Goal: Information Seeking & Learning: Find specific fact

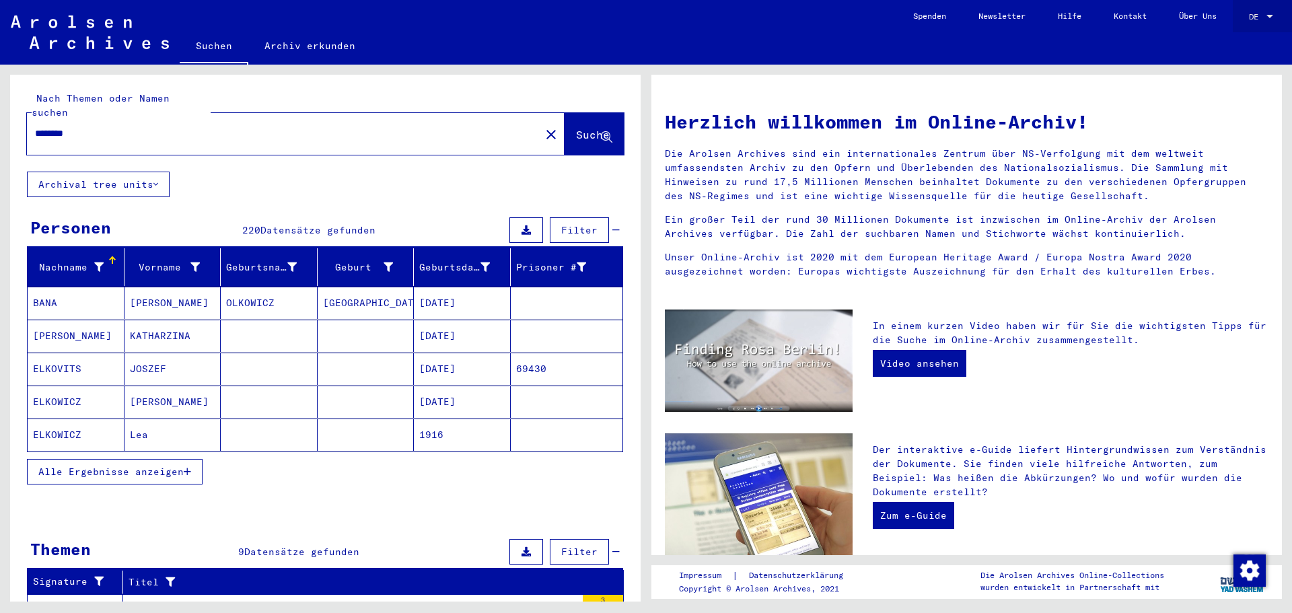
click at [1253, 14] on span "DE" at bounding box center [1256, 16] width 15 height 9
click at [1245, 20] on span "English" at bounding box center [1235, 24] width 33 height 10
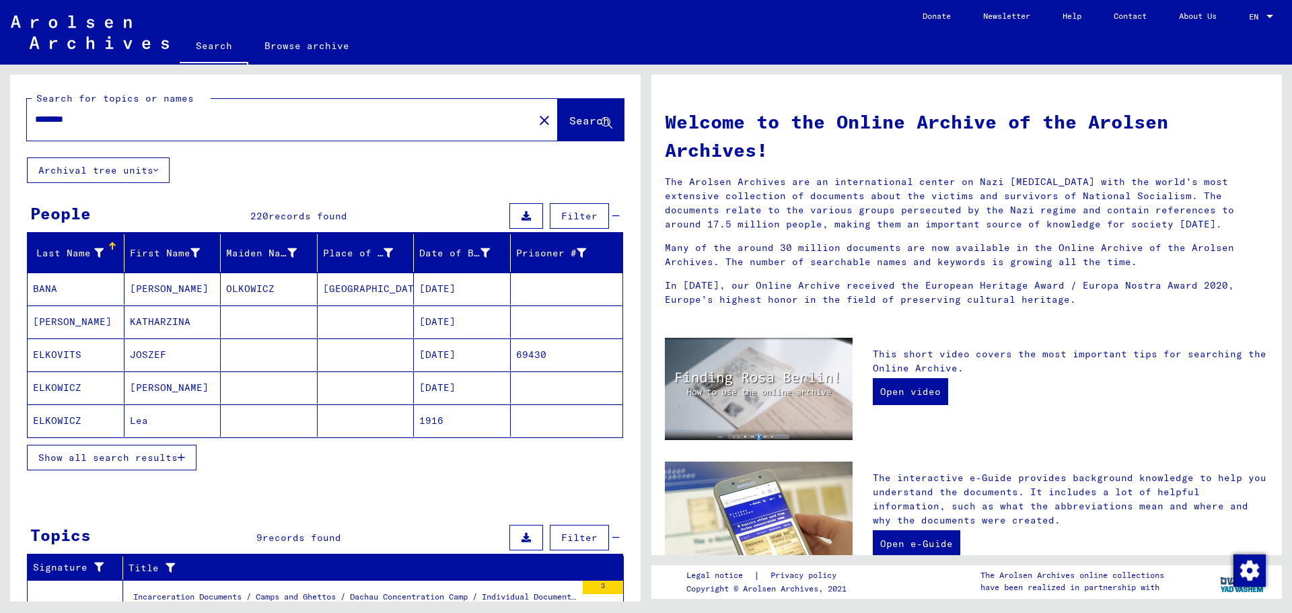
click at [168, 474] on div "Show all search results" at bounding box center [325, 457] width 596 height 39
click at [168, 460] on span "Show all search results" at bounding box center [107, 457] width 139 height 12
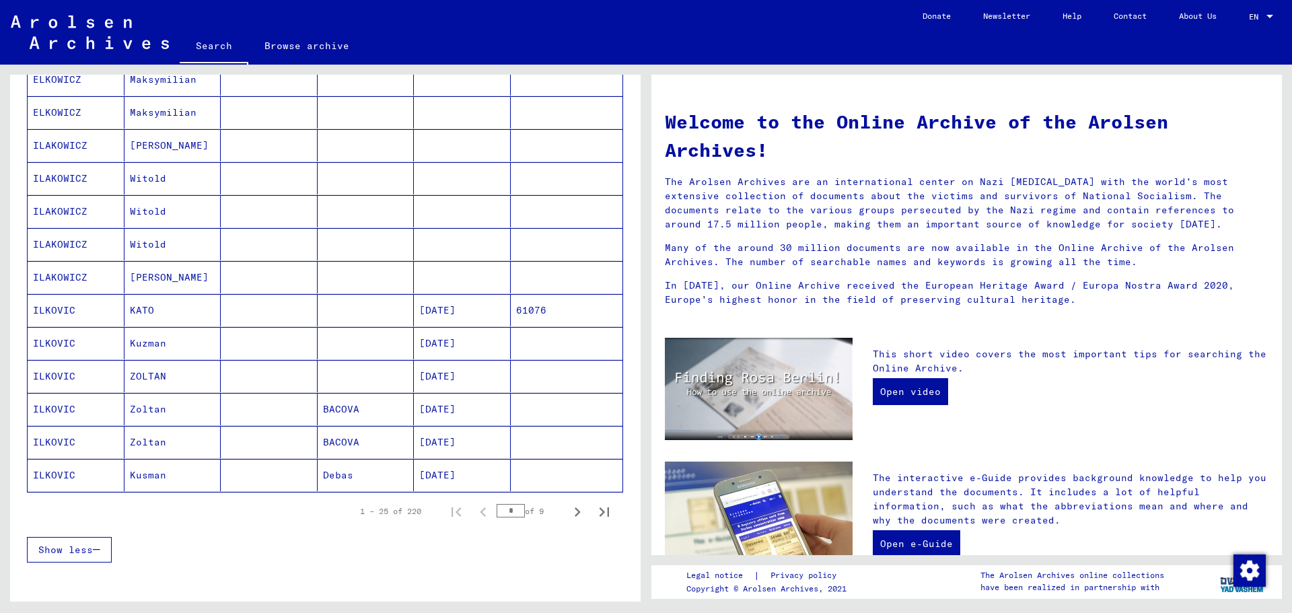
scroll to position [605, 0]
click at [568, 512] on icon "Next page" at bounding box center [577, 511] width 19 height 19
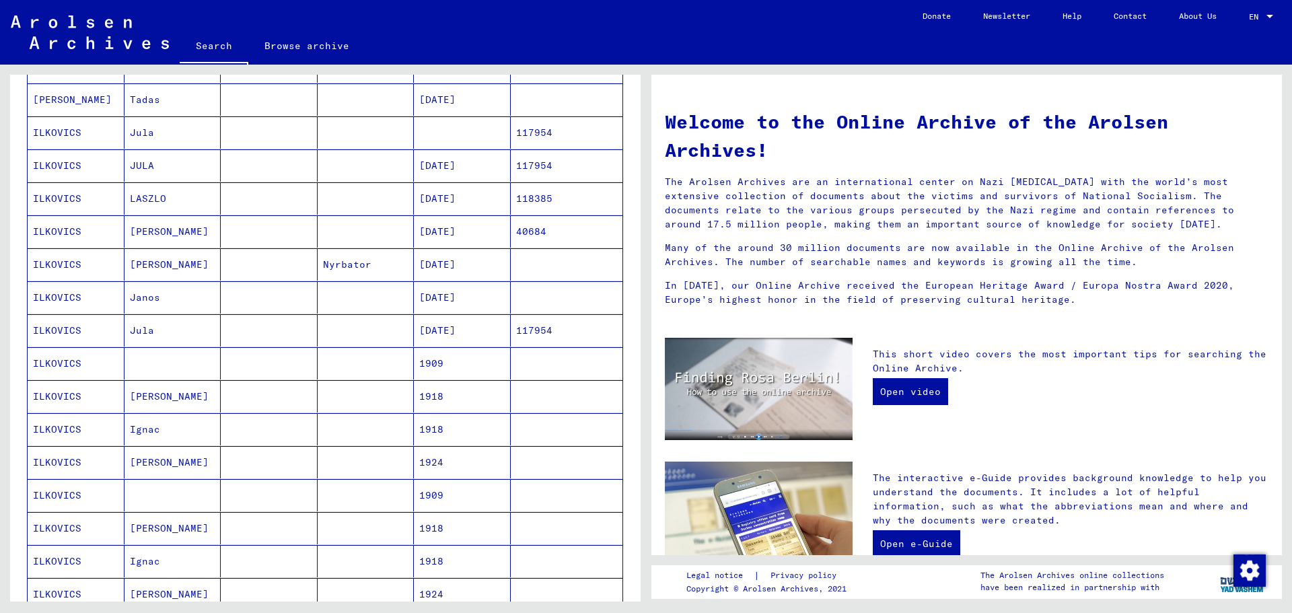
scroll to position [404, 0]
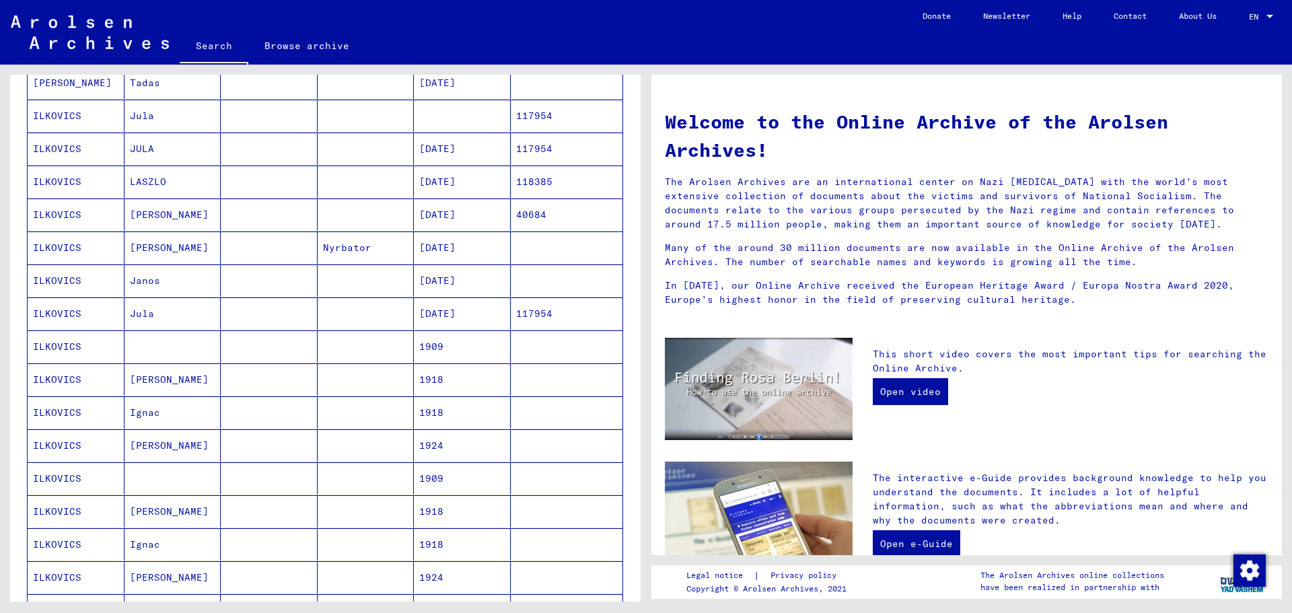
click at [165, 365] on mat-cell "[PERSON_NAME]" at bounding box center [172, 379] width 97 height 32
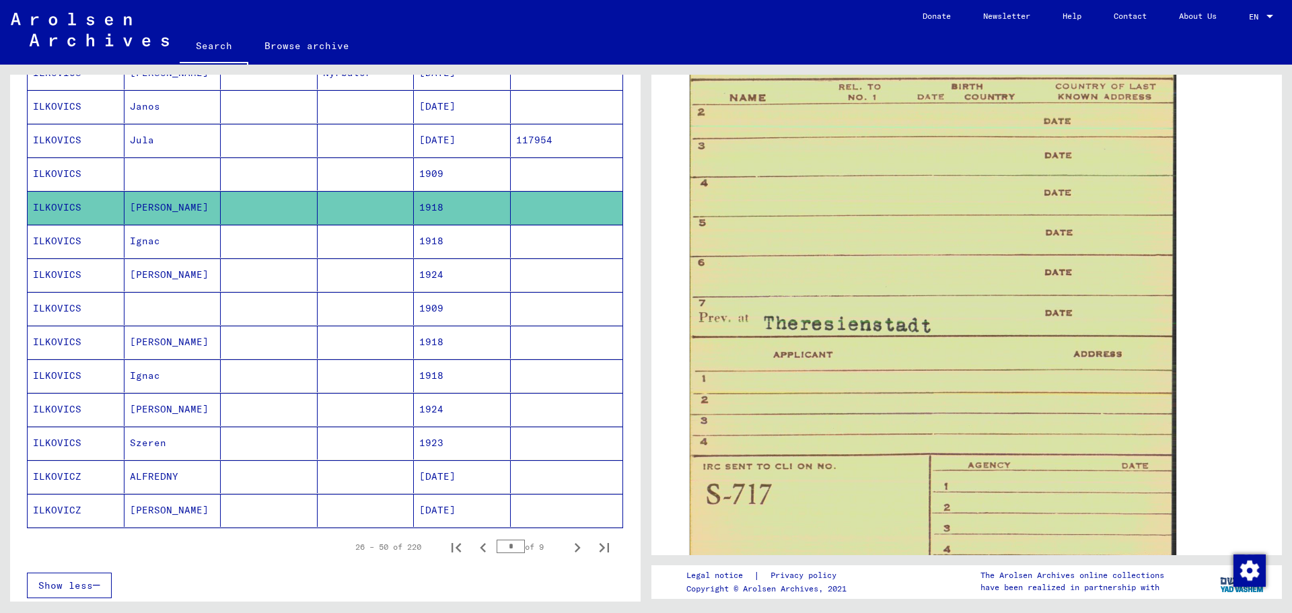
scroll to position [610, 0]
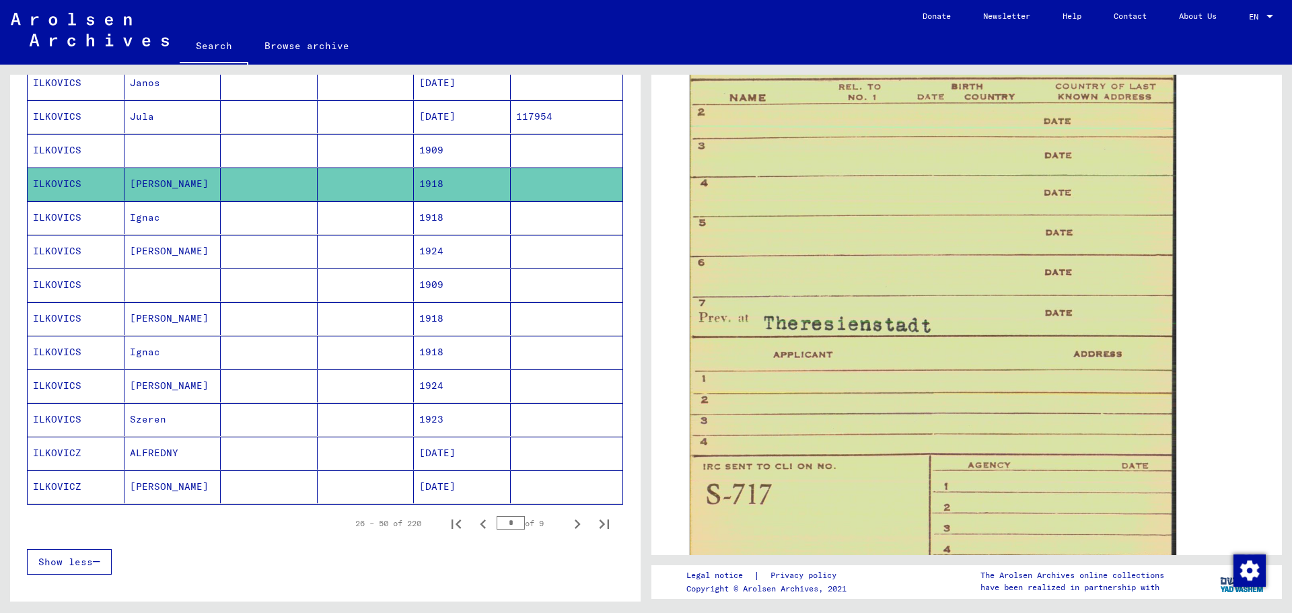
click at [168, 332] on mat-cell "[PERSON_NAME]" at bounding box center [172, 318] width 97 height 33
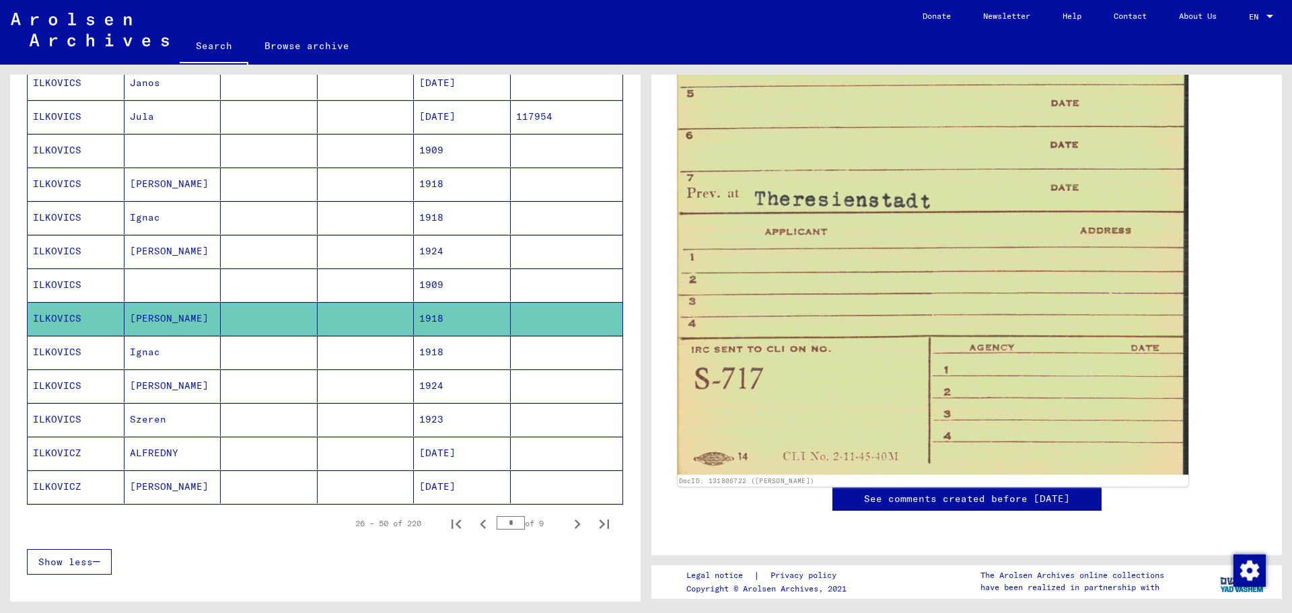
scroll to position [1278, 0]
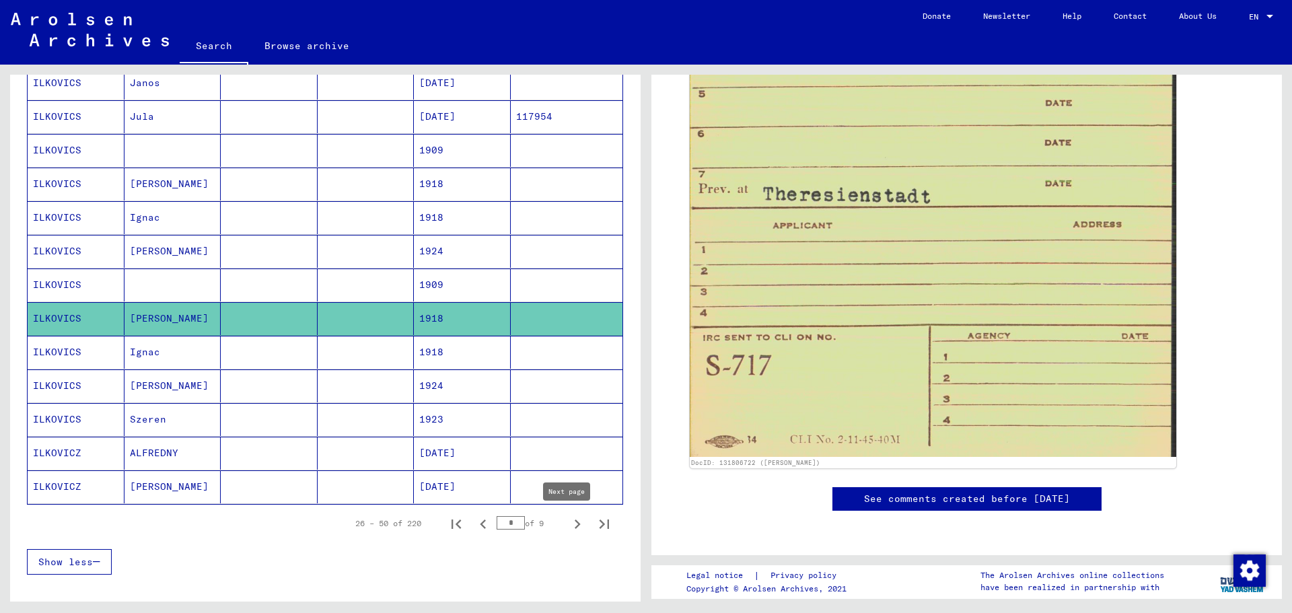
click at [569, 525] on icon "Next page" at bounding box center [577, 524] width 19 height 19
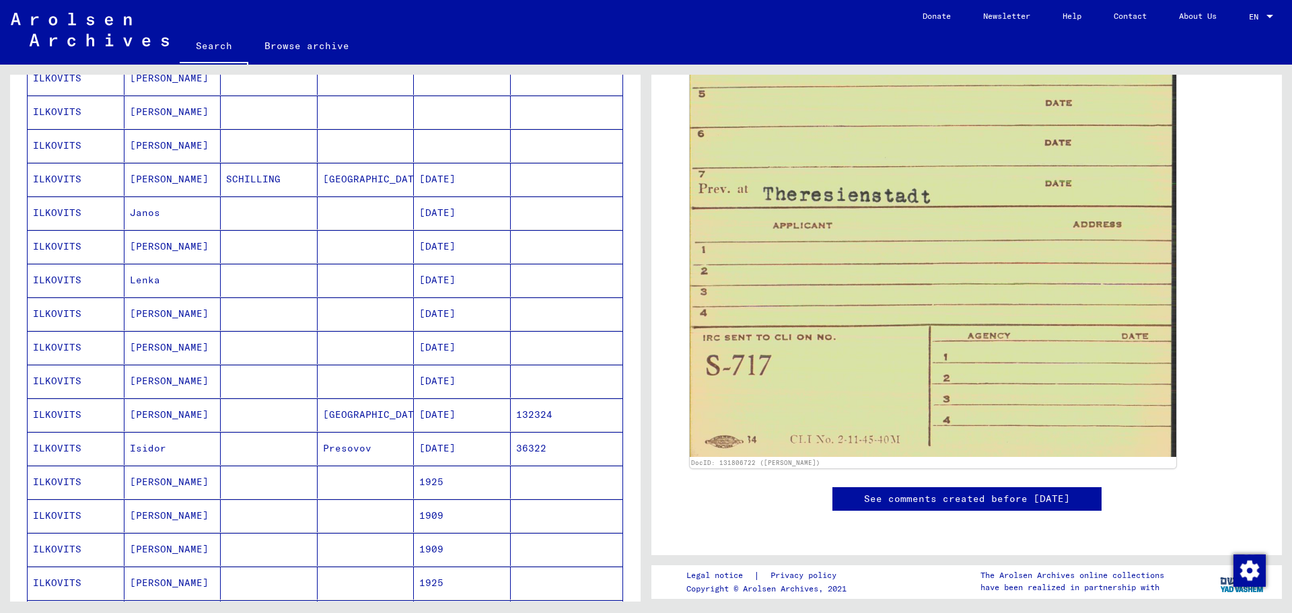
scroll to position [4, 0]
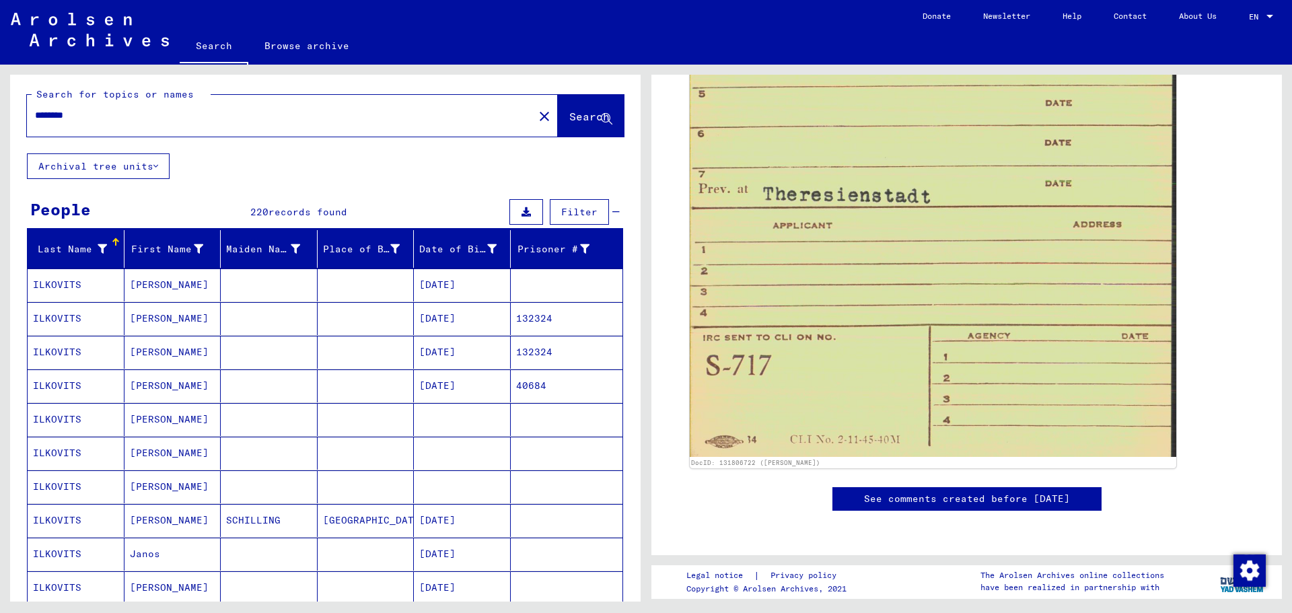
click at [165, 280] on mat-cell "[PERSON_NAME]" at bounding box center [172, 284] width 97 height 33
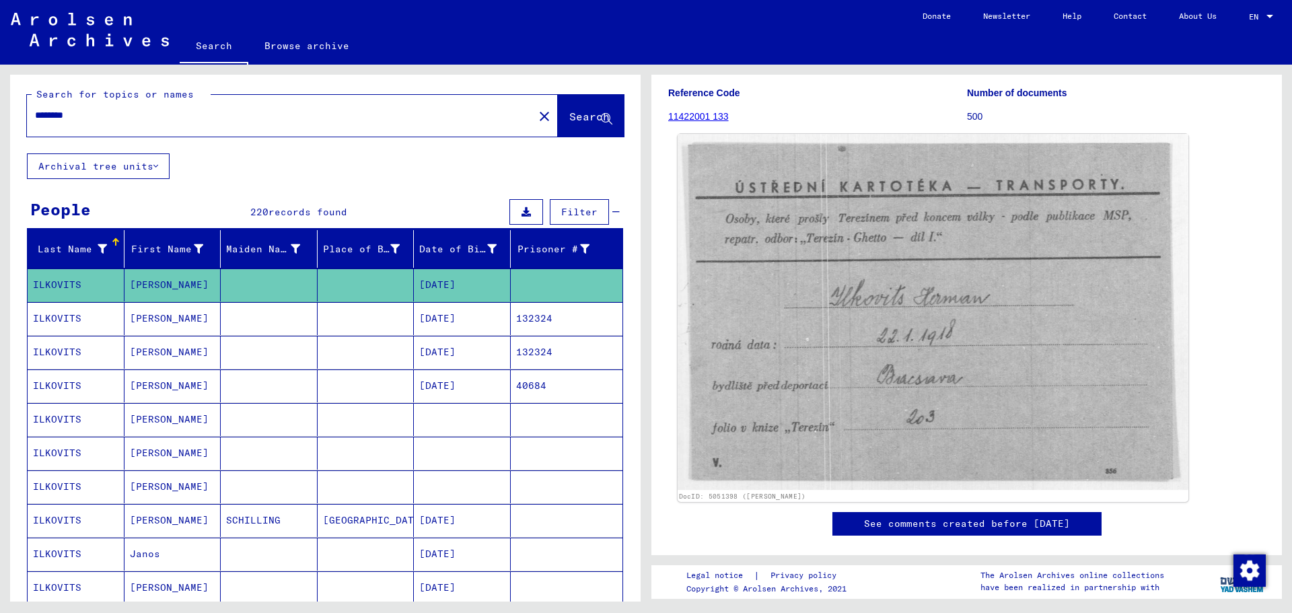
scroll to position [135, 0]
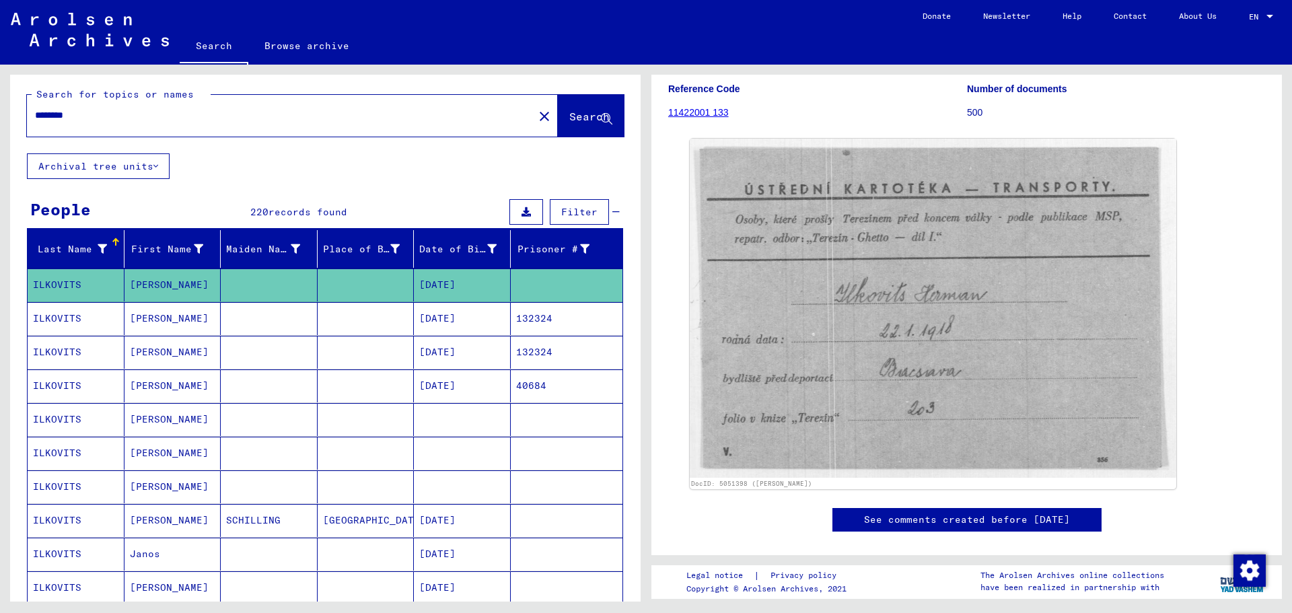
click at [272, 384] on mat-cell at bounding box center [269, 385] width 97 height 33
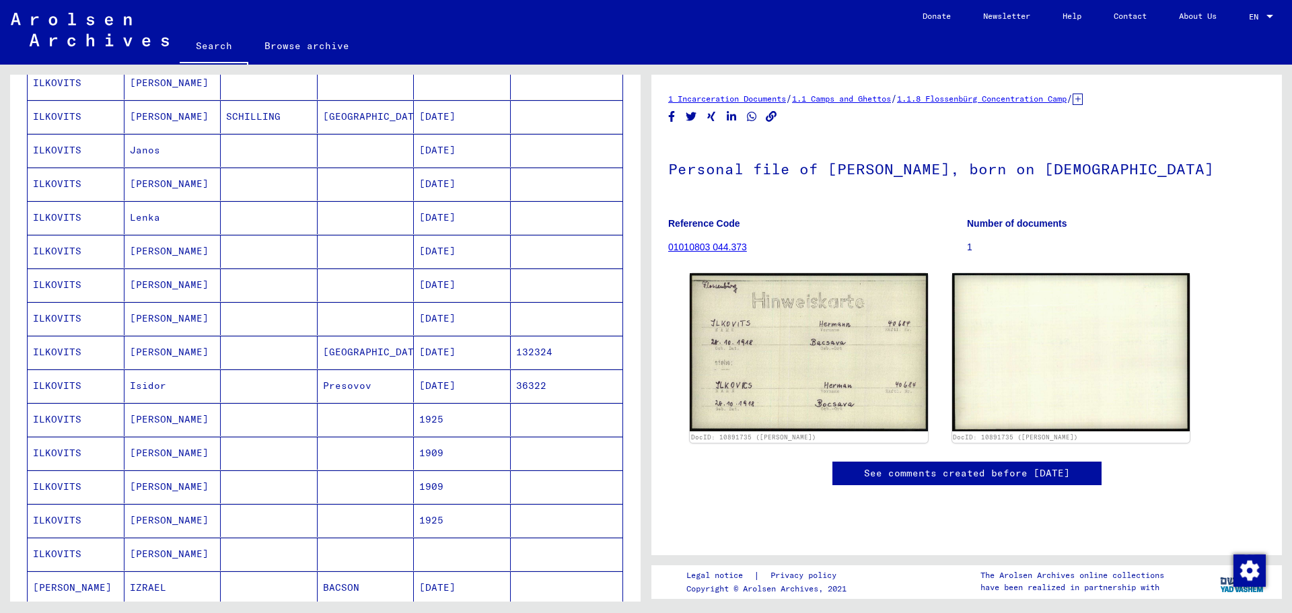
scroll to position [475, 0]
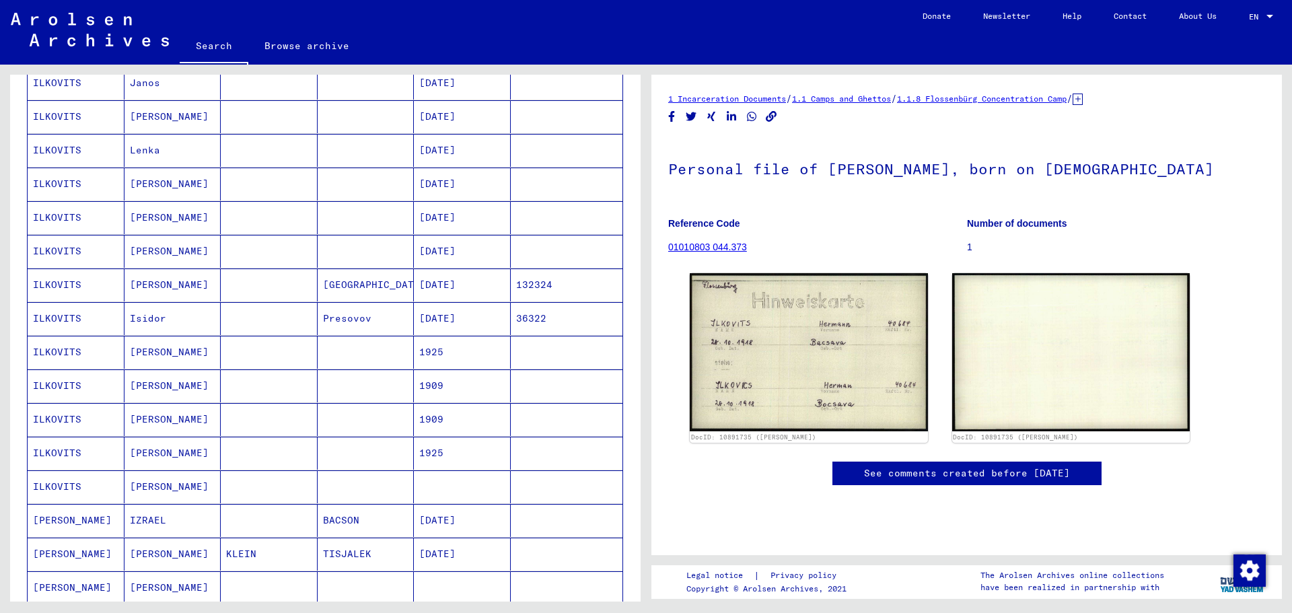
click at [137, 323] on mat-cell "Isidor" at bounding box center [172, 318] width 97 height 33
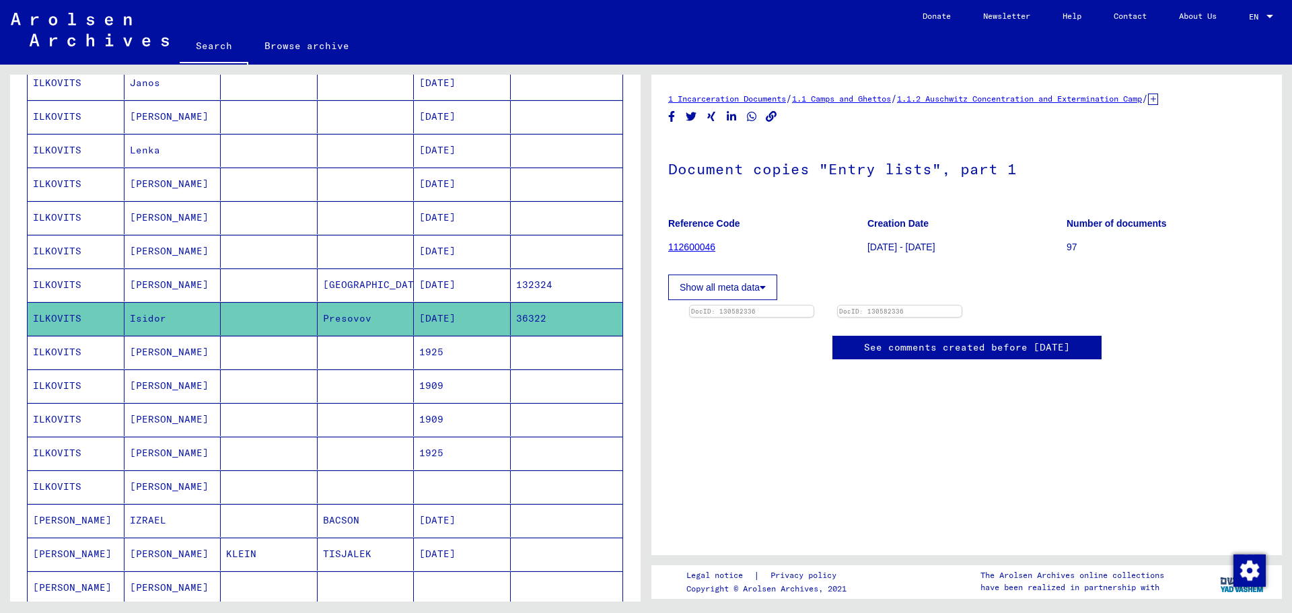
scroll to position [135, 0]
click at [816, 305] on img at bounding box center [751, 305] width 130 height 0
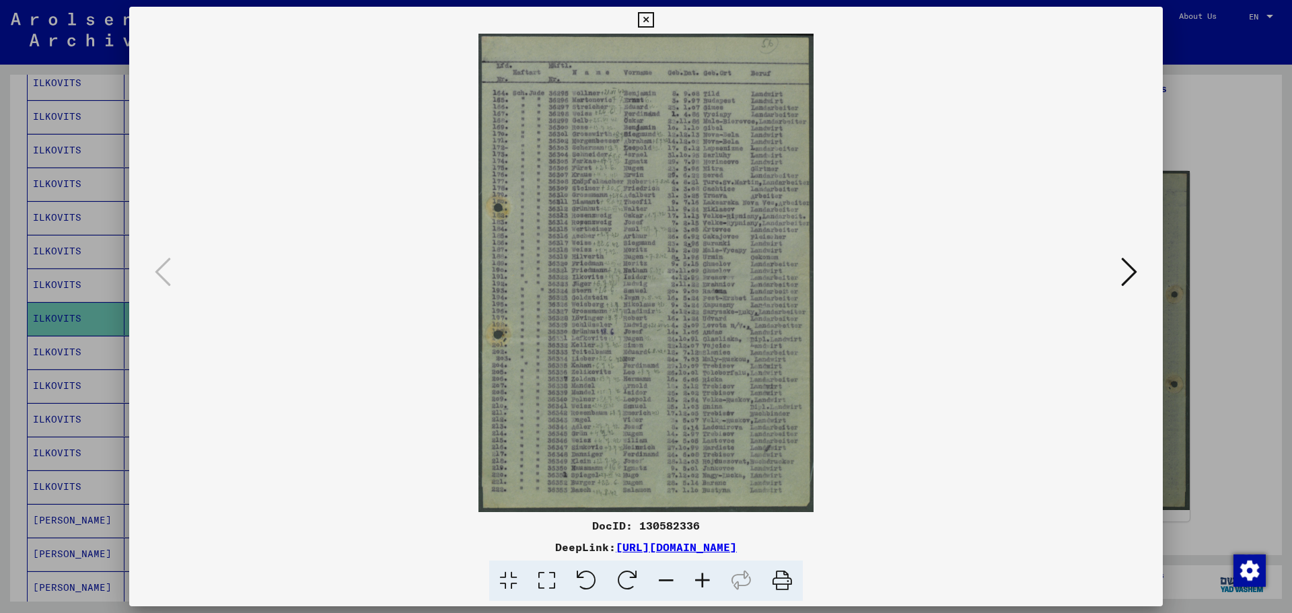
click at [696, 582] on icon at bounding box center [702, 580] width 36 height 41
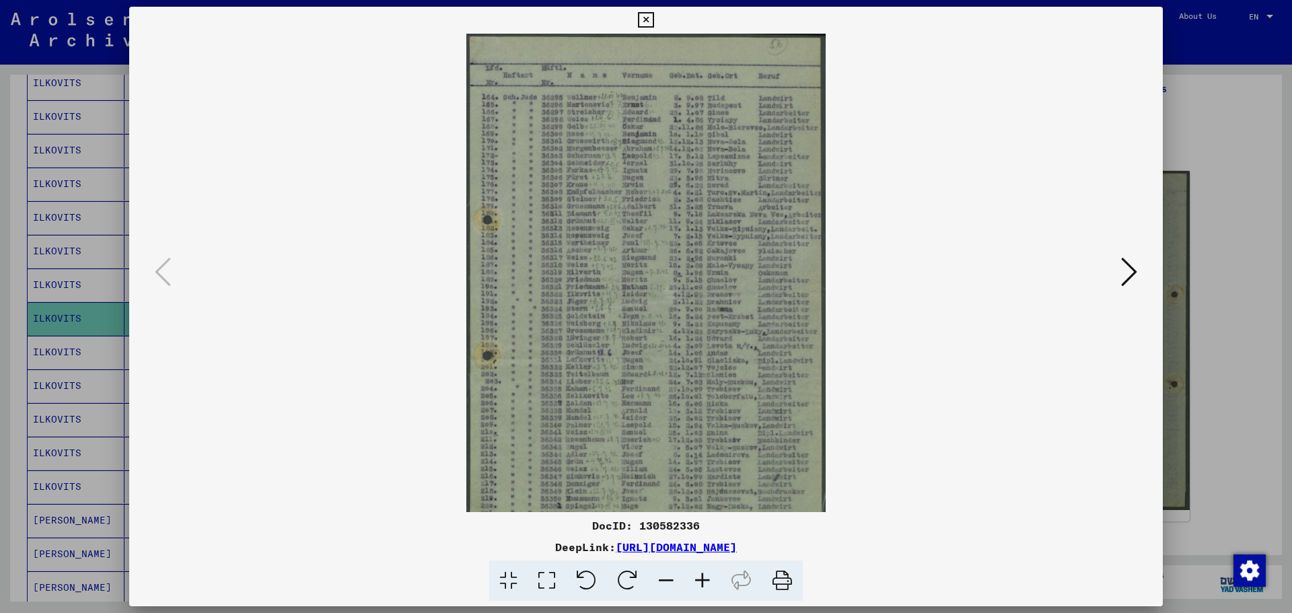
click at [696, 582] on icon at bounding box center [702, 580] width 36 height 41
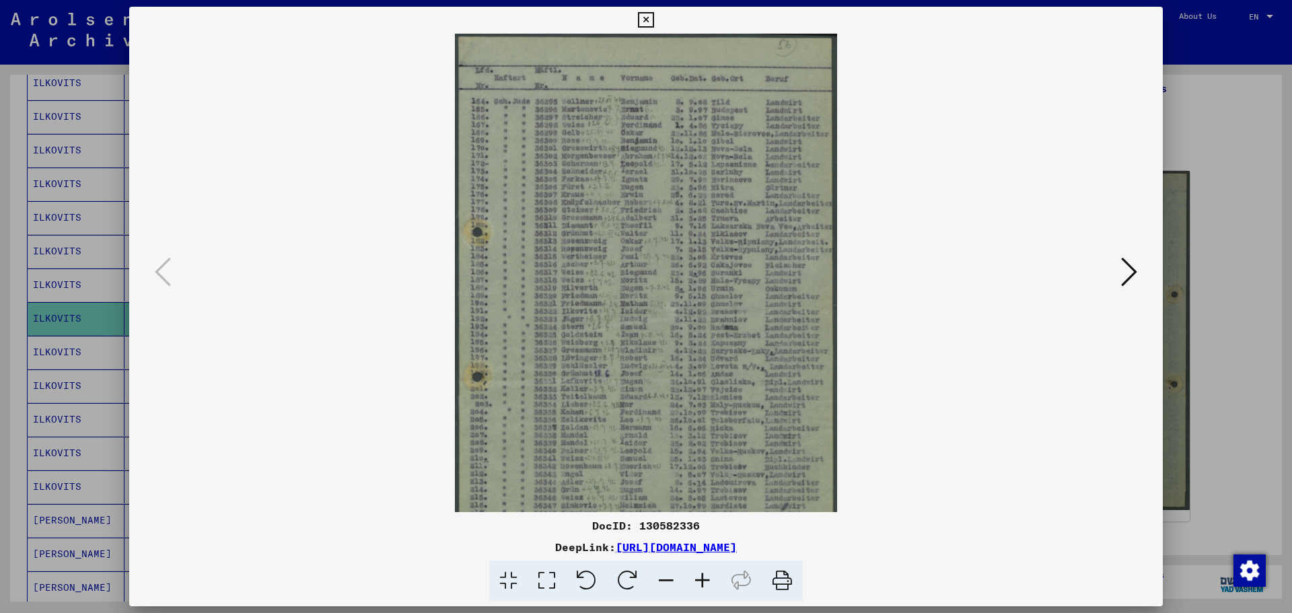
click at [696, 582] on icon at bounding box center [702, 580] width 36 height 41
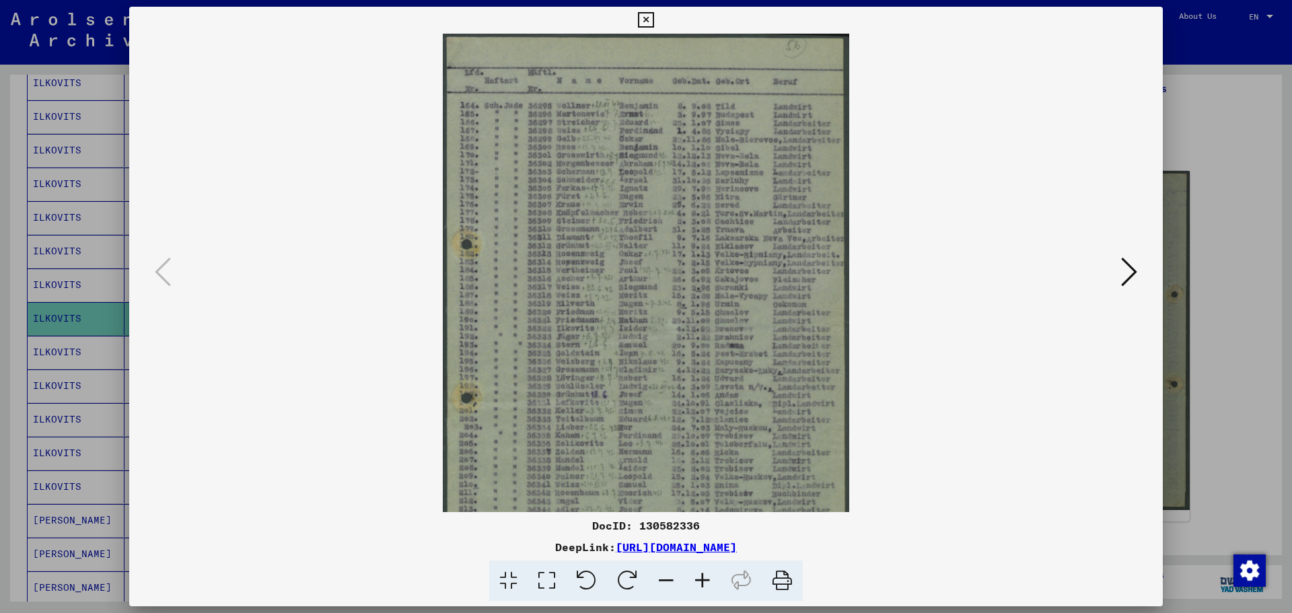
click at [696, 582] on icon at bounding box center [702, 580] width 36 height 41
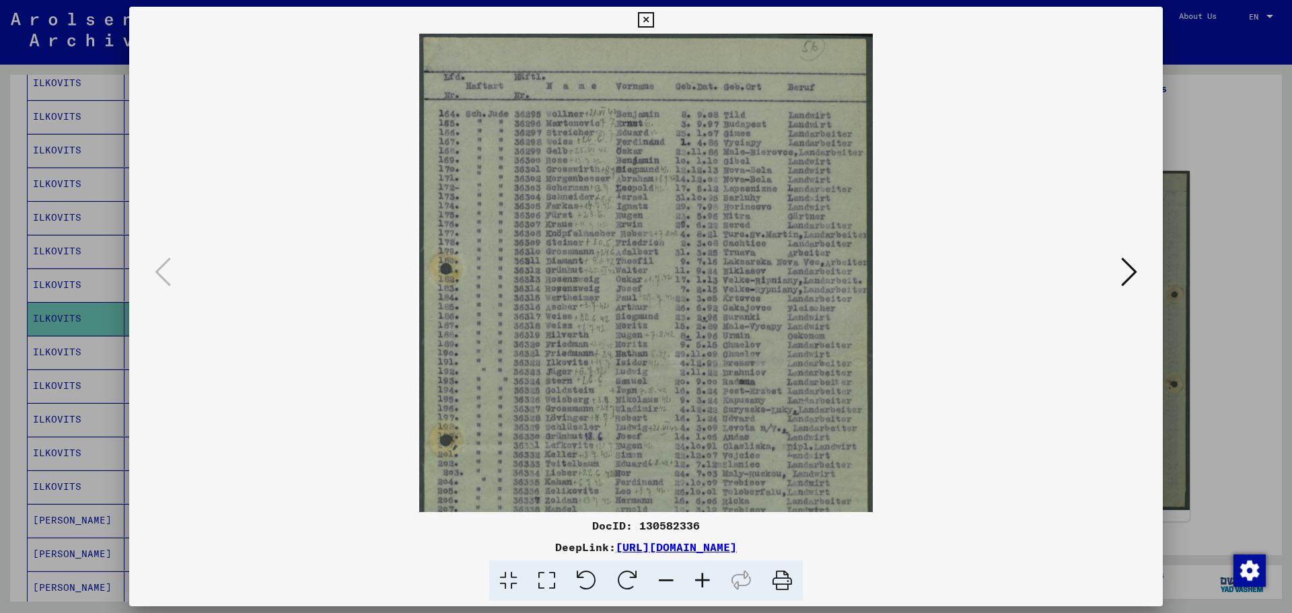
click at [696, 582] on icon at bounding box center [702, 580] width 36 height 41
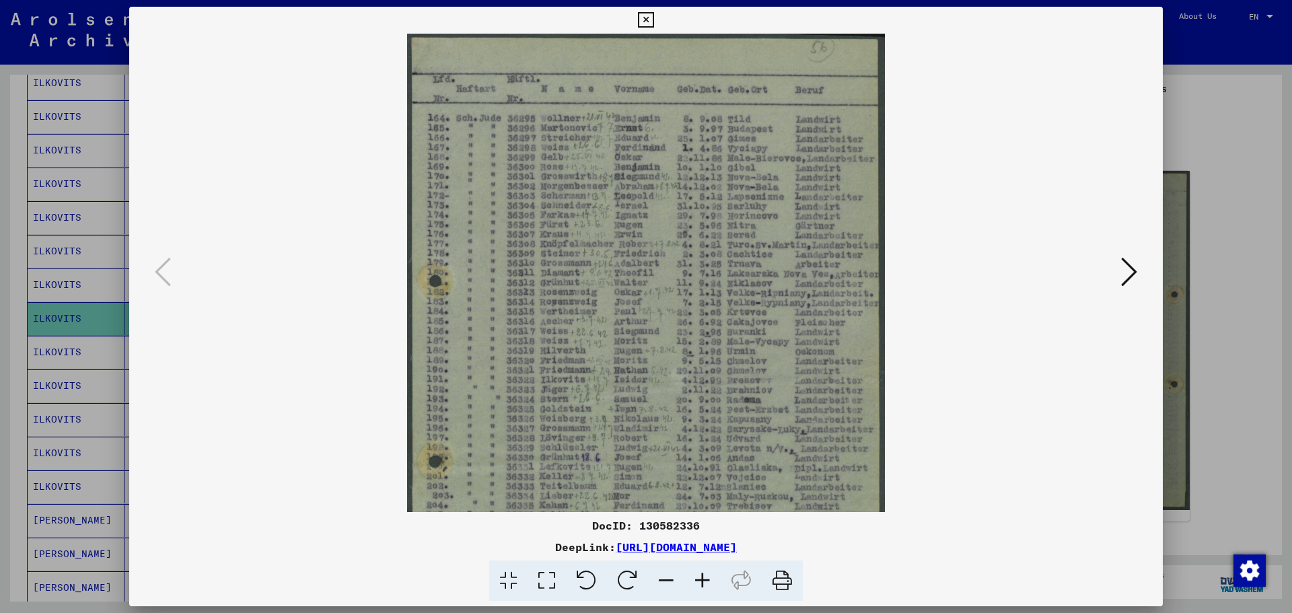
click at [696, 582] on icon at bounding box center [702, 580] width 36 height 41
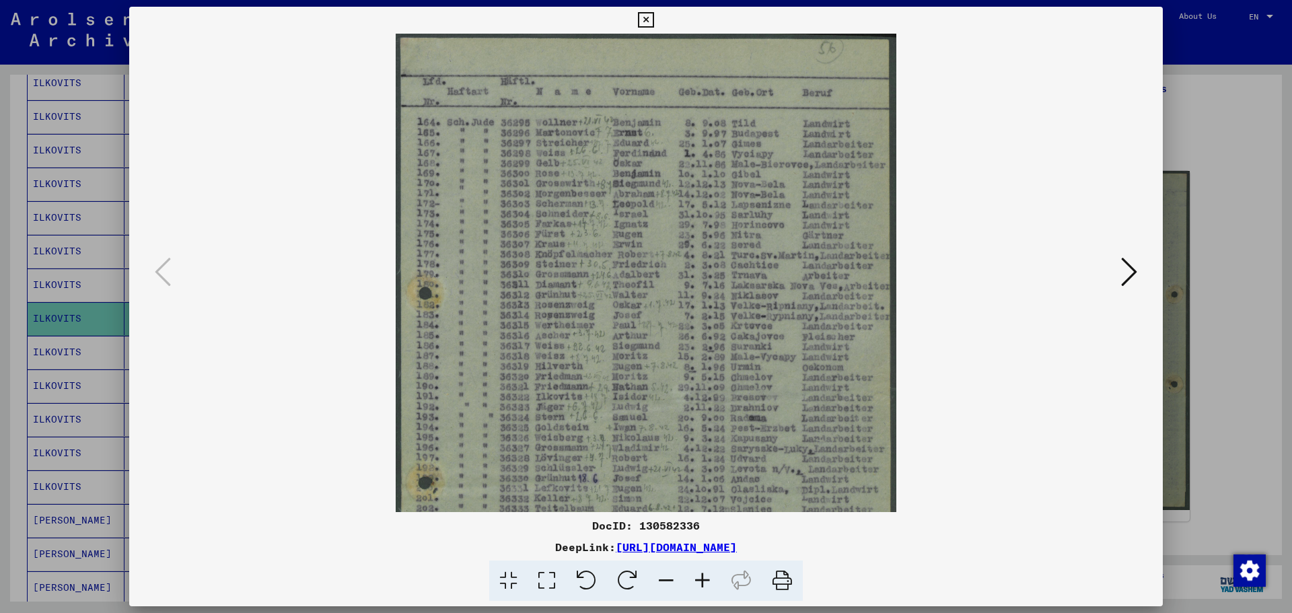
click at [696, 582] on icon at bounding box center [702, 580] width 36 height 41
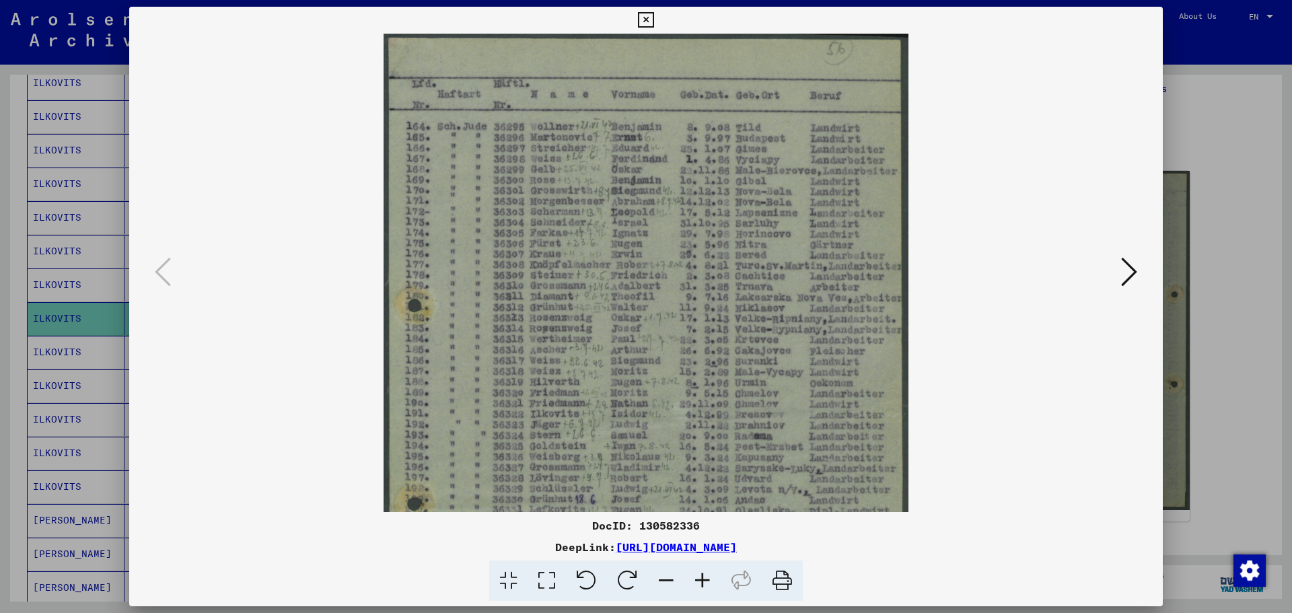
click at [696, 582] on icon at bounding box center [702, 580] width 36 height 41
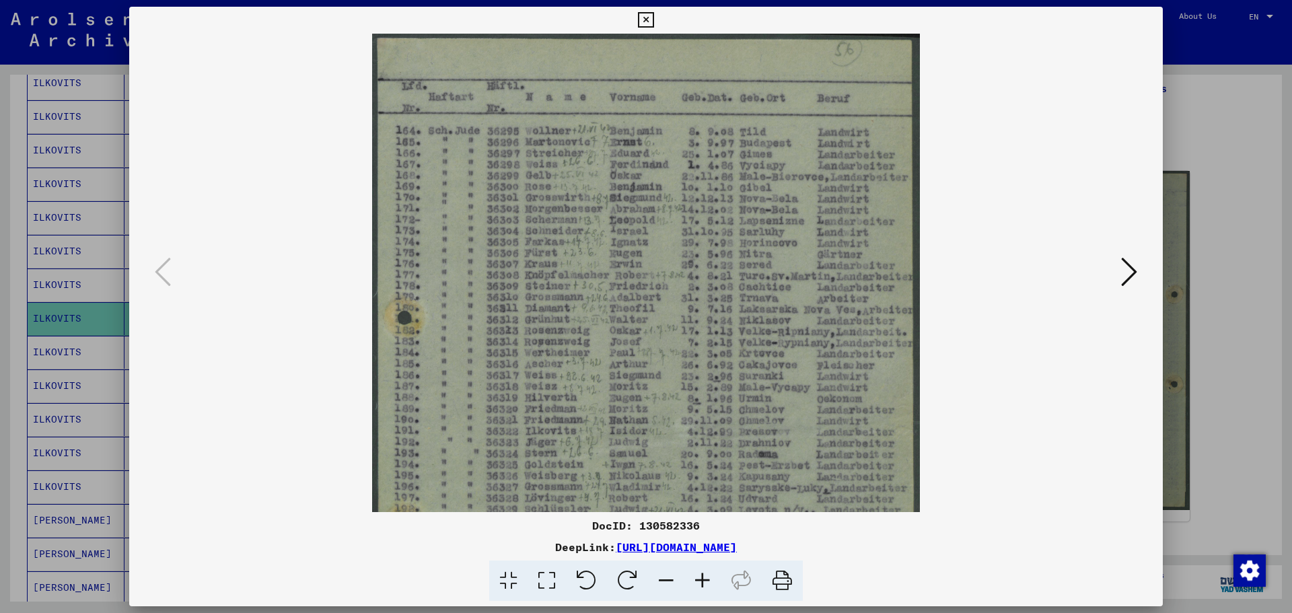
click at [696, 582] on icon at bounding box center [702, 580] width 36 height 41
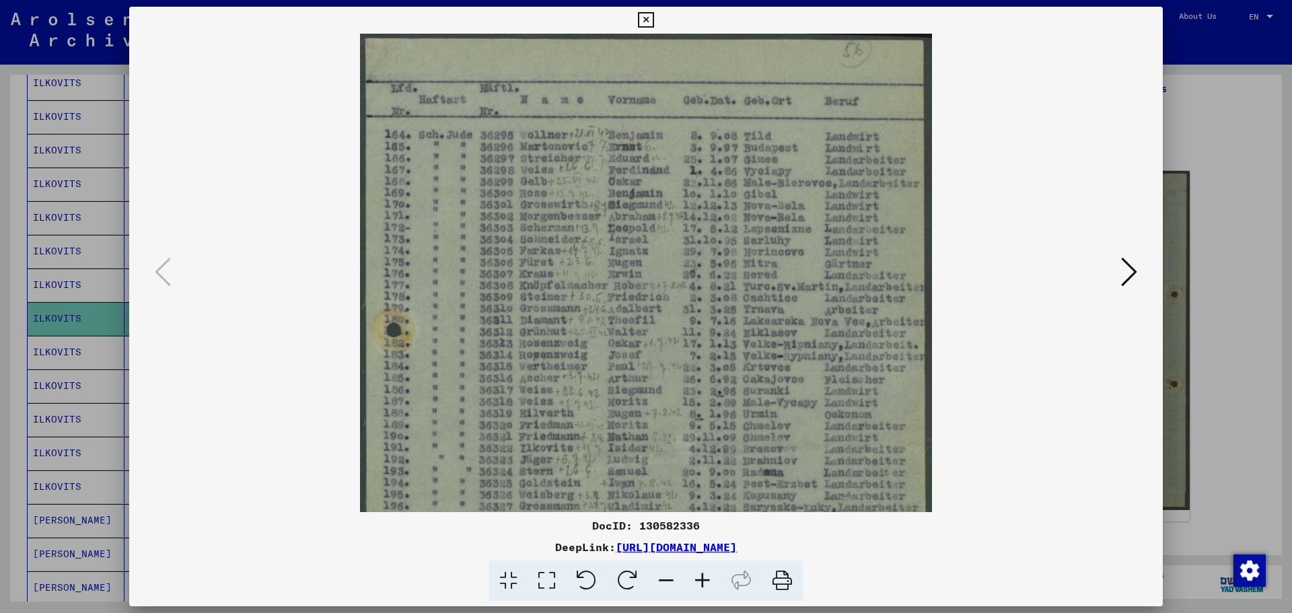
click at [696, 582] on icon at bounding box center [702, 580] width 36 height 41
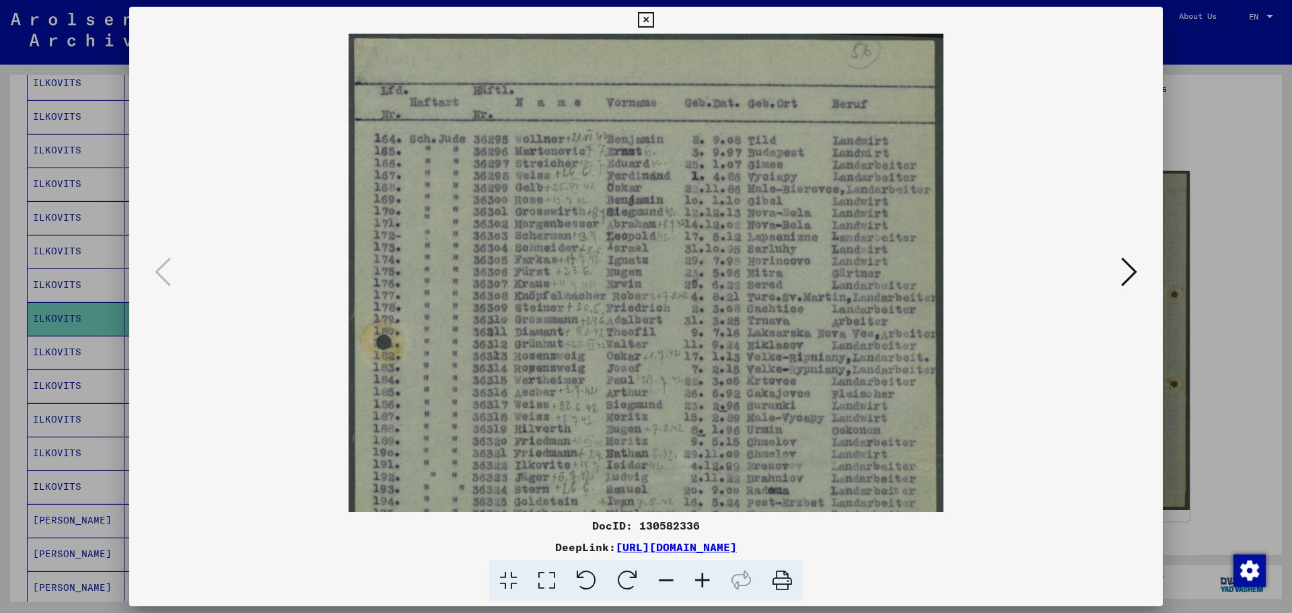
click at [696, 582] on icon at bounding box center [702, 580] width 36 height 41
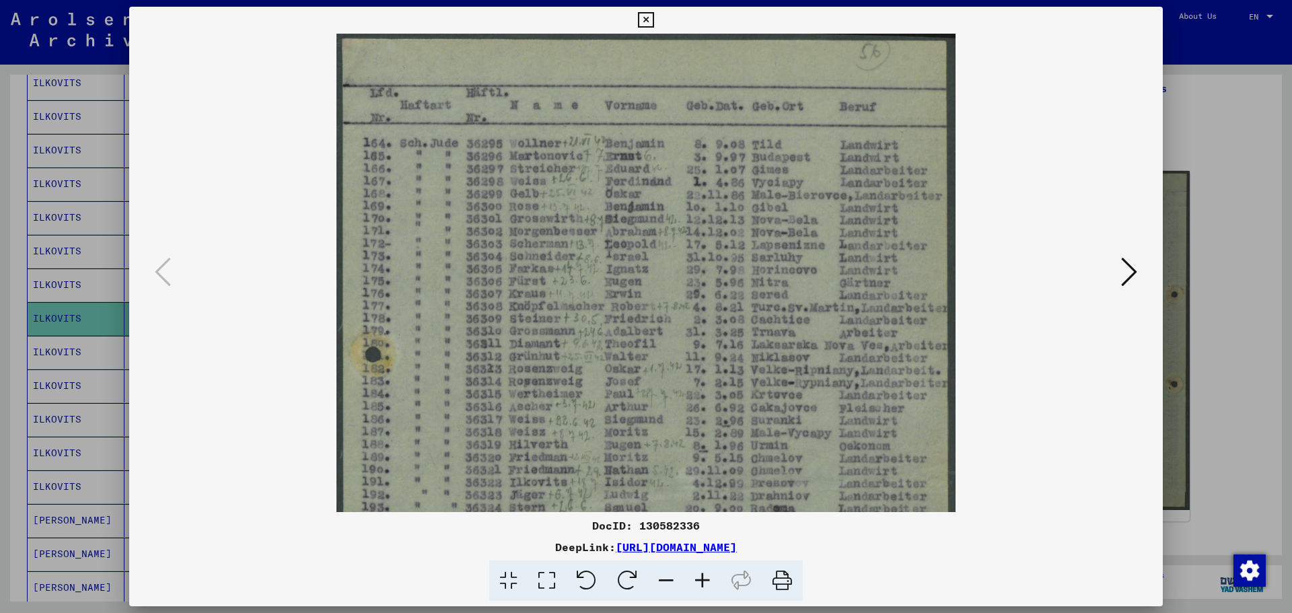
click at [696, 582] on icon at bounding box center [702, 580] width 36 height 41
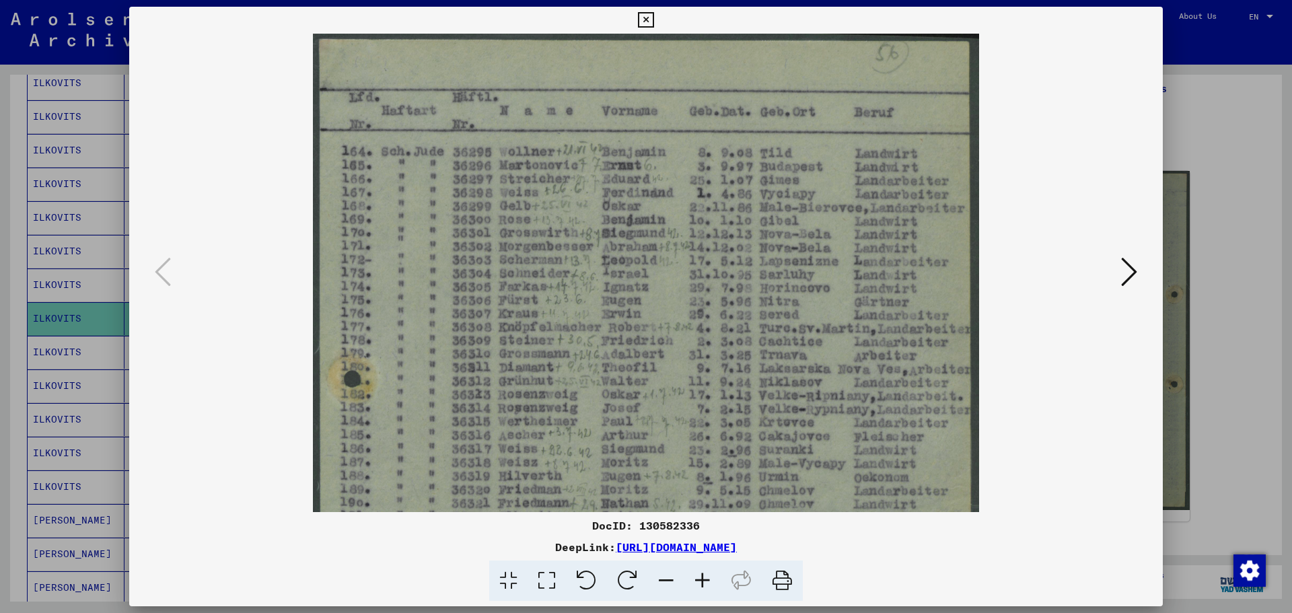
click at [696, 582] on icon at bounding box center [702, 580] width 36 height 41
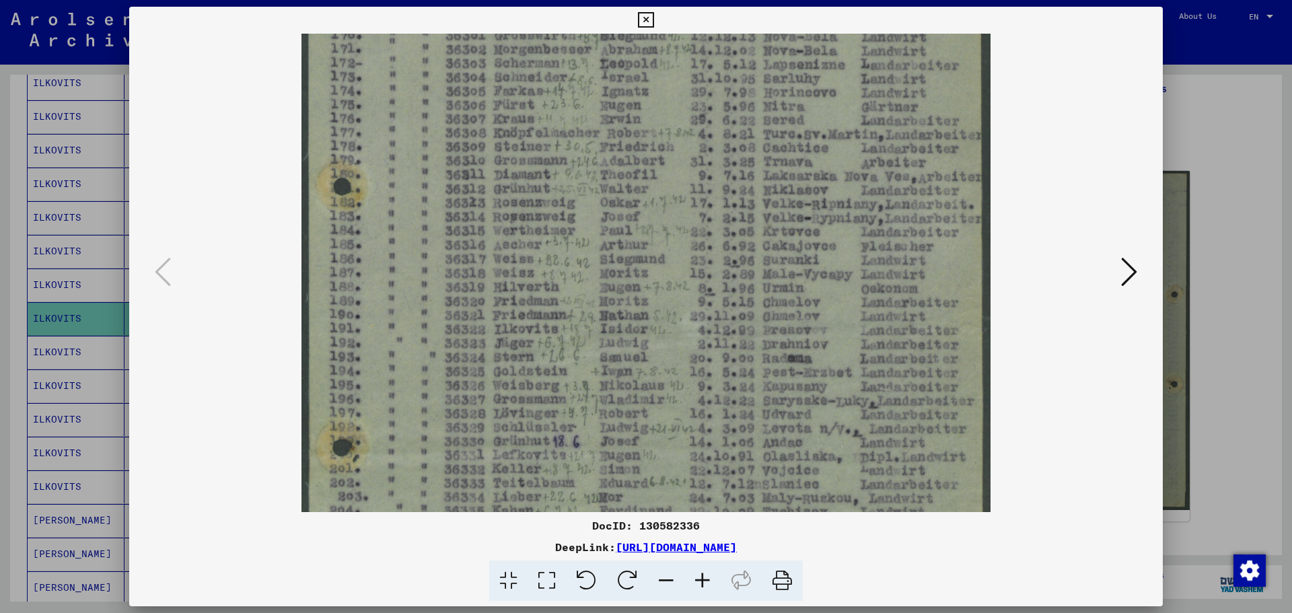
scroll to position [256, 0]
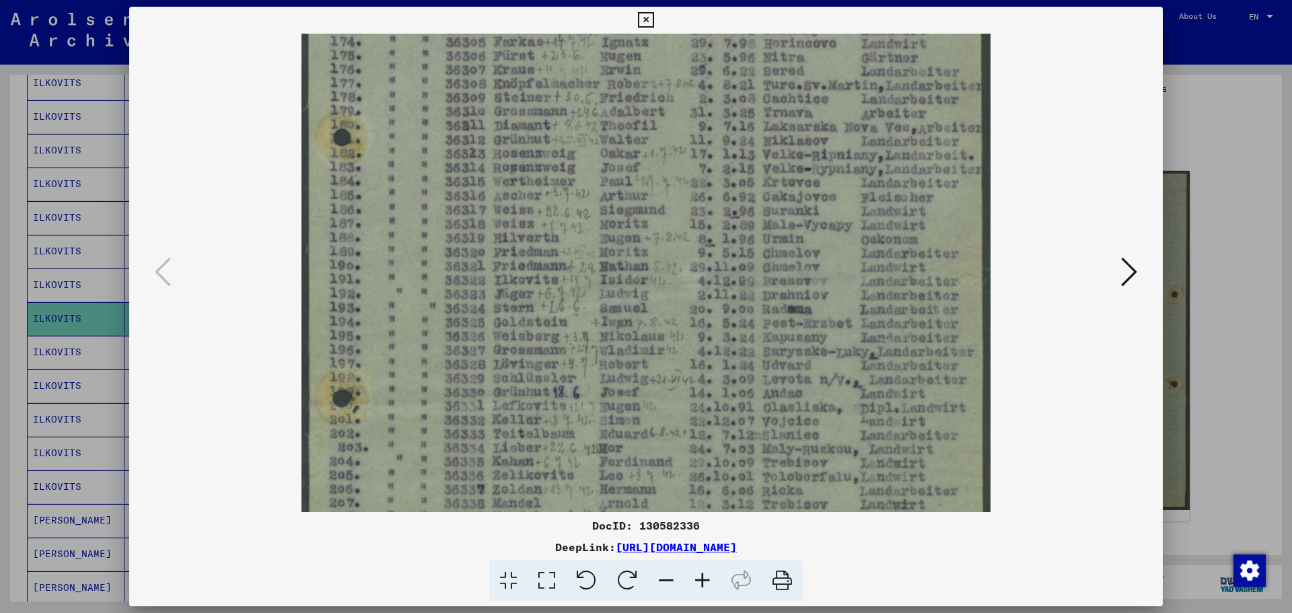
drag, startPoint x: 550, startPoint y: 442, endPoint x: 521, endPoint y: 186, distance: 257.9
click at [521, 186] on img at bounding box center [646, 270] width 690 height 983
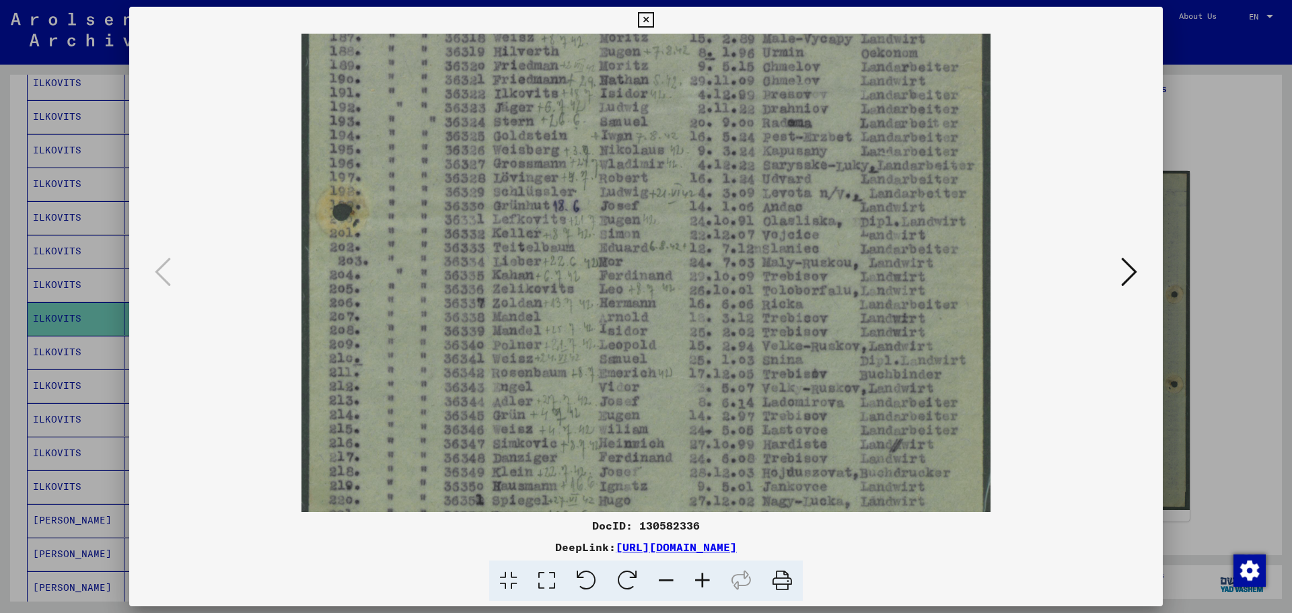
scroll to position [439, 0]
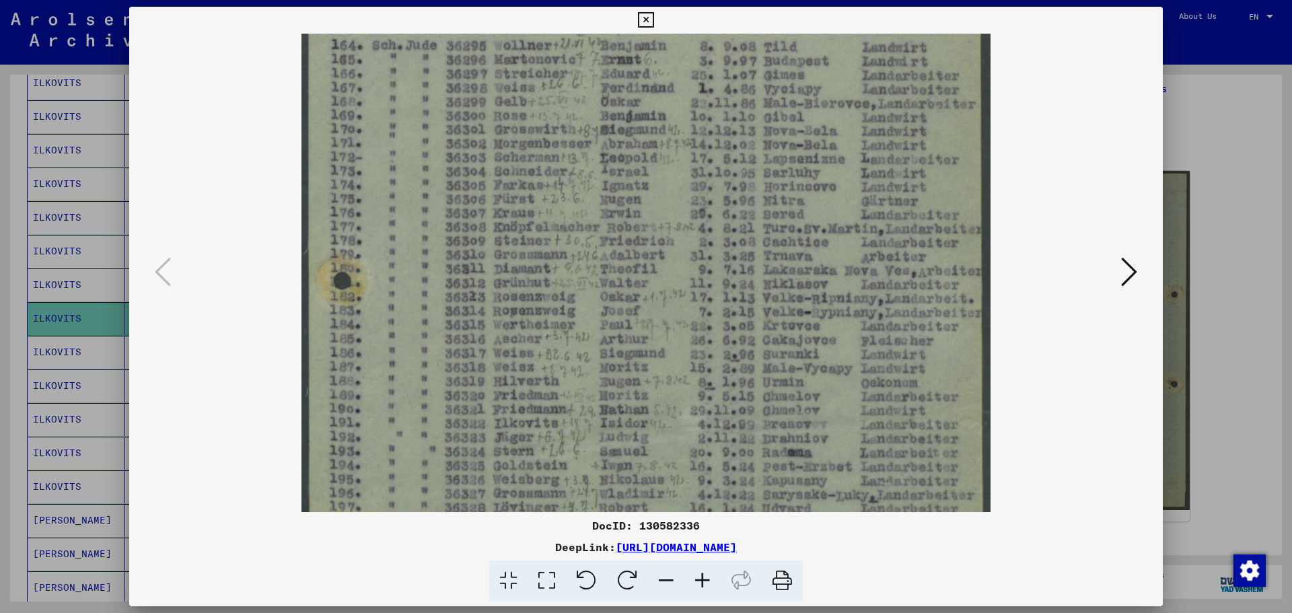
drag, startPoint x: 527, startPoint y: 470, endPoint x: 486, endPoint y: 564, distance: 103.4
click at [487, 567] on div "DocID: 130582336 DeepLink: [URL][DOMAIN_NAME]" at bounding box center [645, 304] width 1033 height 595
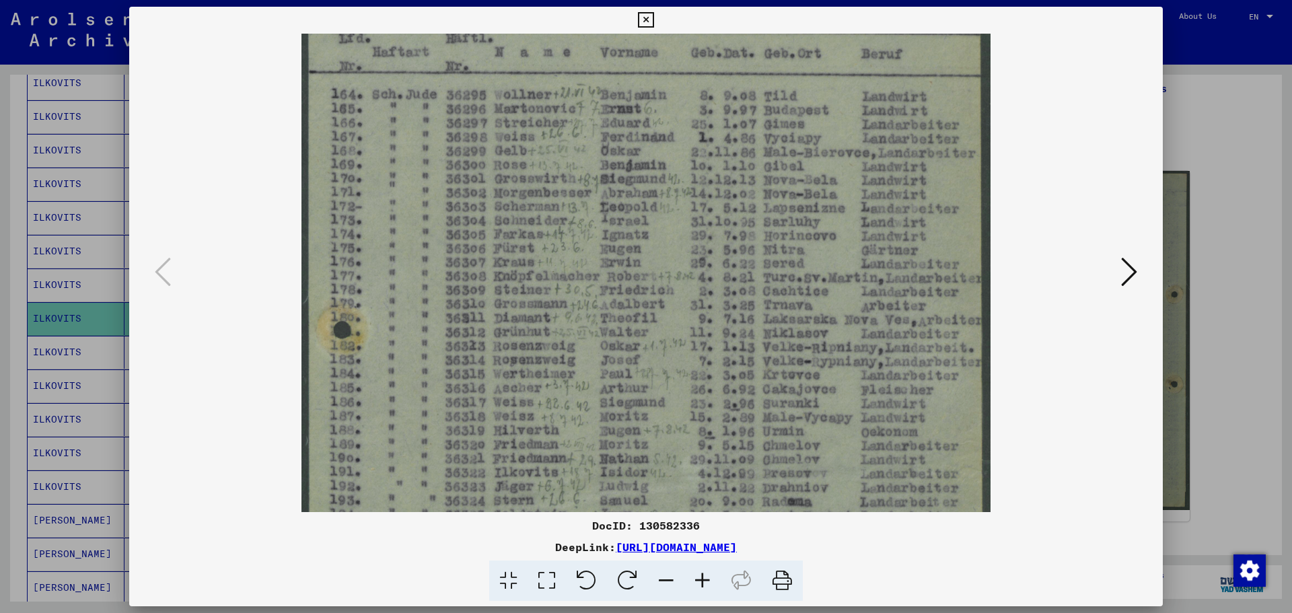
scroll to position [40, 0]
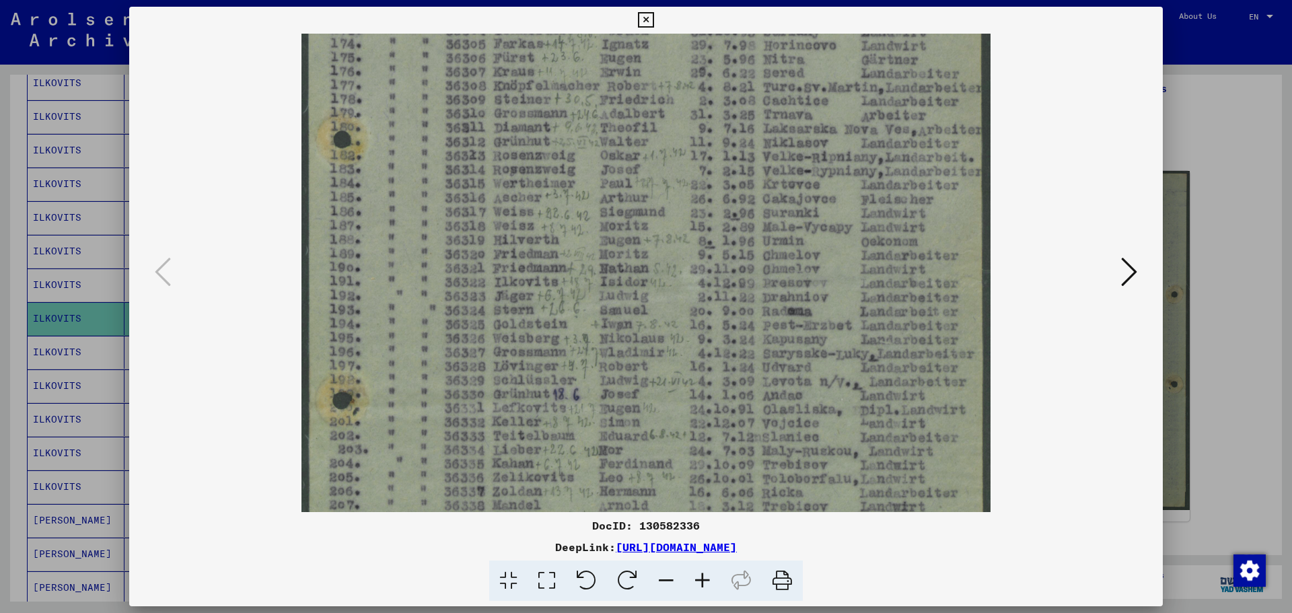
drag, startPoint x: 551, startPoint y: 192, endPoint x: 517, endPoint y: 85, distance: 112.3
click at [526, 51] on img at bounding box center [646, 273] width 690 height 983
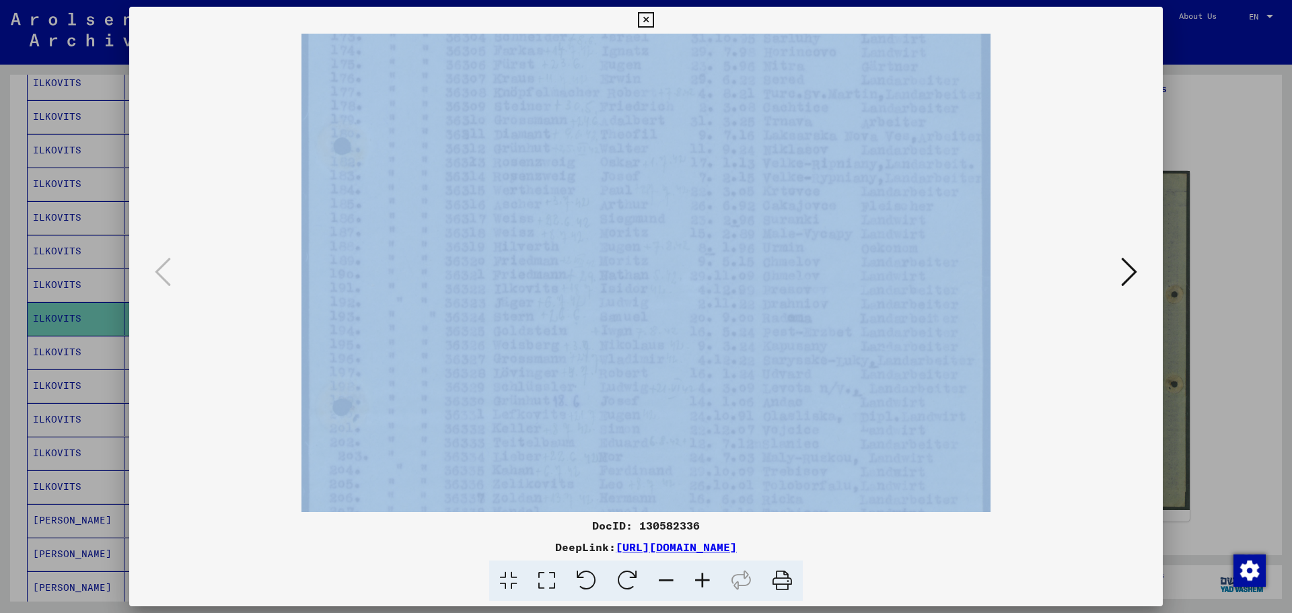
click at [1118, 273] on div at bounding box center [645, 273] width 1033 height 478
click at [1126, 282] on icon at bounding box center [1129, 272] width 16 height 32
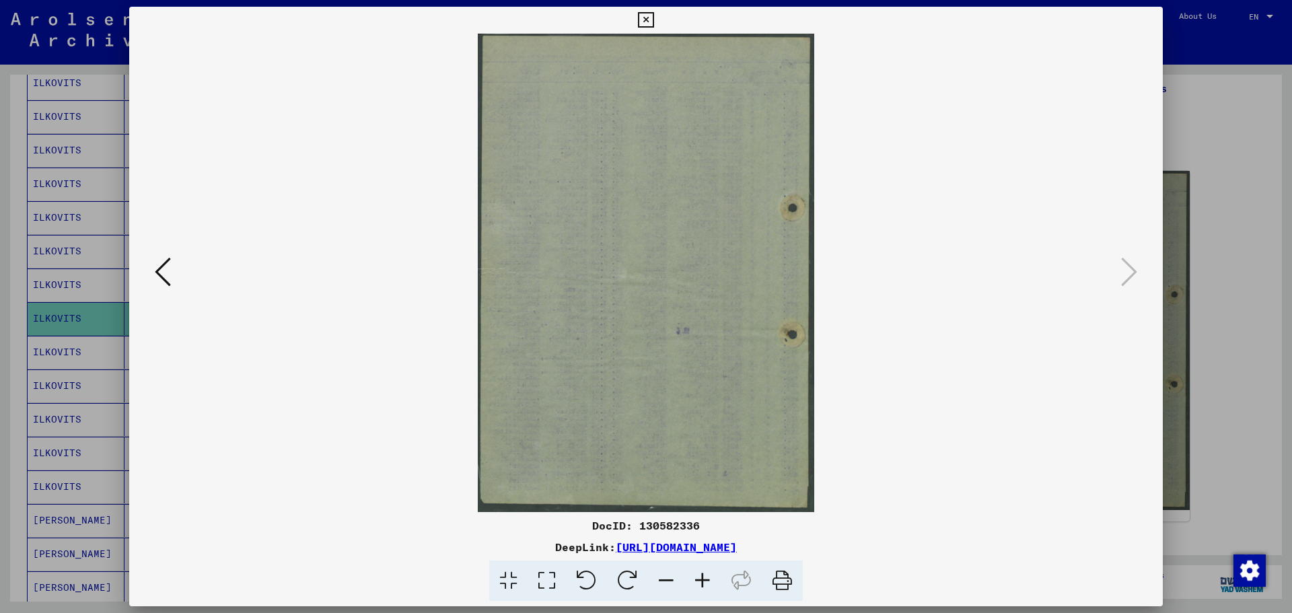
click at [1273, 205] on div at bounding box center [646, 306] width 1292 height 613
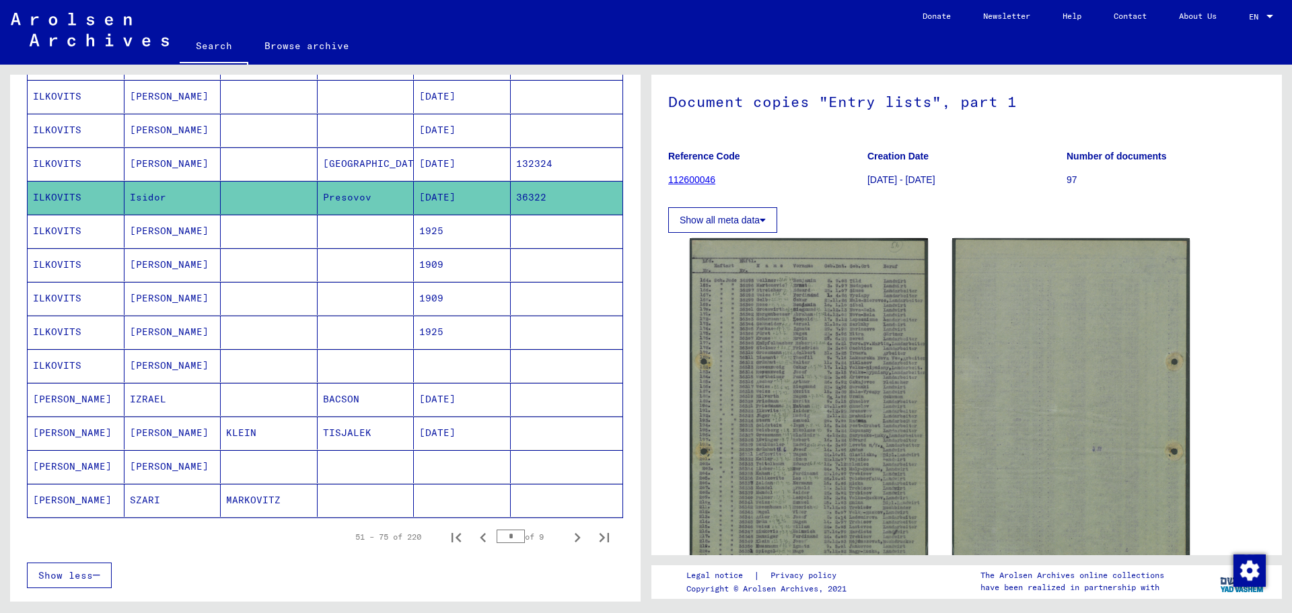
scroll to position [610, 0]
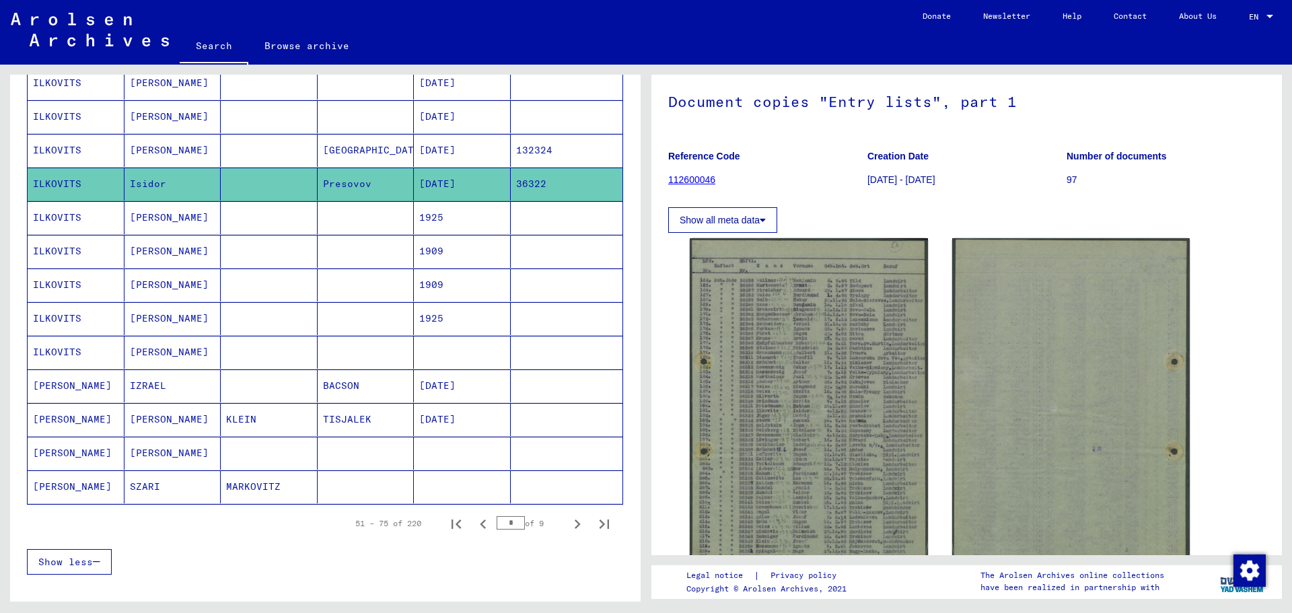
click at [181, 387] on mat-cell "IZRAEL" at bounding box center [172, 385] width 97 height 33
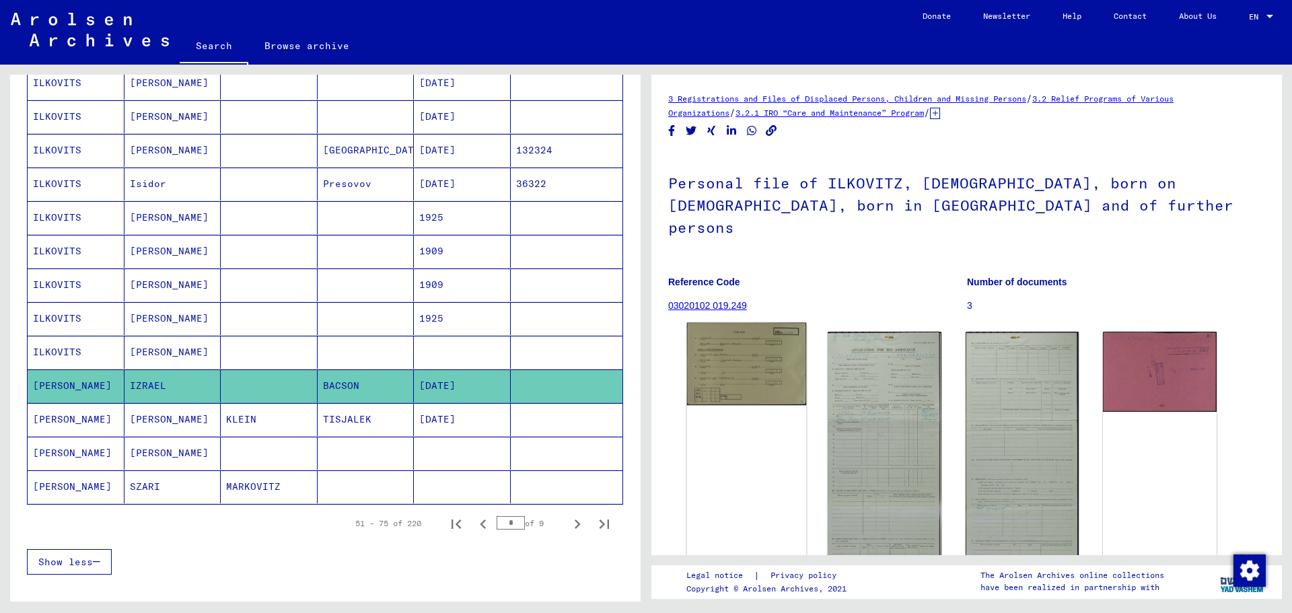
click at [746, 332] on img at bounding box center [746, 364] width 119 height 83
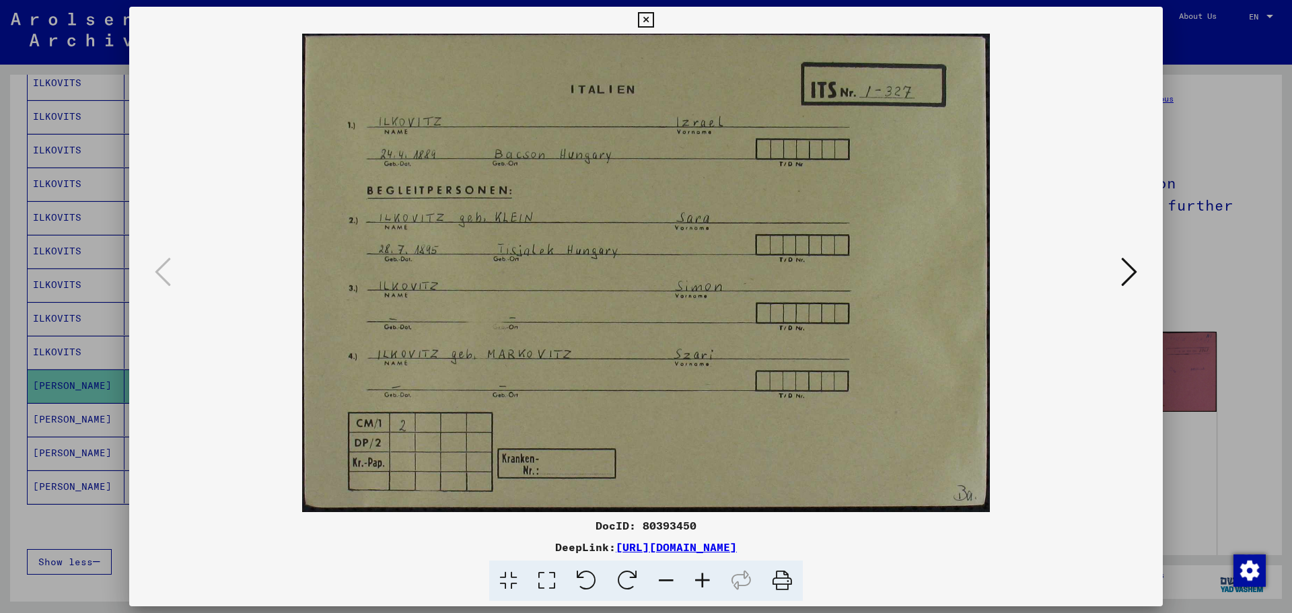
click at [1135, 276] on icon at bounding box center [1129, 272] width 16 height 32
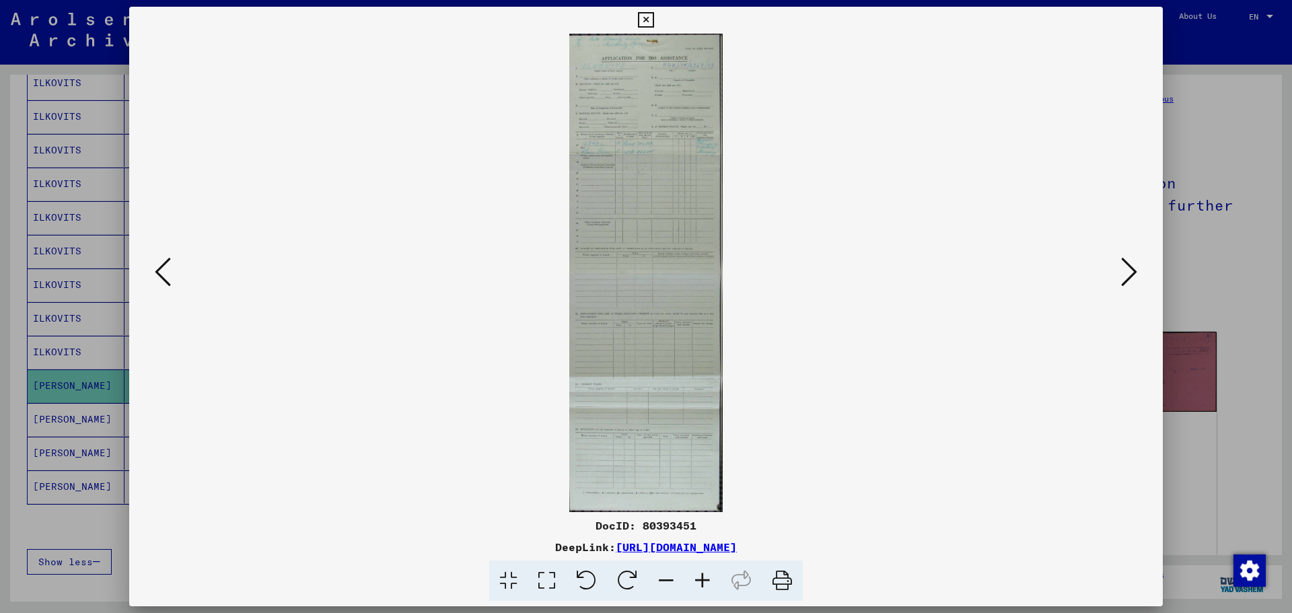
click at [637, 147] on img at bounding box center [646, 273] width 942 height 478
click at [708, 586] on icon at bounding box center [702, 580] width 36 height 41
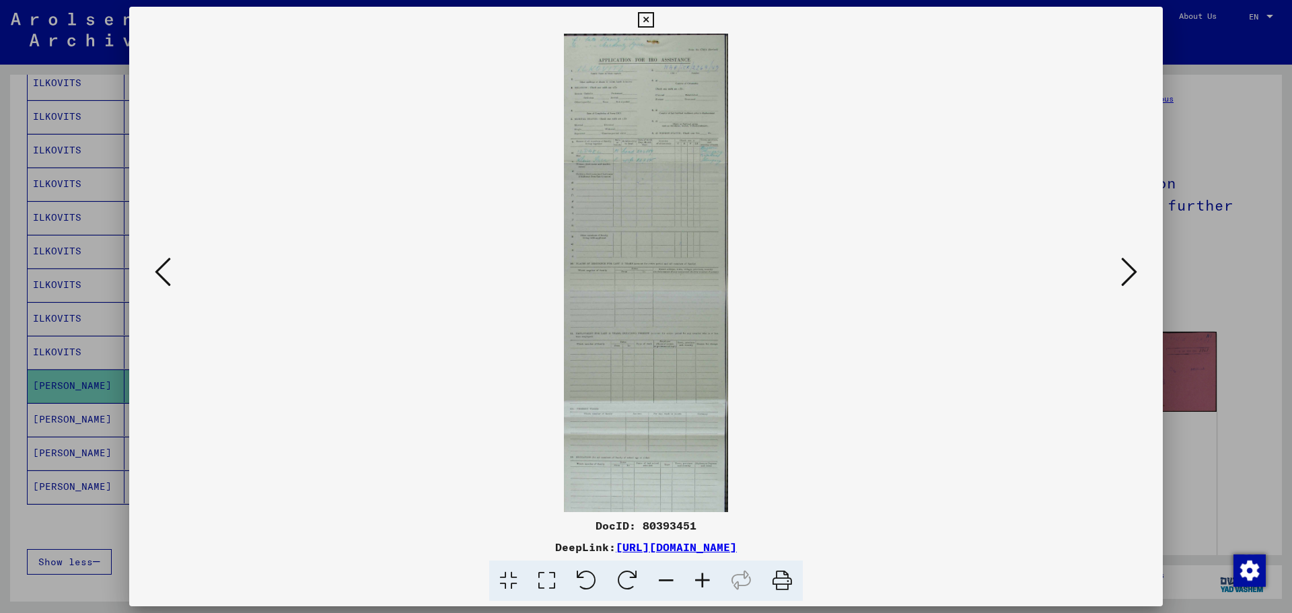
click at [708, 587] on icon at bounding box center [702, 580] width 36 height 41
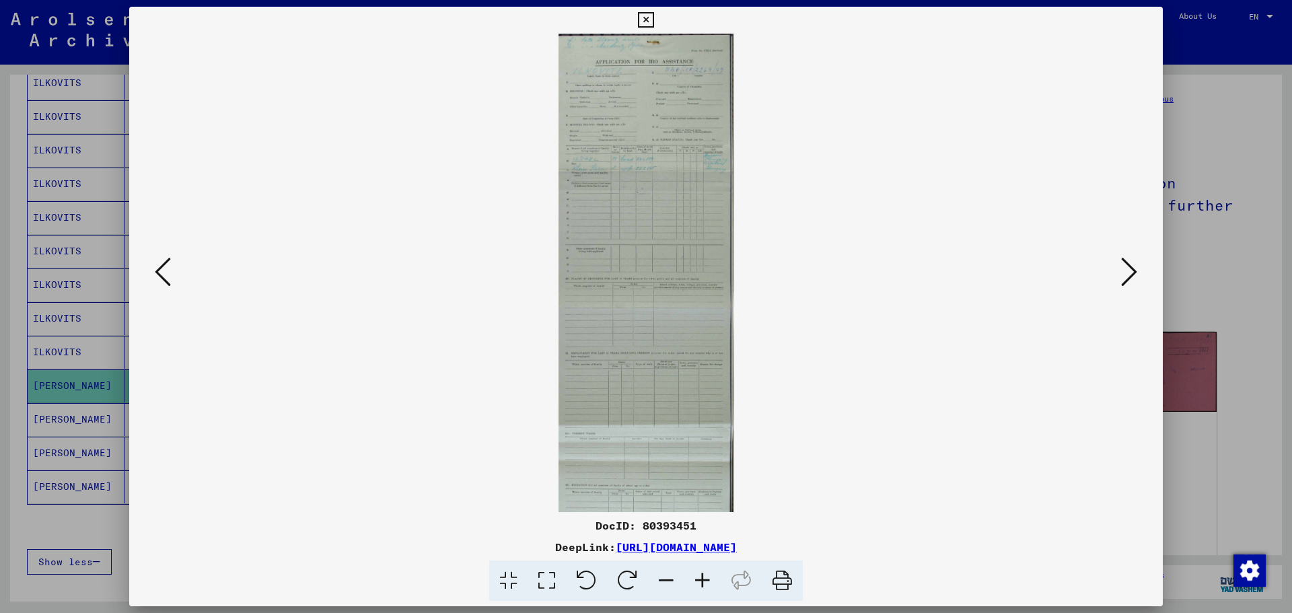
click at [708, 587] on icon at bounding box center [702, 580] width 36 height 41
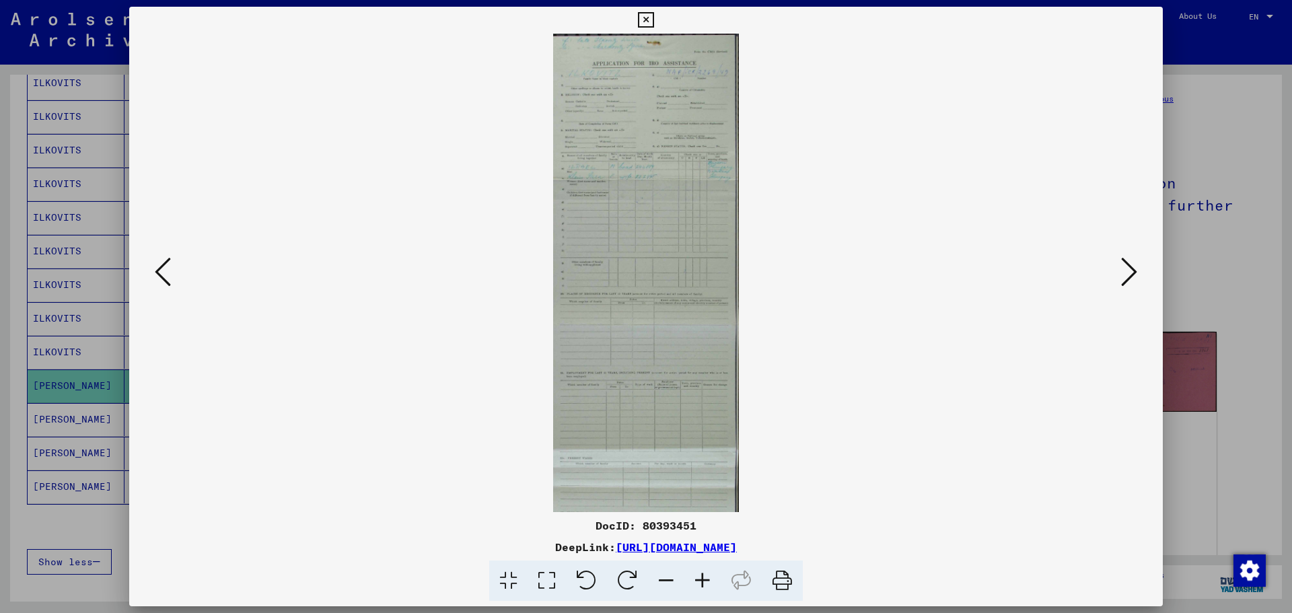
click at [708, 587] on icon at bounding box center [702, 580] width 36 height 41
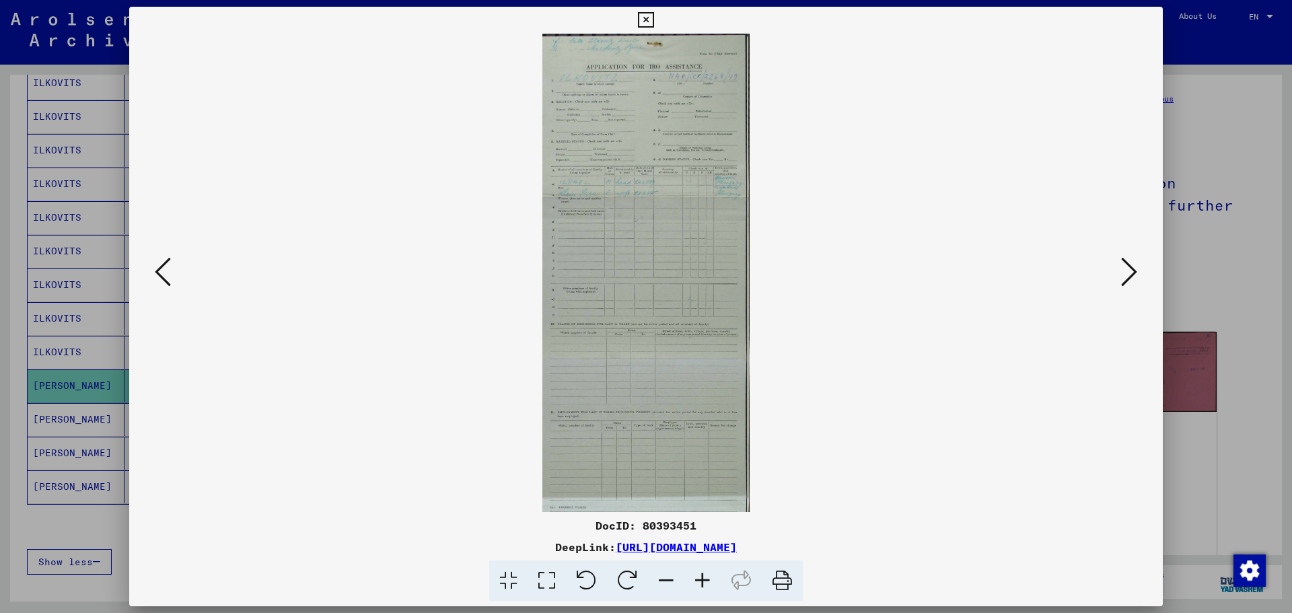
click at [708, 587] on icon at bounding box center [702, 580] width 36 height 41
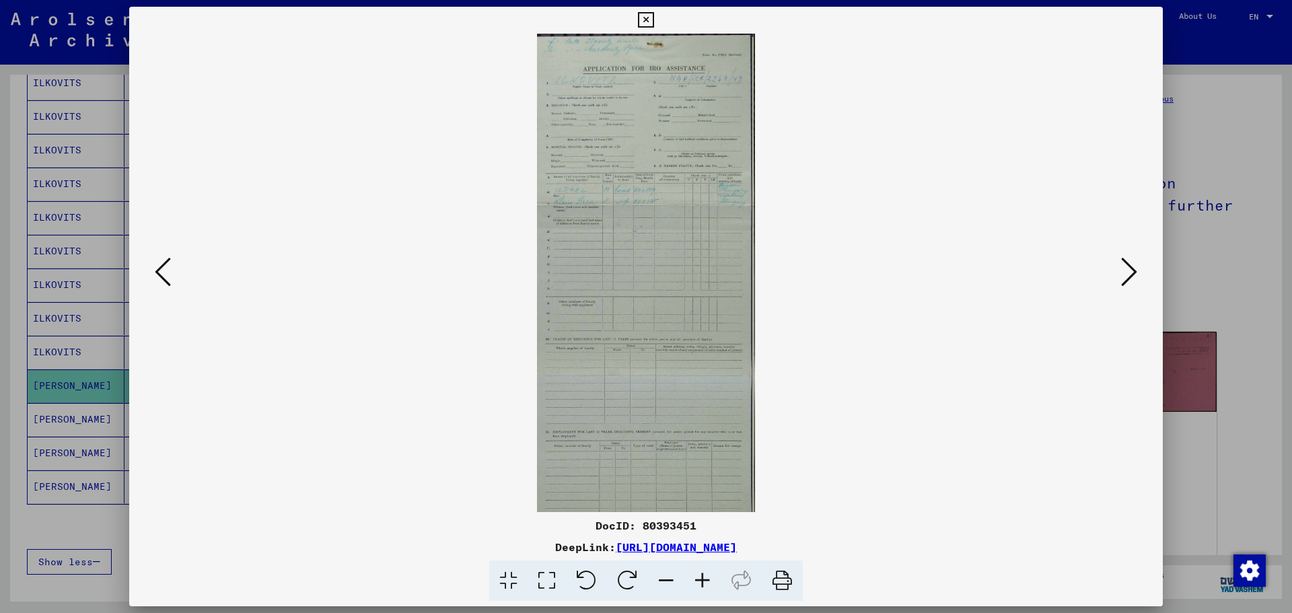
click at [708, 587] on icon at bounding box center [702, 580] width 36 height 41
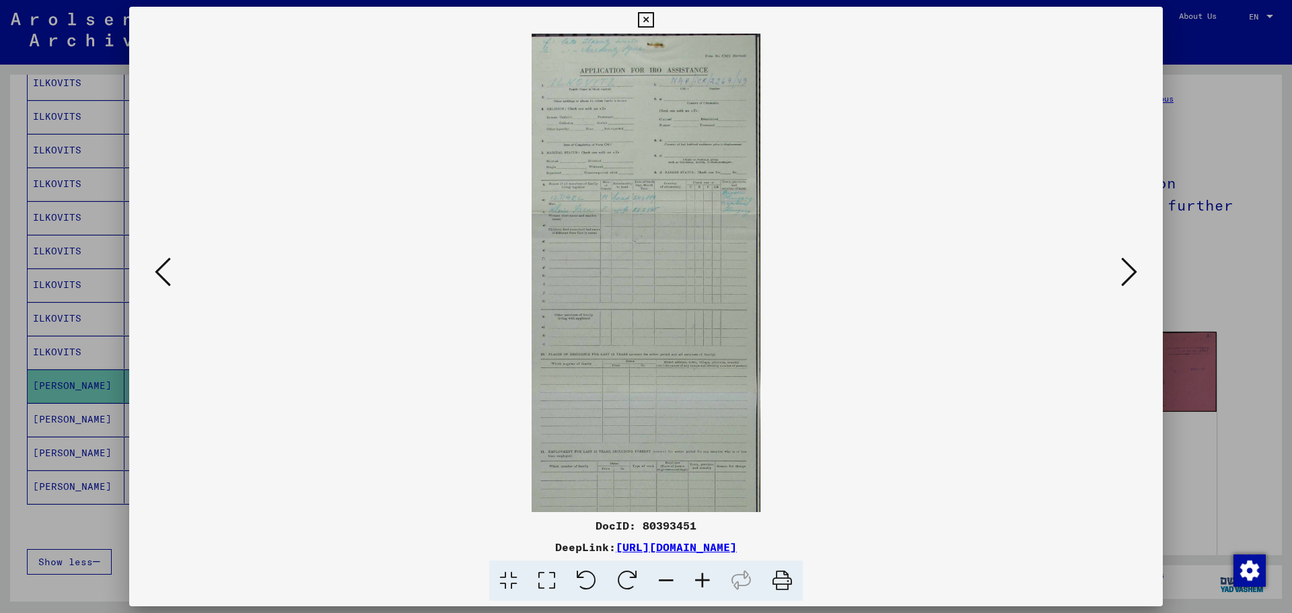
click at [708, 587] on icon at bounding box center [702, 580] width 36 height 41
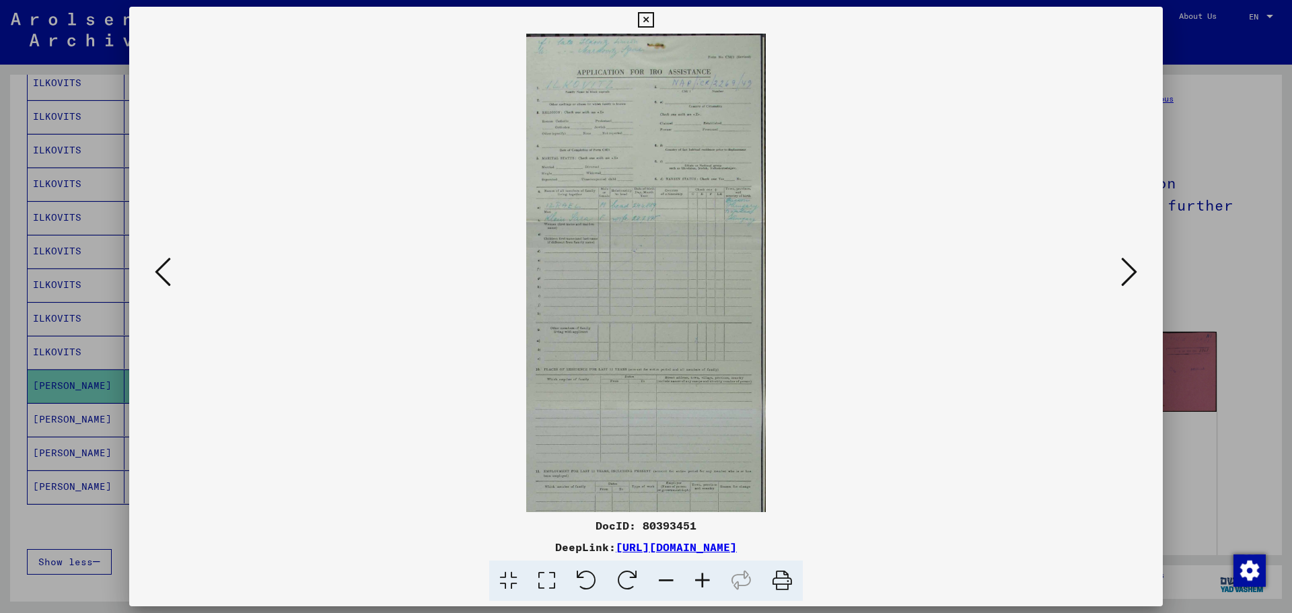
click at [709, 587] on icon at bounding box center [702, 580] width 36 height 41
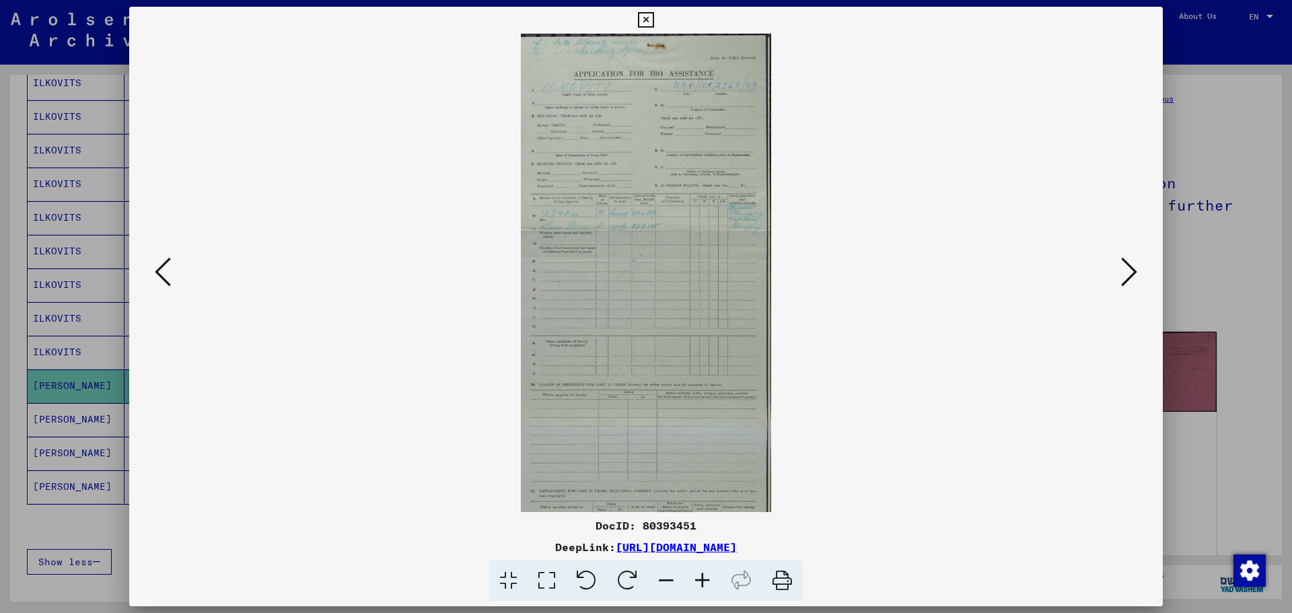
click at [709, 587] on icon at bounding box center [702, 580] width 36 height 41
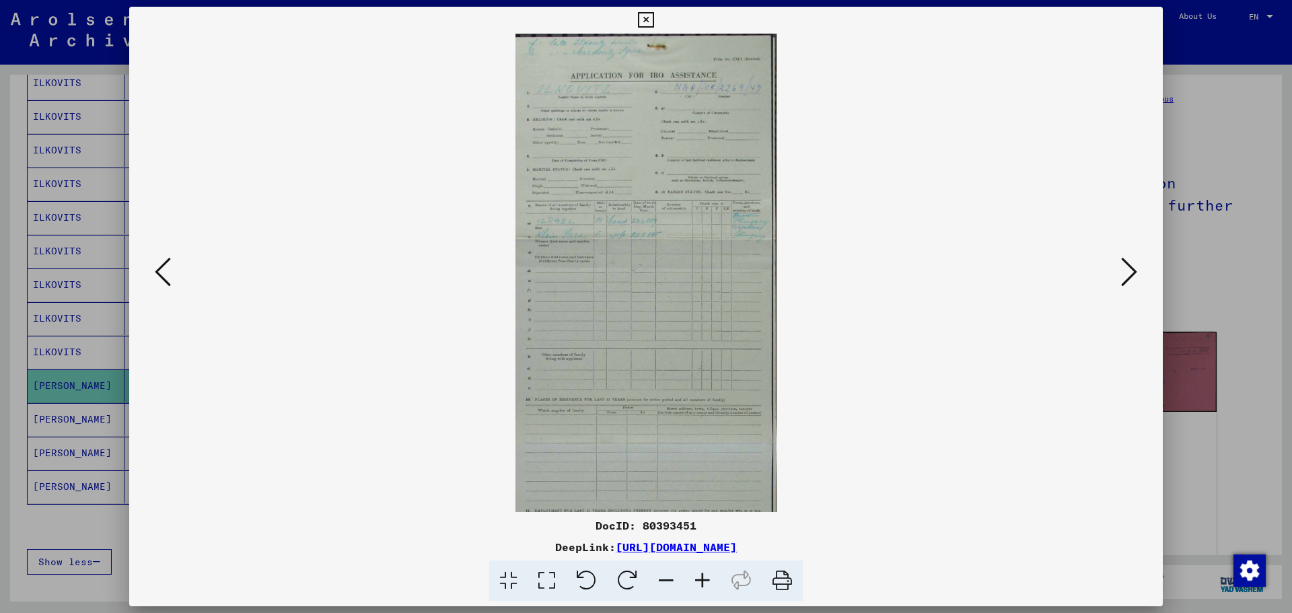
click at [709, 587] on icon at bounding box center [702, 580] width 36 height 41
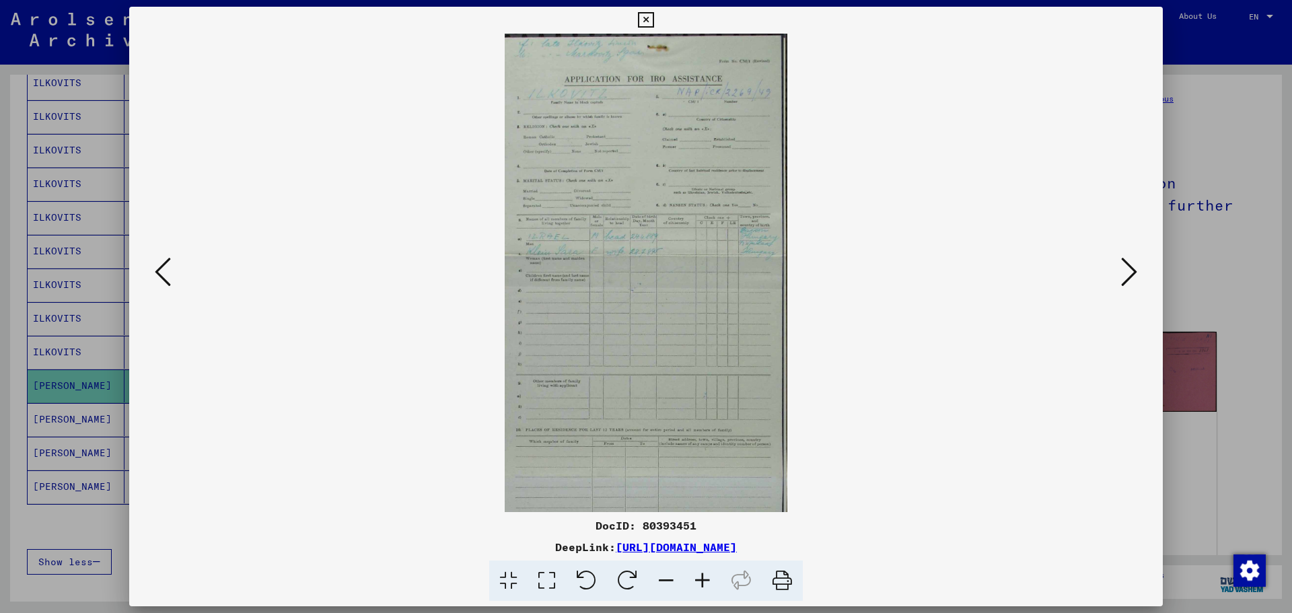
click at [709, 587] on icon at bounding box center [702, 580] width 36 height 41
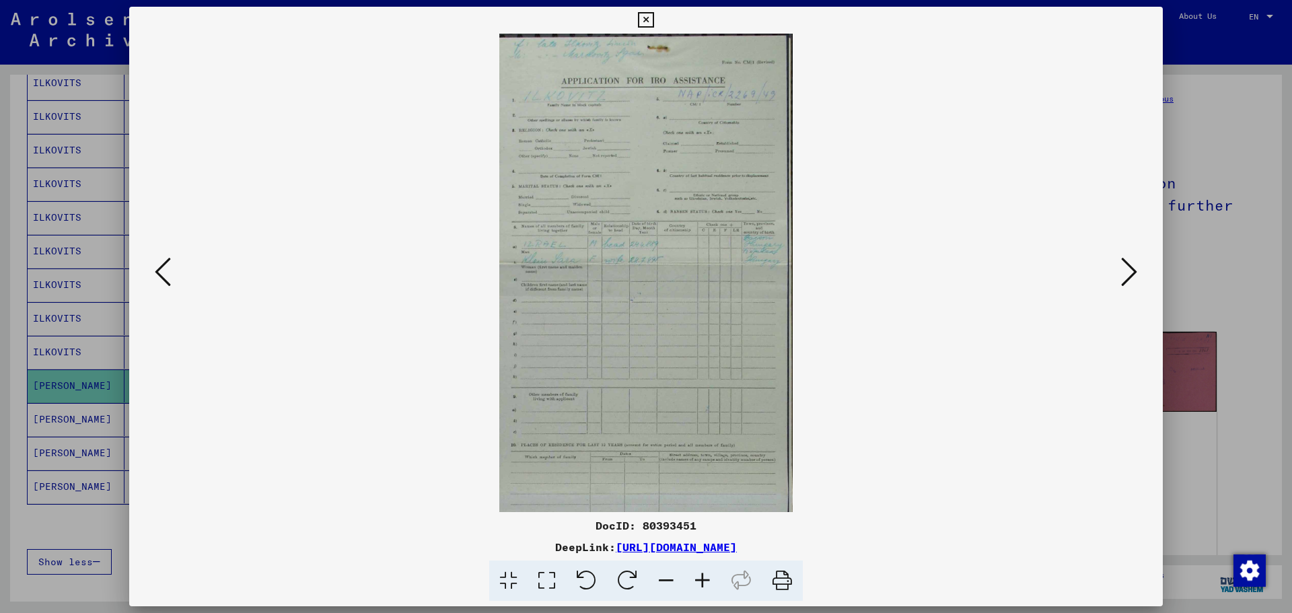
click at [709, 587] on icon at bounding box center [702, 580] width 36 height 41
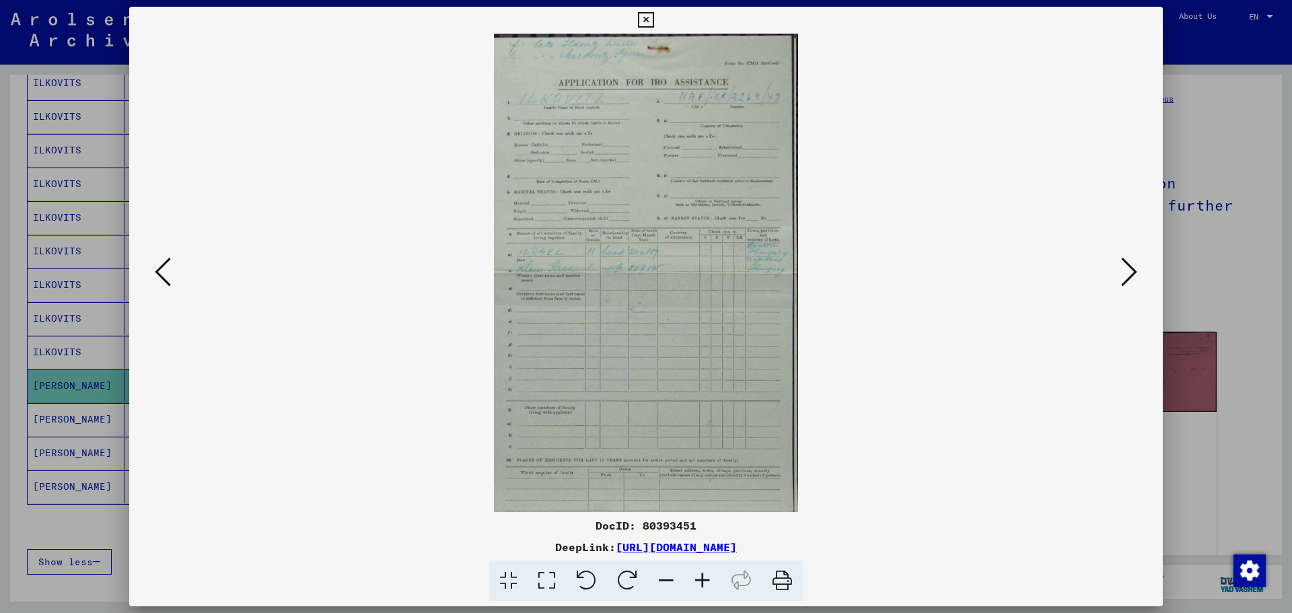
click at [709, 587] on icon at bounding box center [702, 580] width 36 height 41
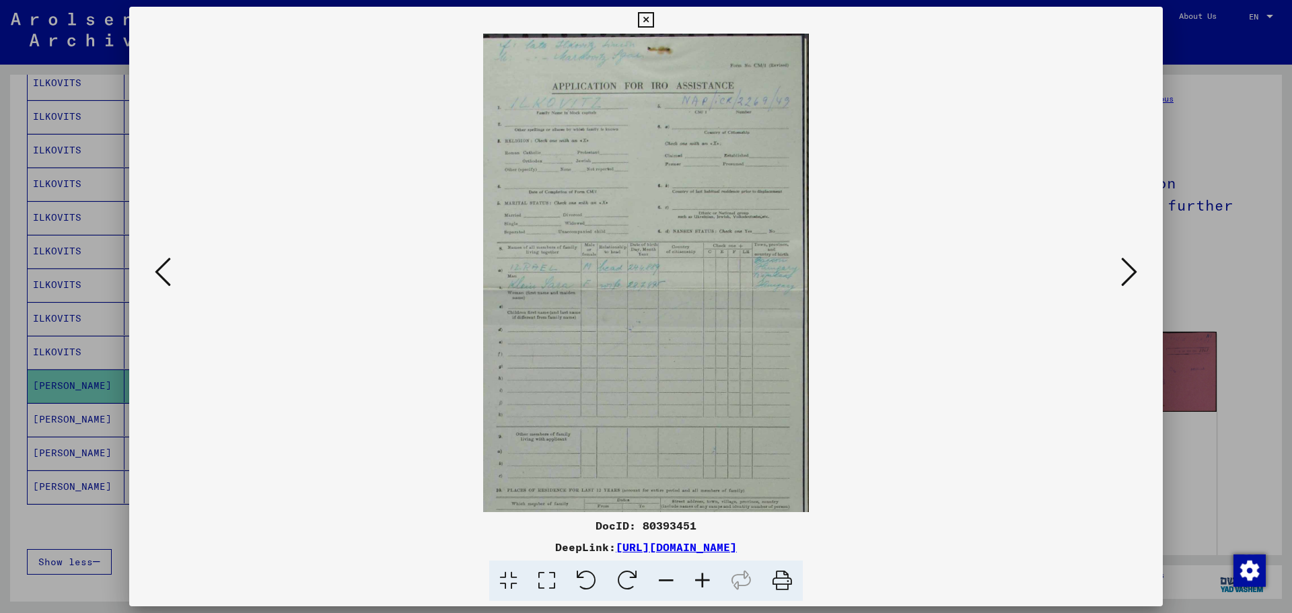
click at [709, 587] on icon at bounding box center [702, 580] width 36 height 41
click at [710, 587] on icon at bounding box center [702, 580] width 36 height 41
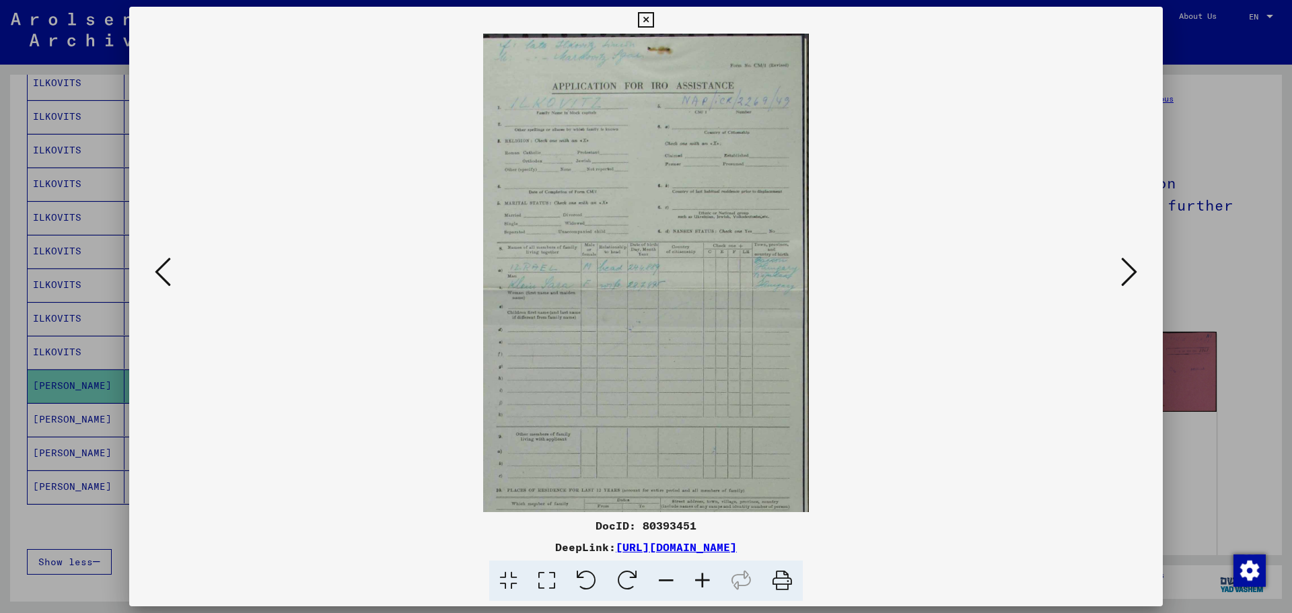
click at [699, 583] on icon at bounding box center [702, 580] width 36 height 41
click at [700, 583] on icon at bounding box center [702, 580] width 36 height 41
drag, startPoint x: 700, startPoint y: 583, endPoint x: 701, endPoint y: 575, distance: 8.8
click at [700, 583] on icon at bounding box center [702, 580] width 36 height 41
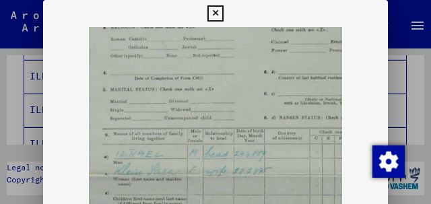
scroll to position [104, 0]
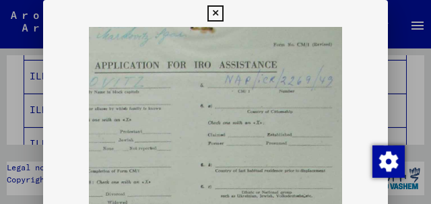
drag, startPoint x: 247, startPoint y: 142, endPoint x: 233, endPoint y: 124, distance: 22.5
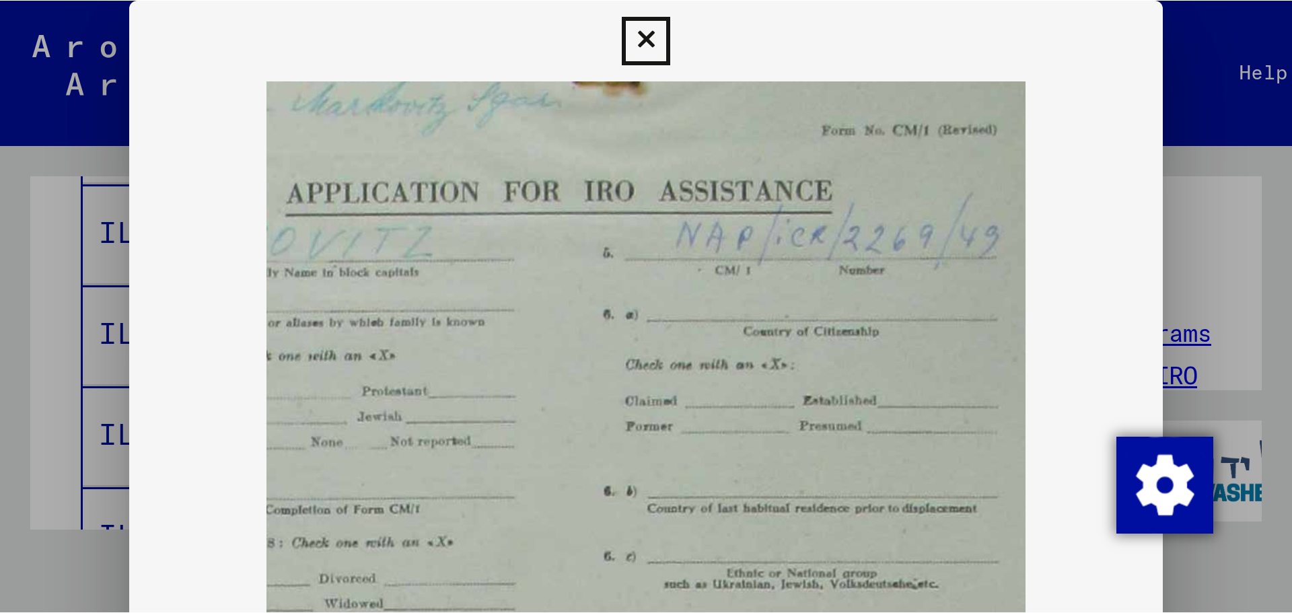
scroll to position [15, 0]
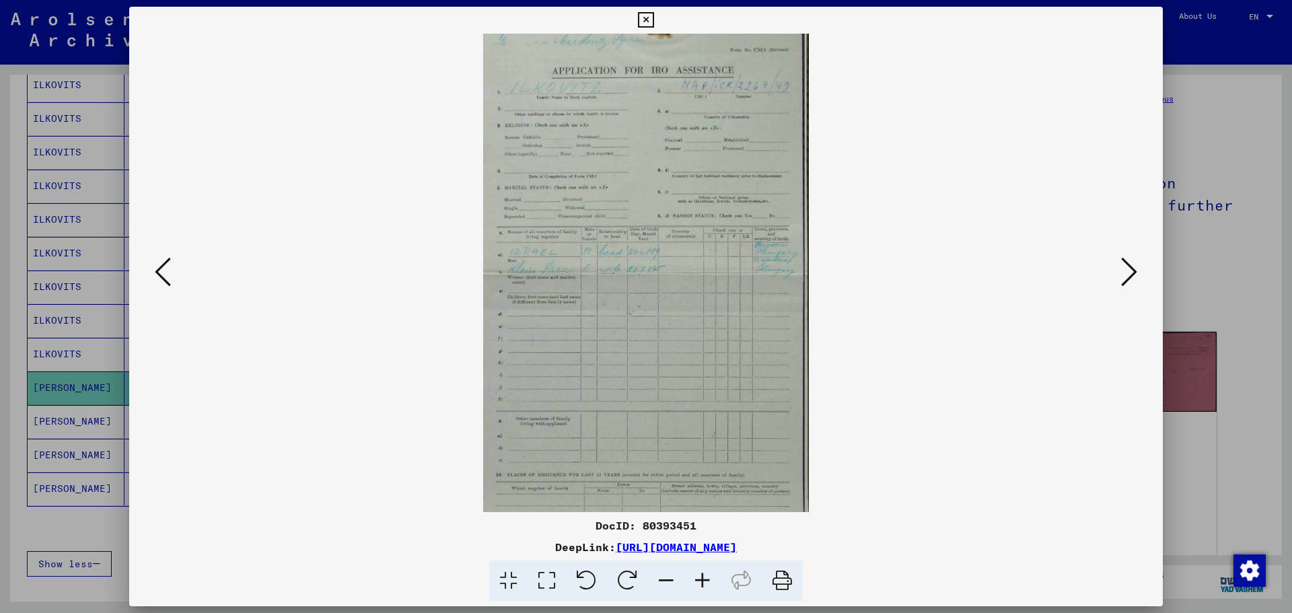
click at [1133, 279] on icon at bounding box center [1129, 272] width 16 height 32
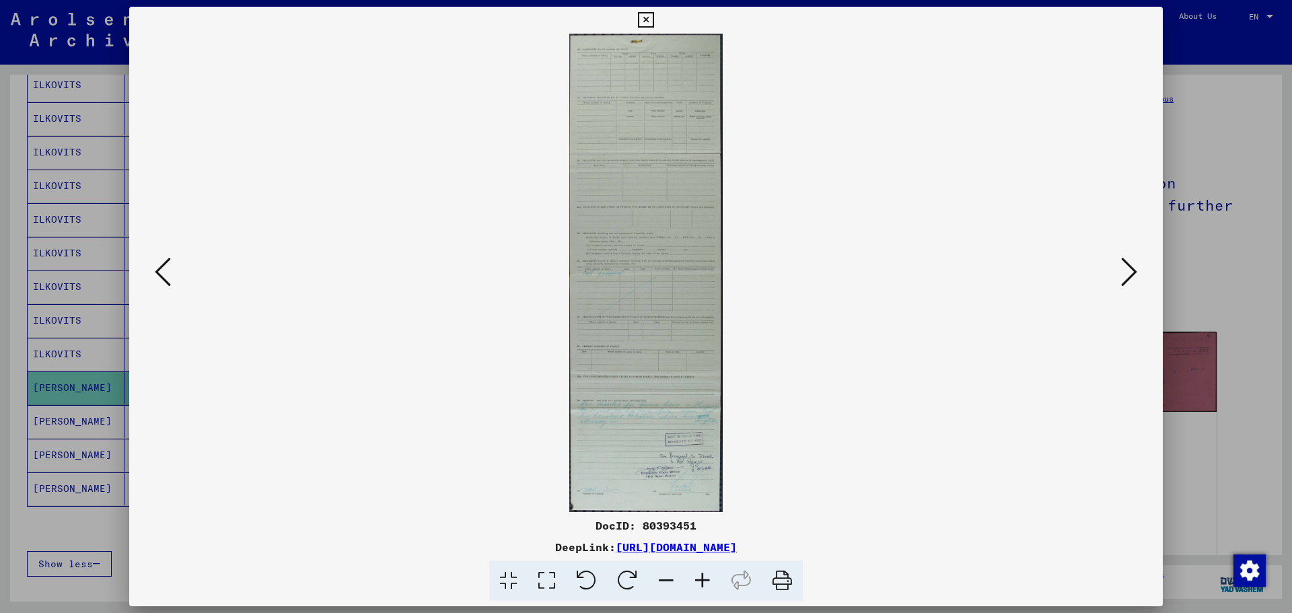
scroll to position [0, 0]
click at [1131, 288] on button at bounding box center [1129, 273] width 24 height 38
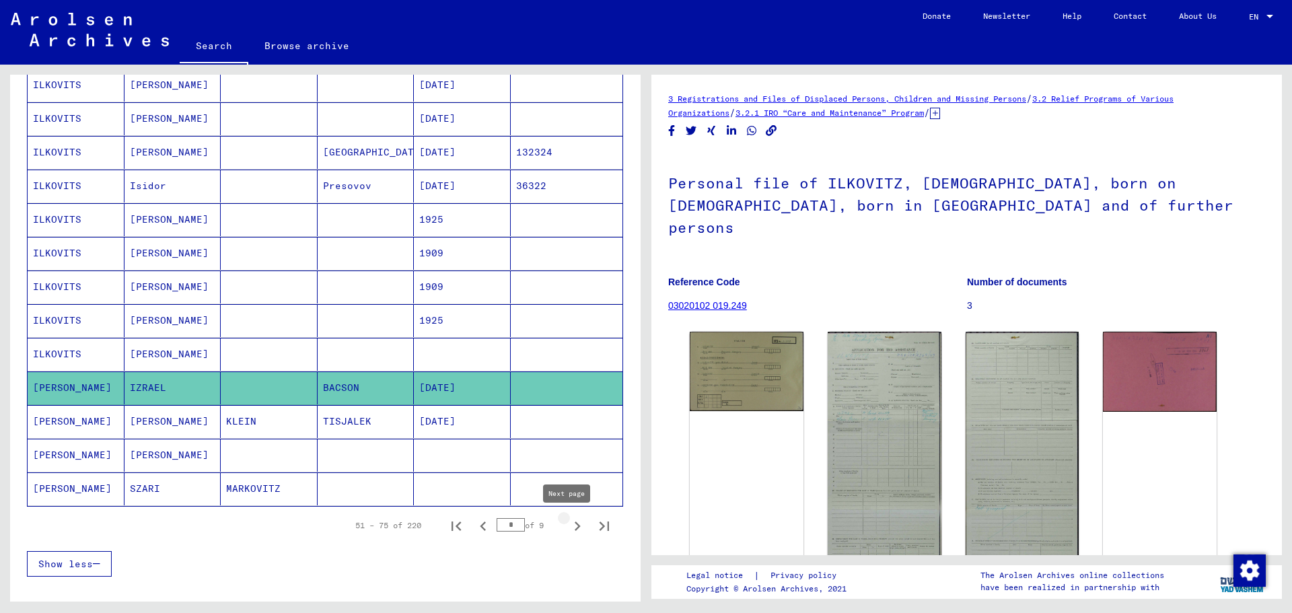
click at [568, 520] on icon "Next page" at bounding box center [577, 526] width 19 height 19
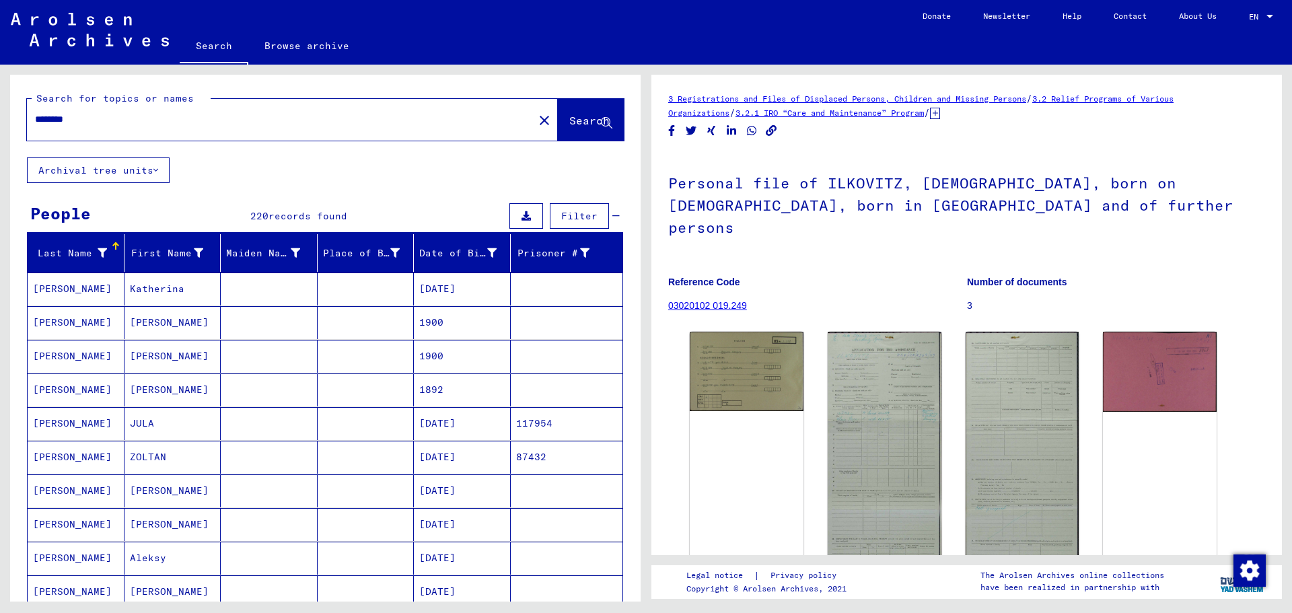
click at [185, 330] on mat-cell "[PERSON_NAME]" at bounding box center [172, 322] width 97 height 33
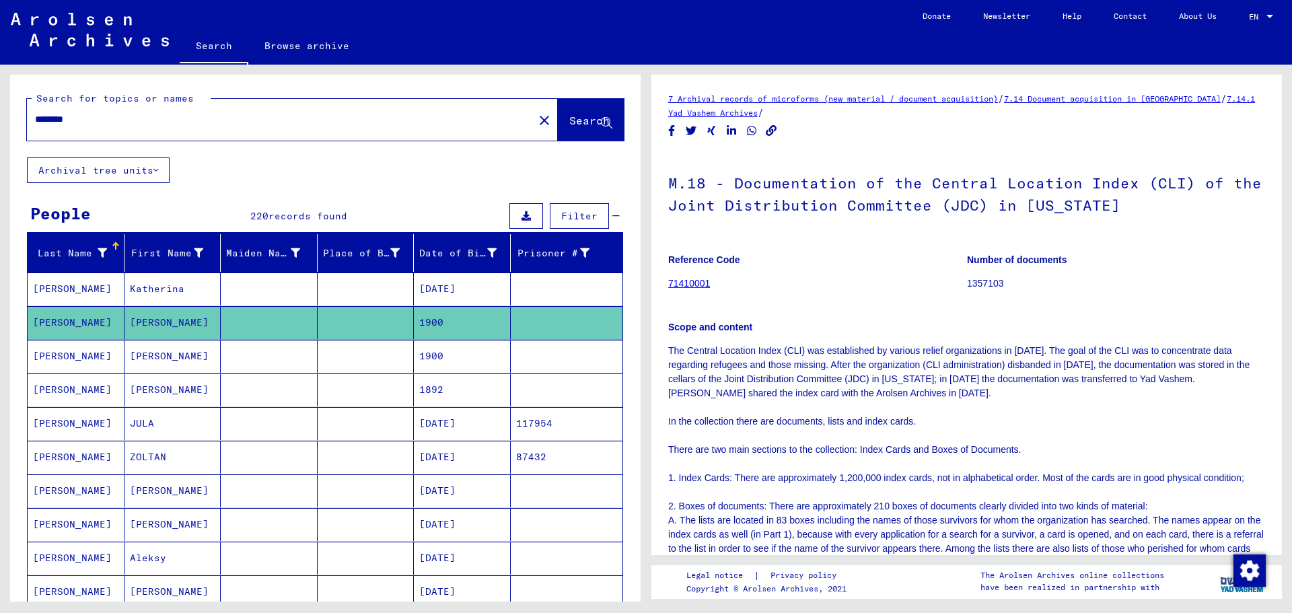
click at [183, 350] on mat-cell "[PERSON_NAME]" at bounding box center [172, 356] width 97 height 33
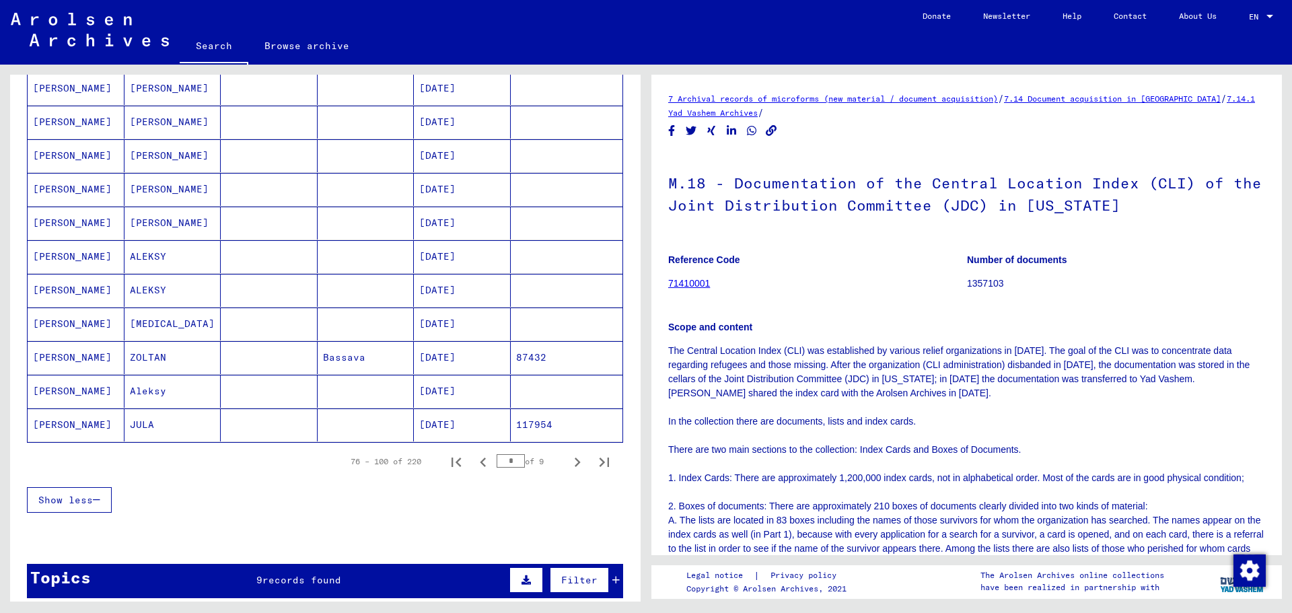
scroll to position [673, 0]
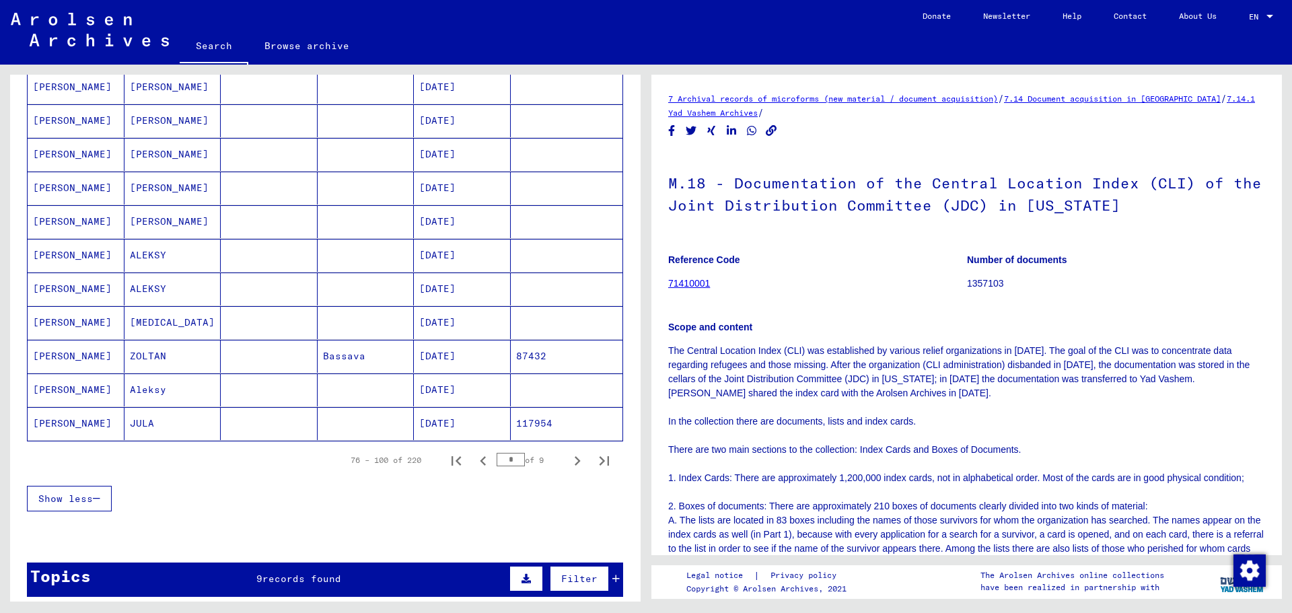
click at [166, 235] on mat-cell "[PERSON_NAME]" at bounding box center [172, 221] width 97 height 33
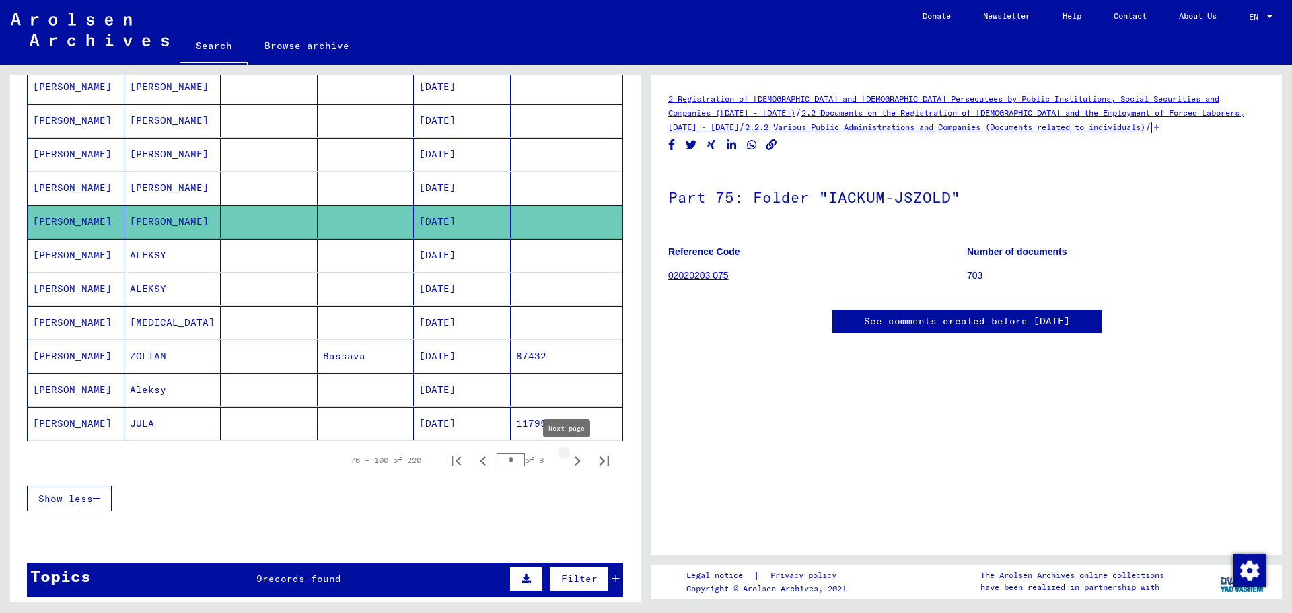
click at [573, 463] on icon "Next page" at bounding box center [577, 460] width 19 height 19
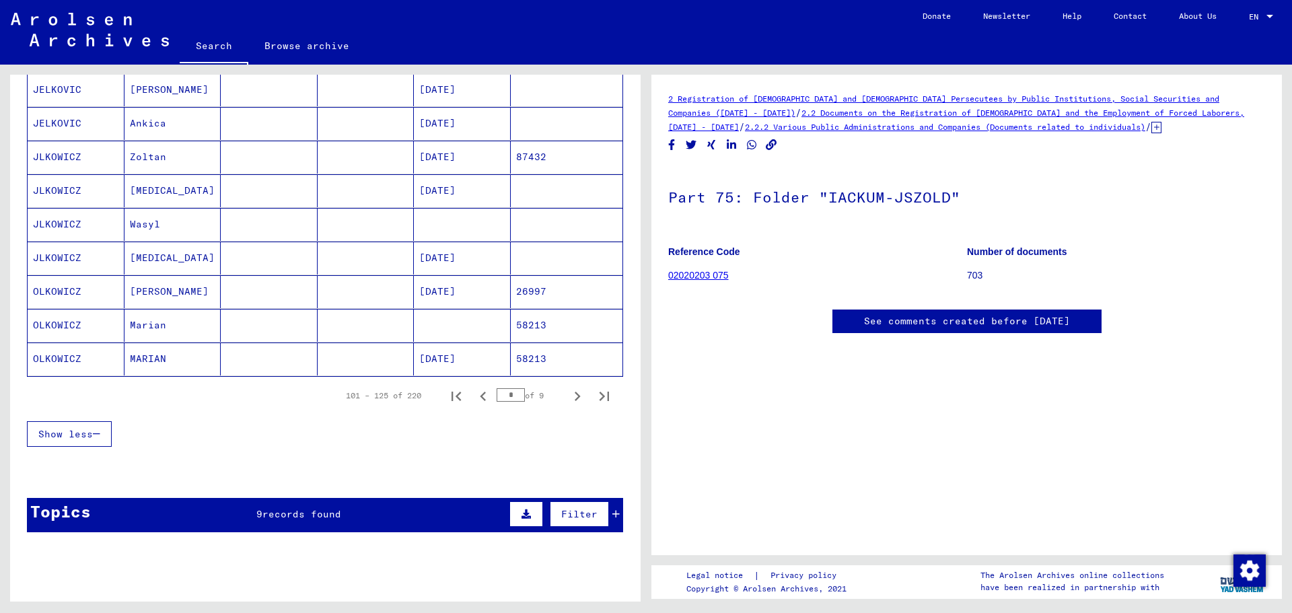
scroll to position [740, 0]
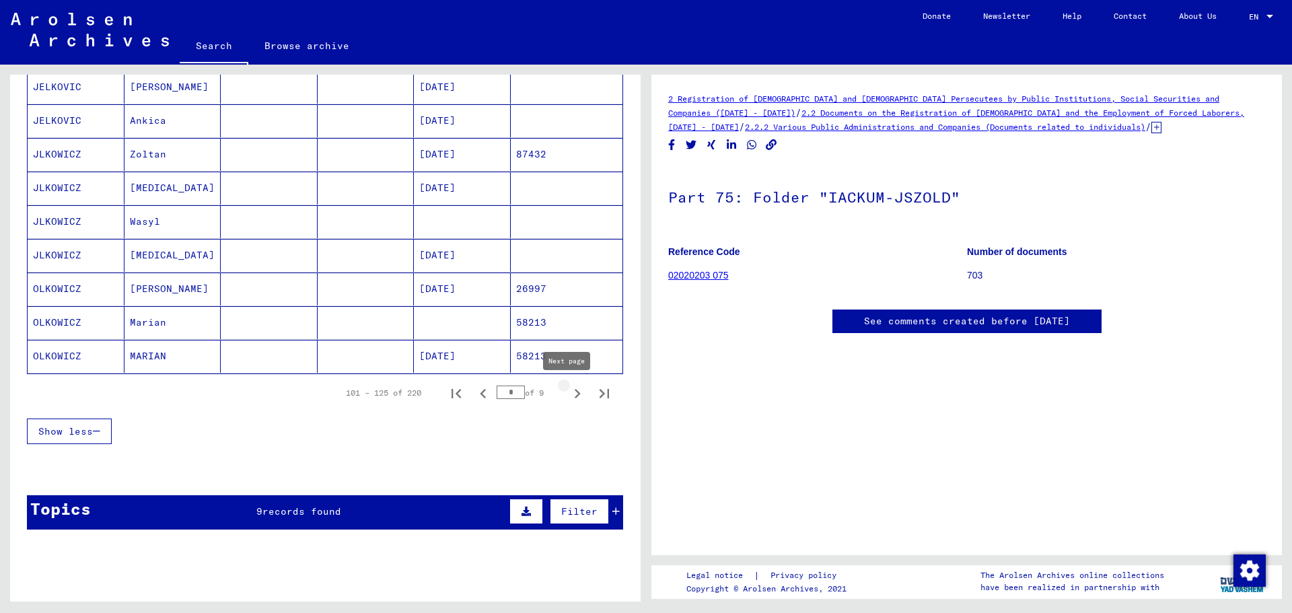
click at [569, 397] on icon "Next page" at bounding box center [577, 393] width 19 height 19
click at [572, 391] on icon "Next page" at bounding box center [577, 393] width 19 height 19
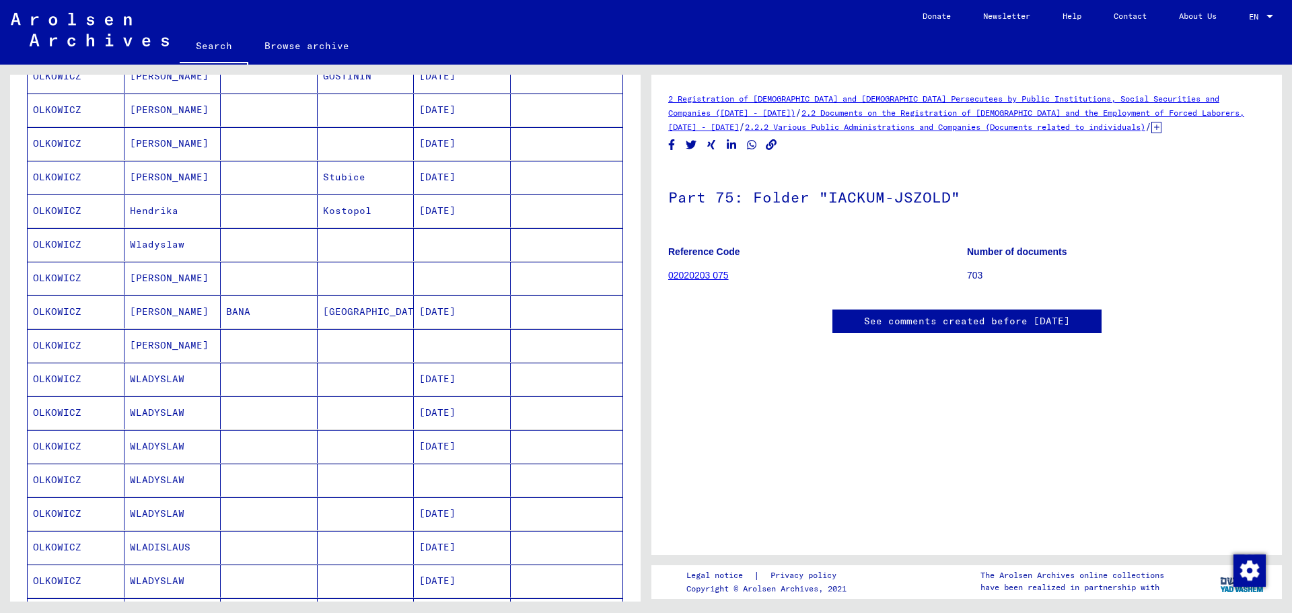
scroll to position [605, 0]
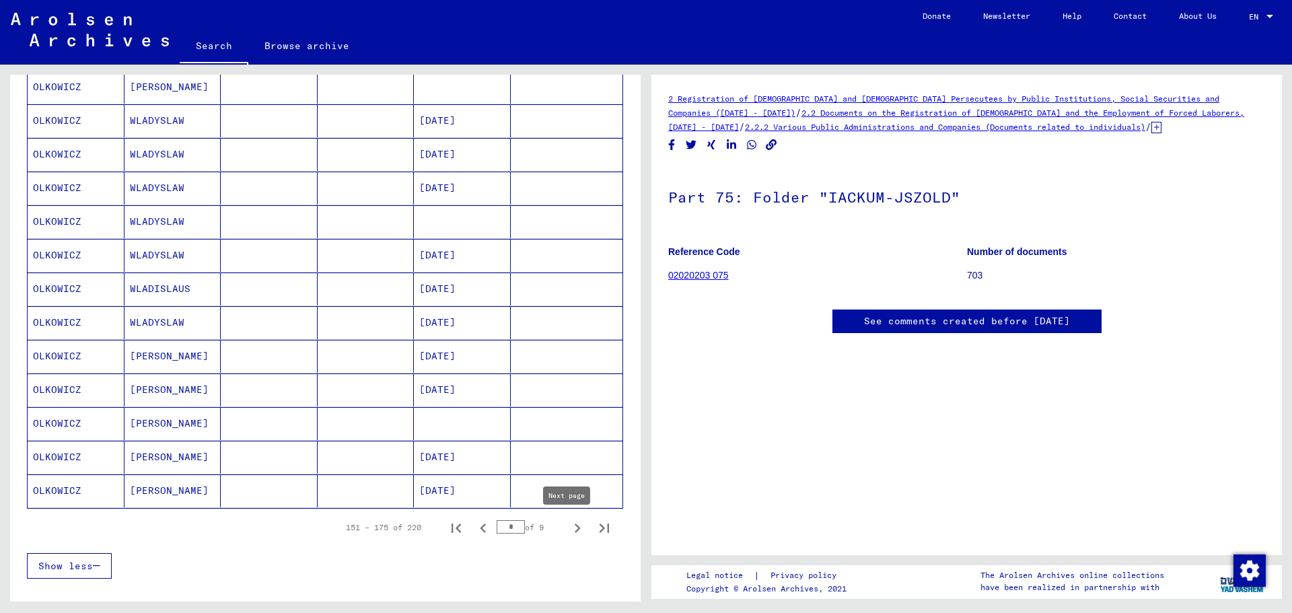
click at [568, 529] on icon "Next page" at bounding box center [577, 528] width 19 height 19
type input "*"
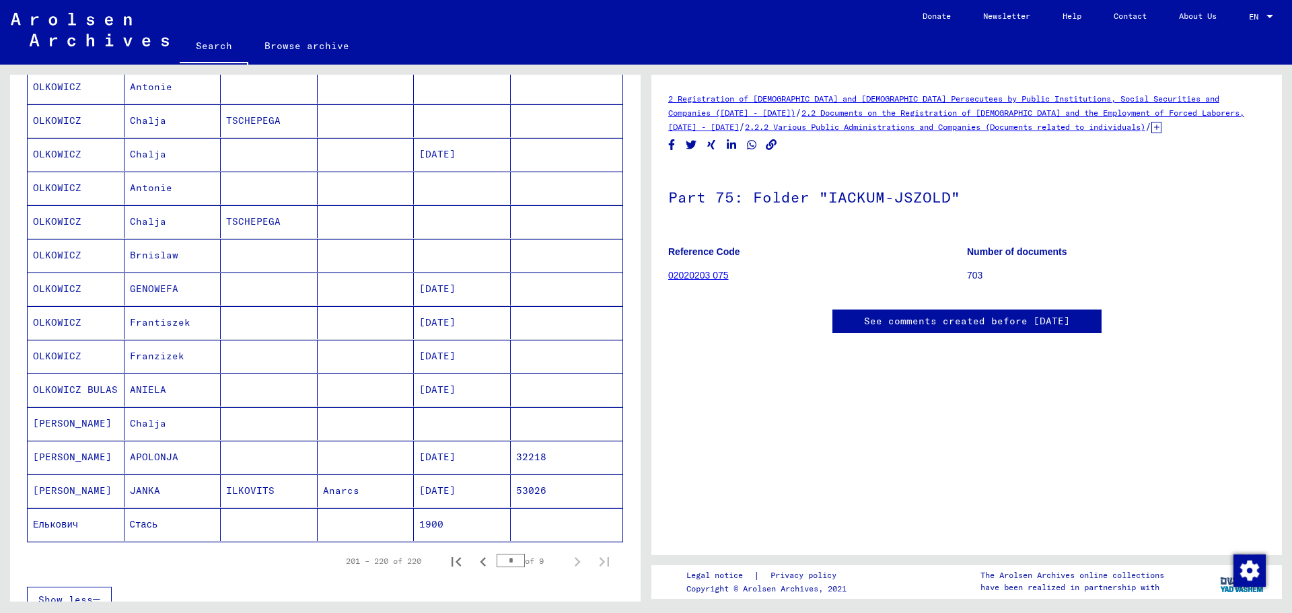
scroll to position [863, 0]
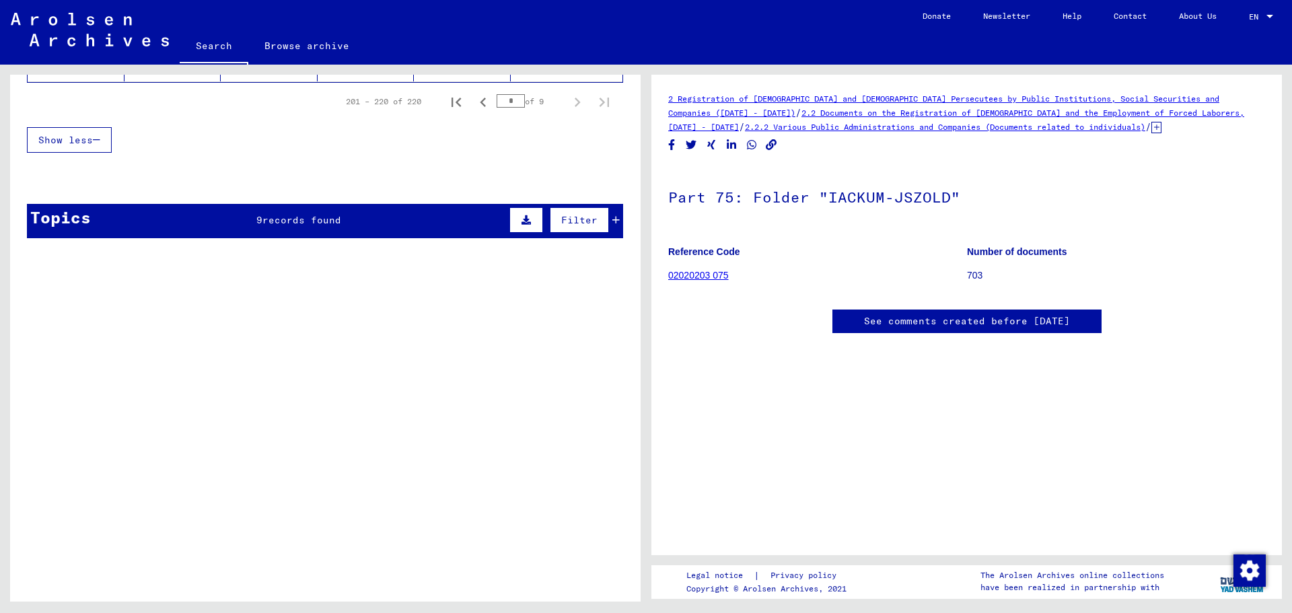
click at [291, 216] on span "records found" at bounding box center [301, 220] width 79 height 12
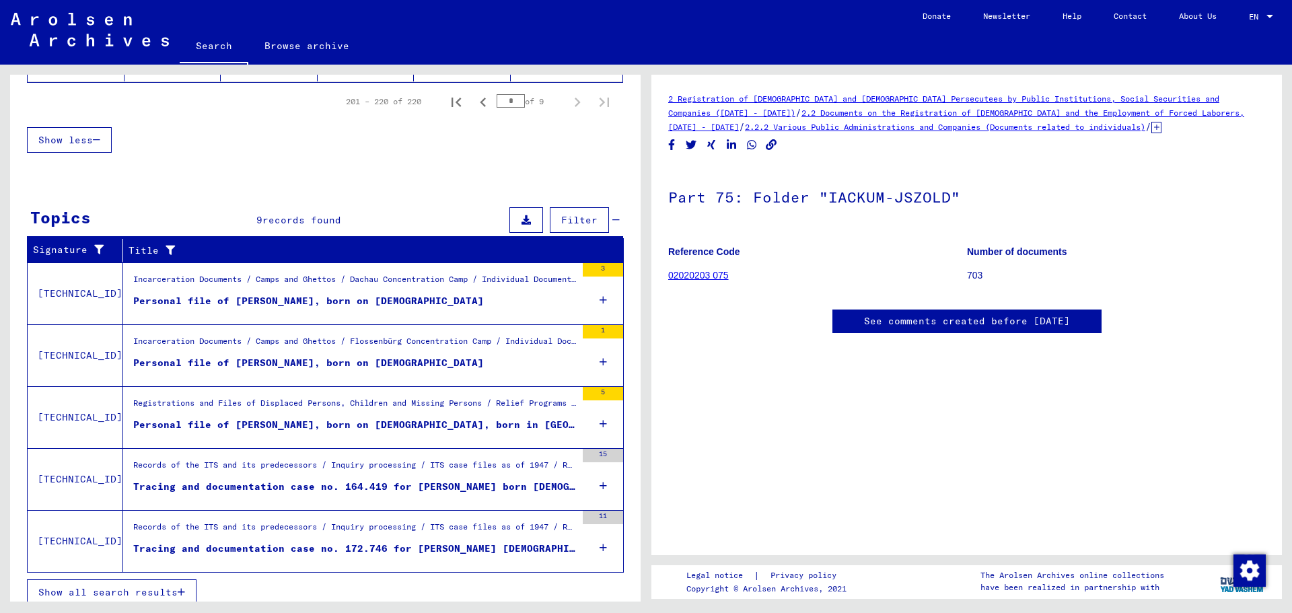
click at [439, 356] on div "Personal file of [PERSON_NAME], born on [DEMOGRAPHIC_DATA]" at bounding box center [308, 363] width 351 height 14
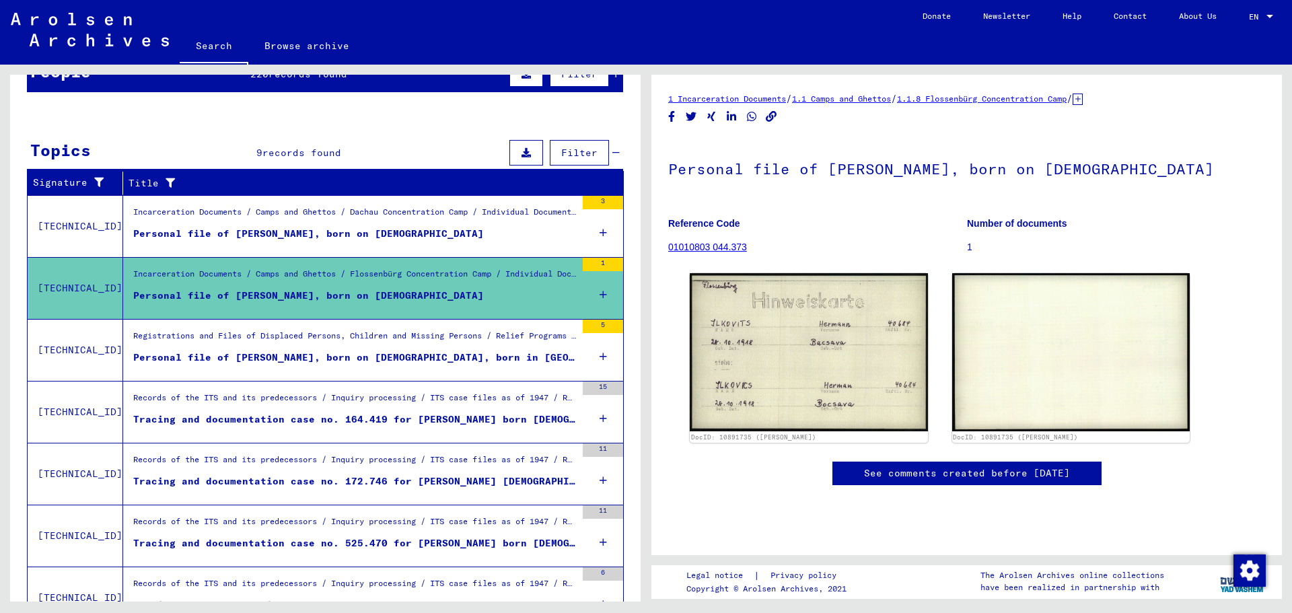
scroll to position [209, 0]
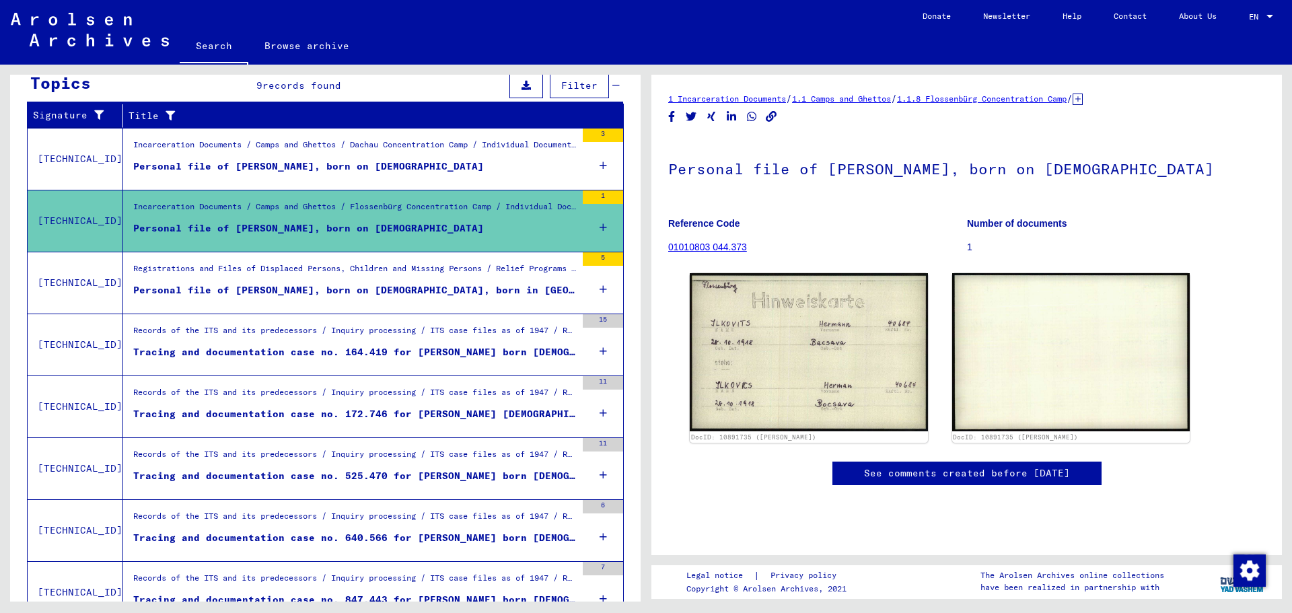
click at [494, 354] on div "Tracing and documentation case no. 164.419 for [PERSON_NAME] born [DEMOGRAPHIC_…" at bounding box center [354, 352] width 443 height 14
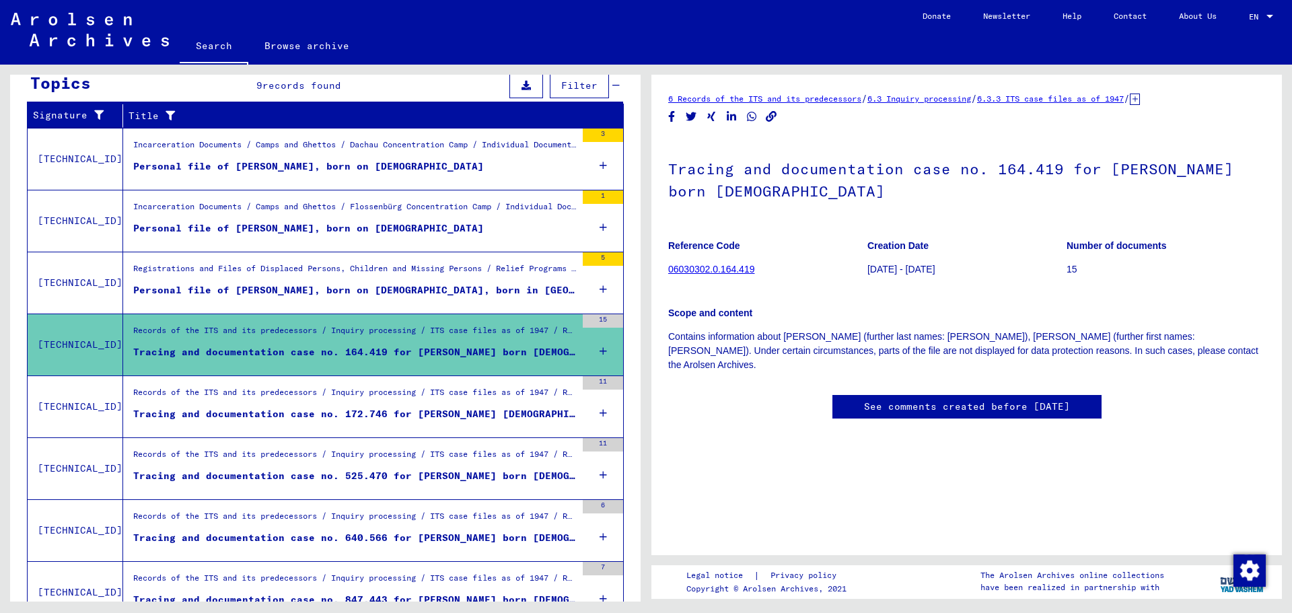
click at [503, 394] on div "Records of the ITS and its predecessors / Inquiry processing / ITS case files a…" at bounding box center [354, 395] width 443 height 19
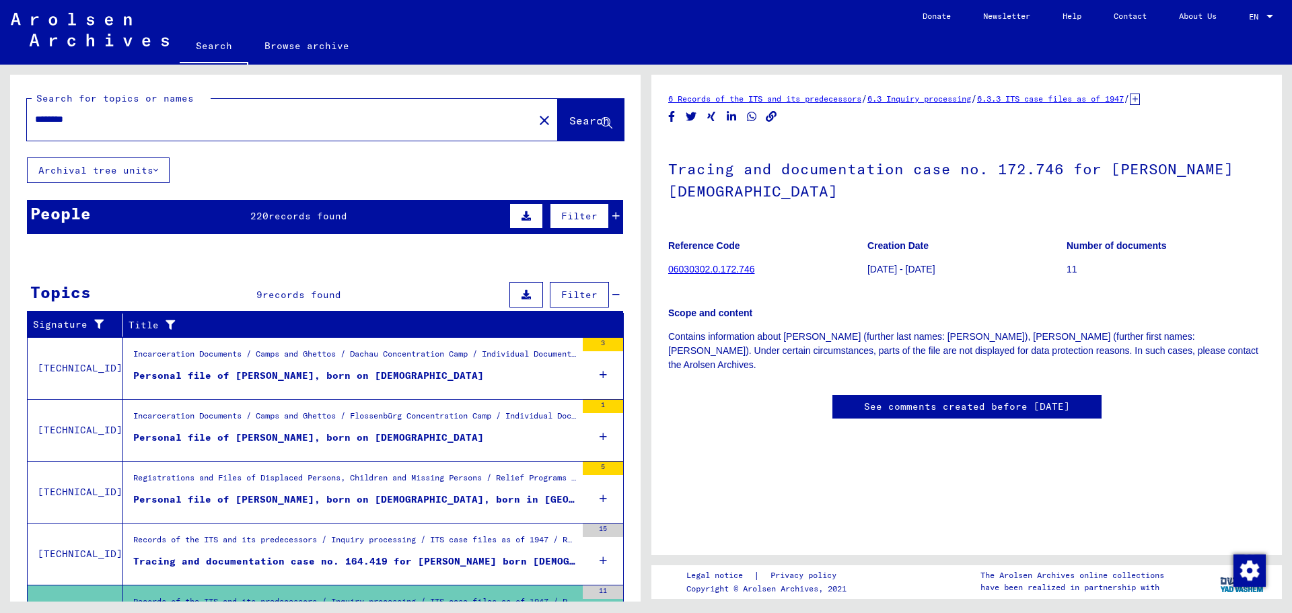
drag, startPoint x: 143, startPoint y: 114, endPoint x: 0, endPoint y: 118, distance: 142.7
click at [0, 120] on div "Search for topics or names ******** close Search Archival tree units People 220…" at bounding box center [323, 333] width 646 height 537
type input "********"
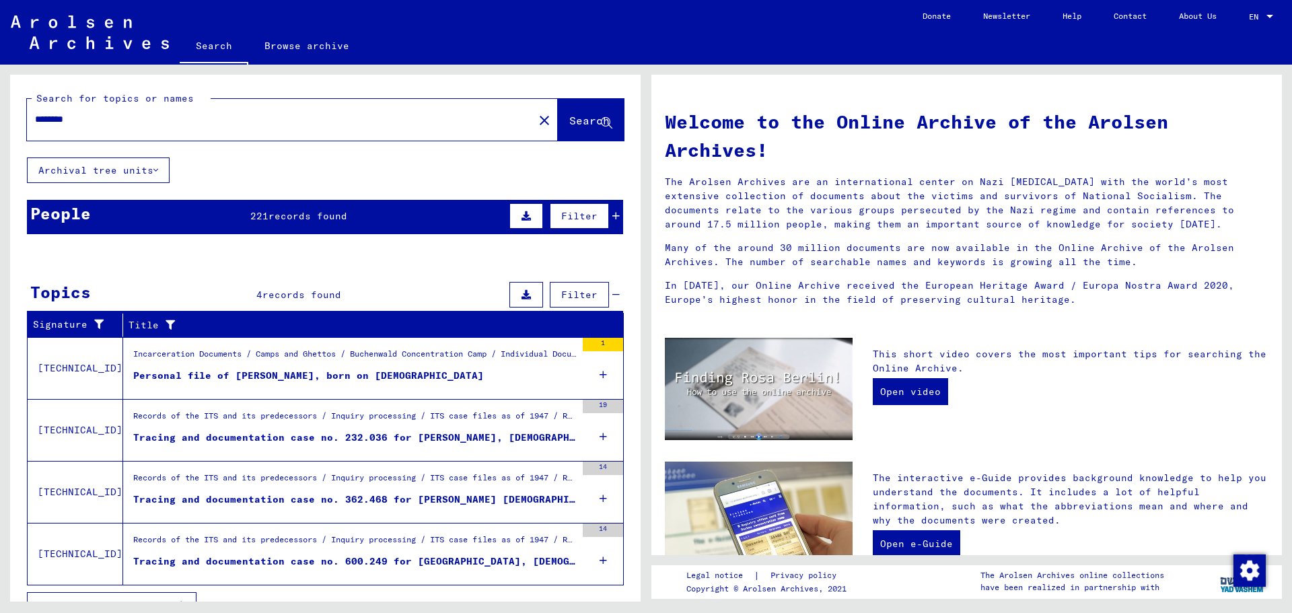
scroll to position [24, 0]
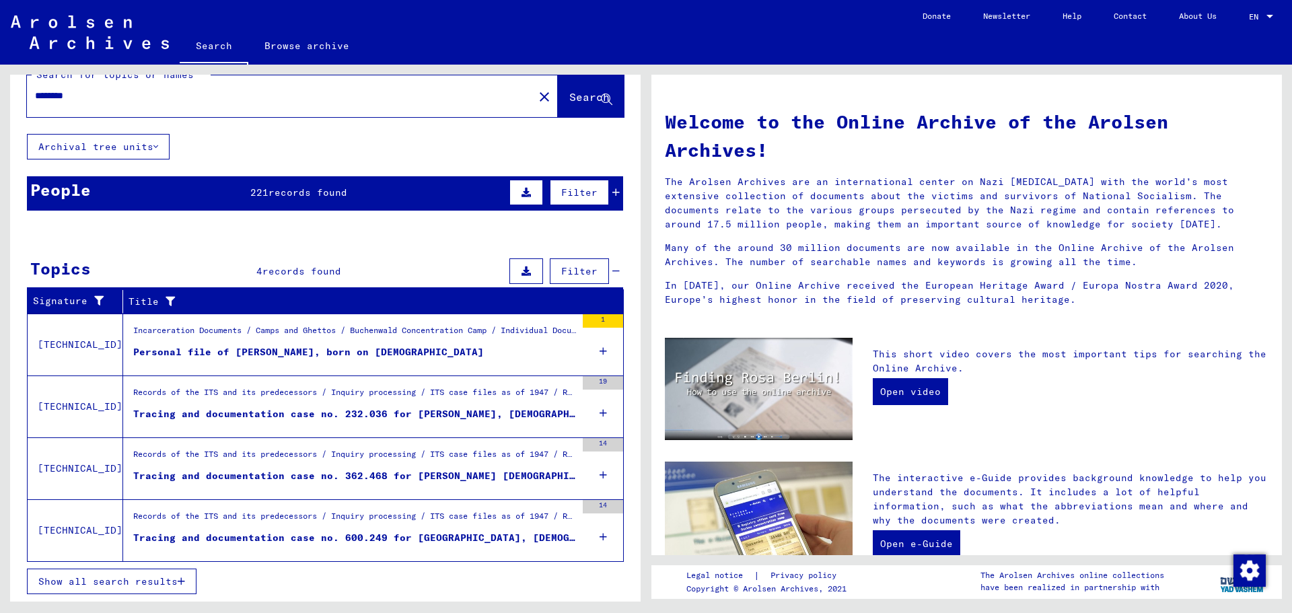
click at [388, 537] on div "Tracing and documentation case no. 600.249 for [GEOGRAPHIC_DATA], [DEMOGRAPHIC_…" at bounding box center [354, 538] width 443 height 14
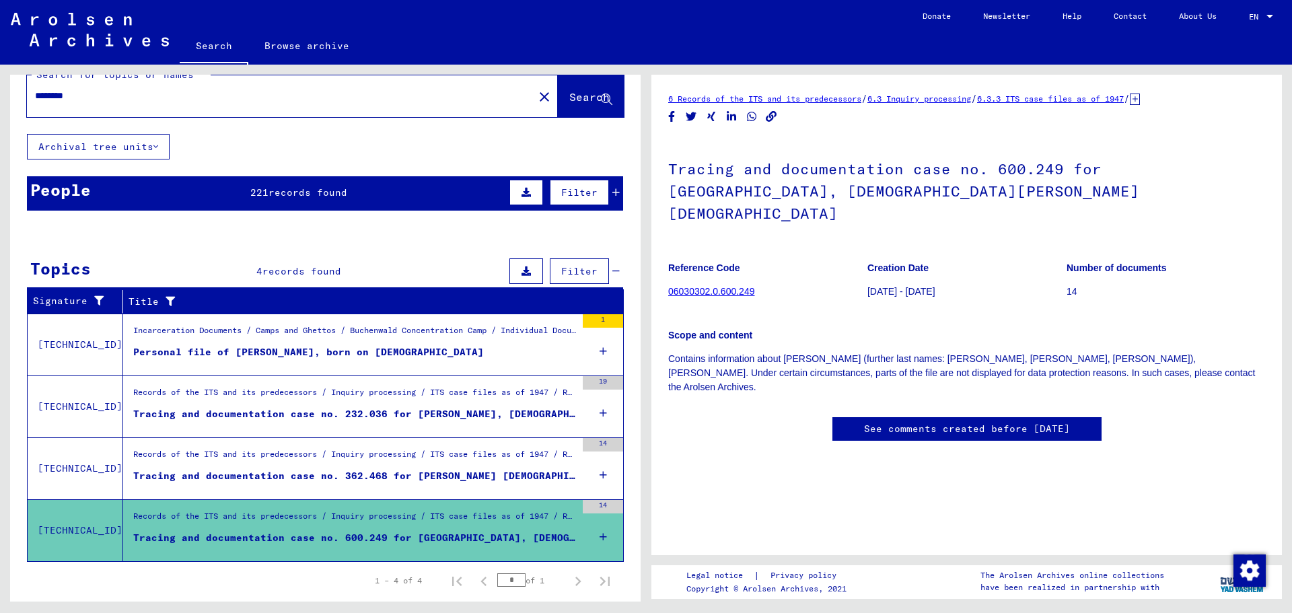
click at [520, 479] on div "Tracing and documentation case no. 362.468 for [PERSON_NAME] [DEMOGRAPHIC_DATA]…" at bounding box center [354, 476] width 443 height 14
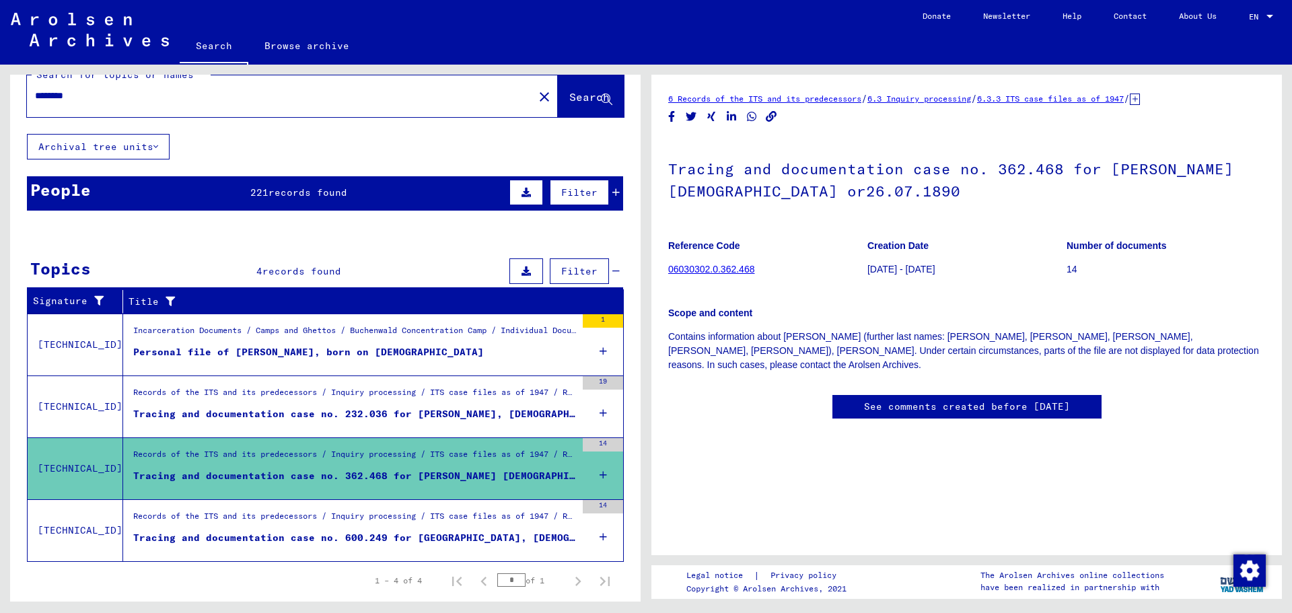
click at [305, 206] on div "People 221 records found Filter" at bounding box center [325, 193] width 596 height 34
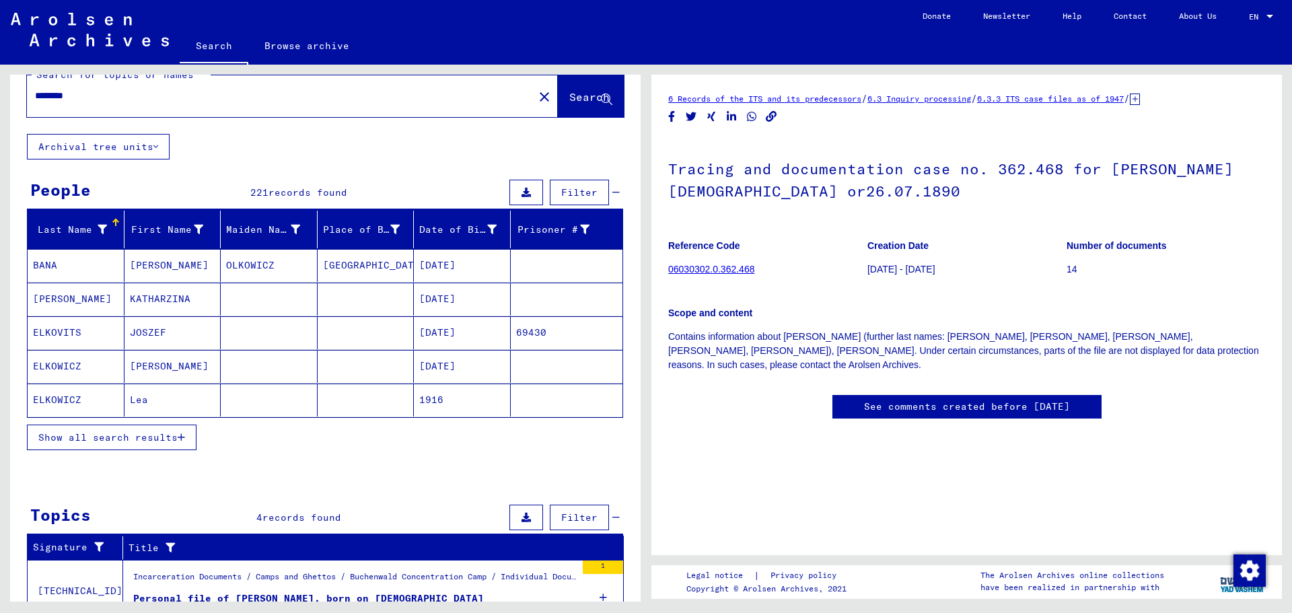
click at [118, 444] on button "Show all search results" at bounding box center [112, 438] width 170 height 26
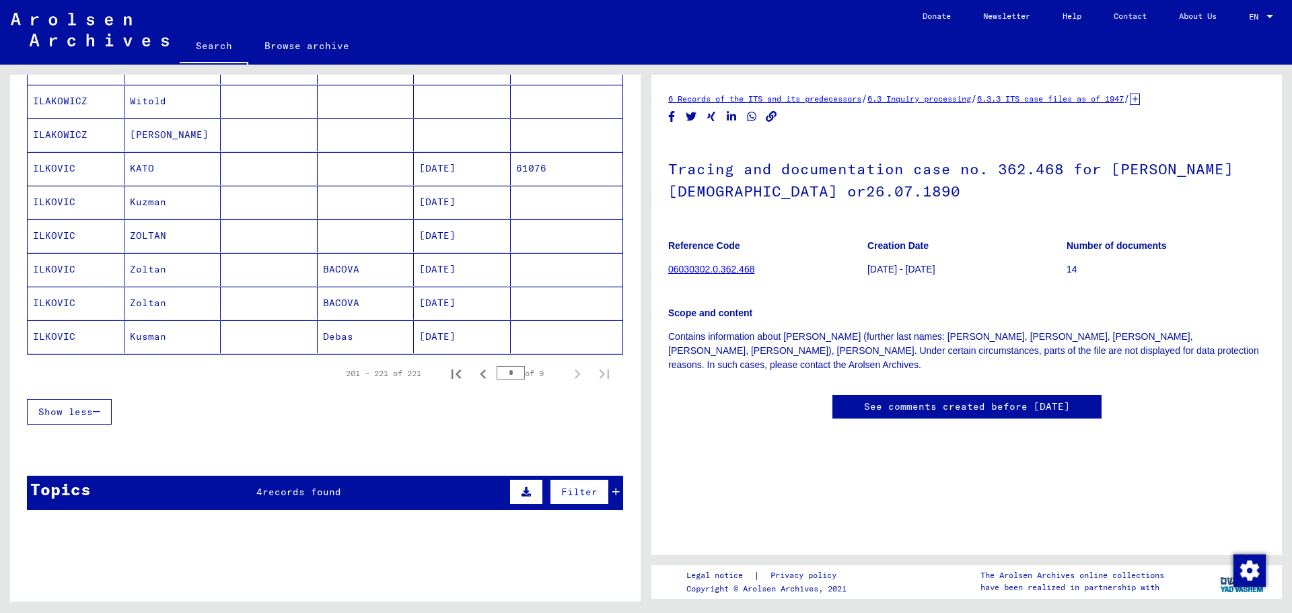
scroll to position [764, 0]
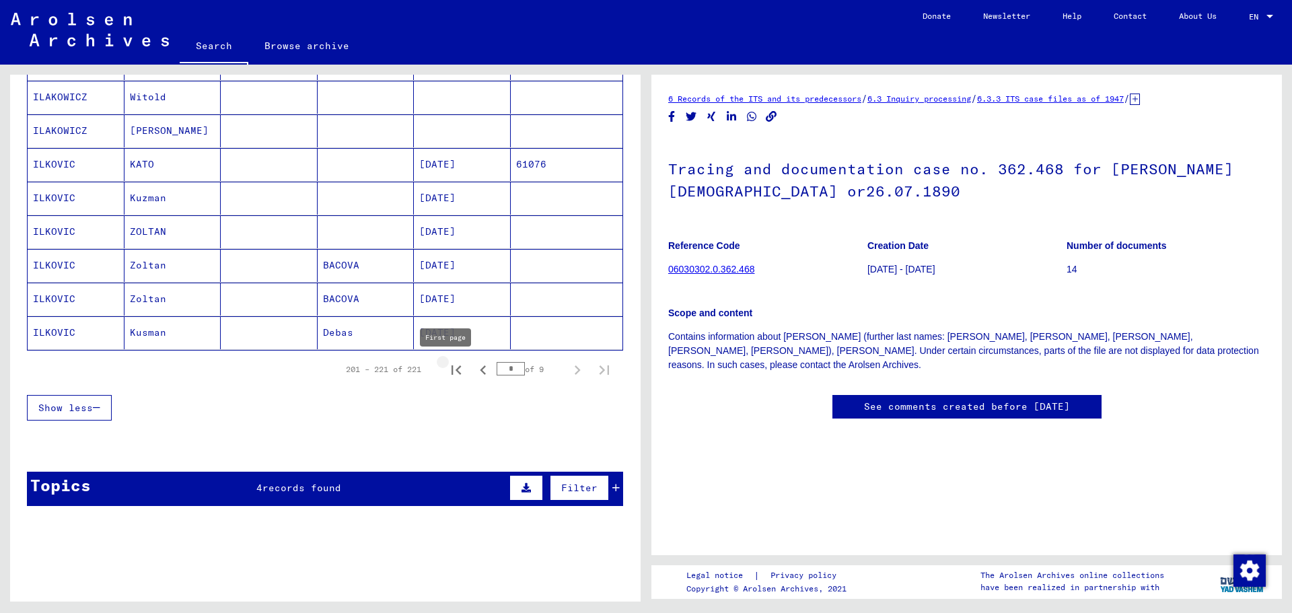
click at [447, 364] on icon "First page" at bounding box center [456, 370] width 19 height 19
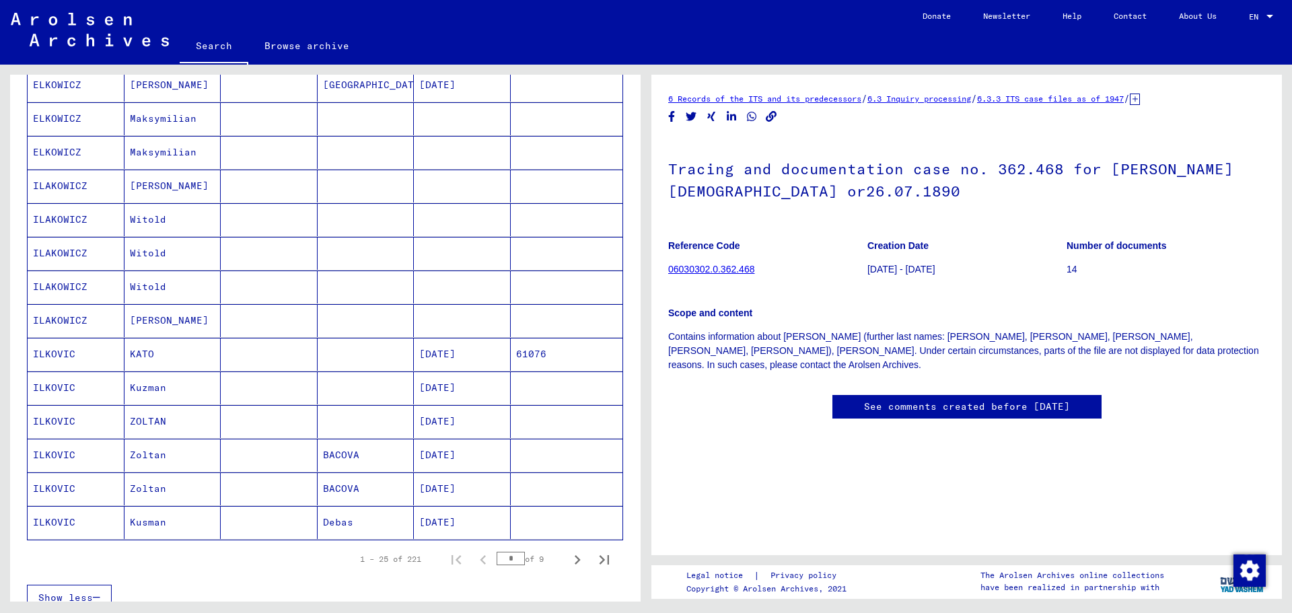
scroll to position [605, 0]
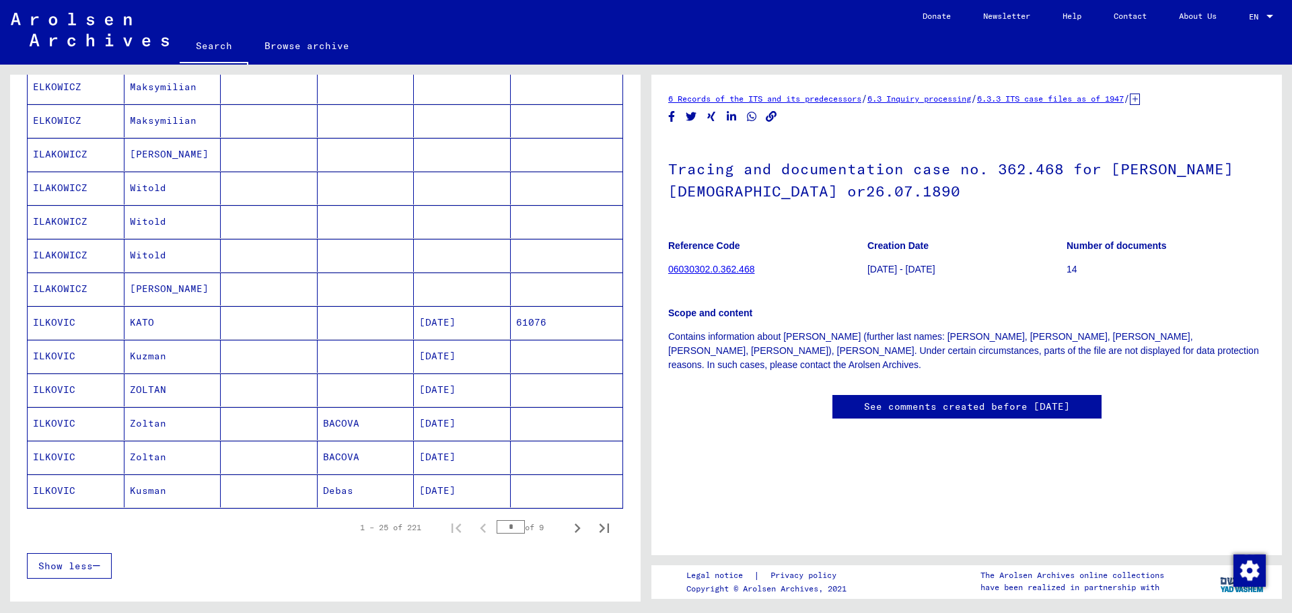
click at [575, 531] on icon "Next page" at bounding box center [578, 527] width 6 height 9
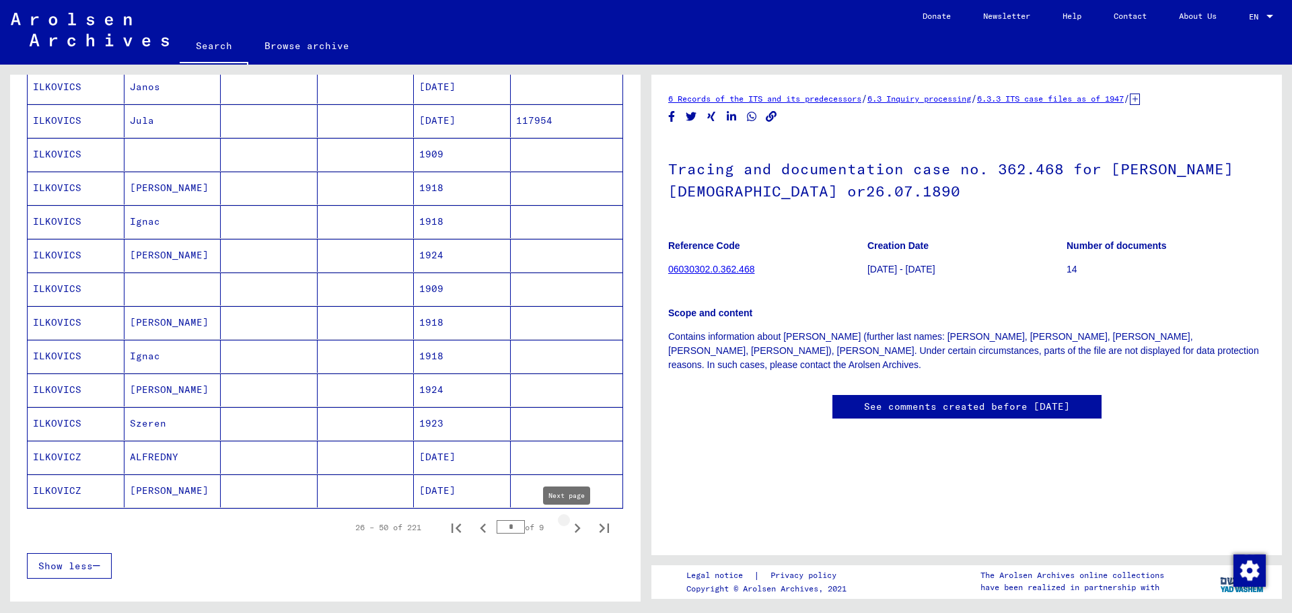
click at [575, 531] on icon "Next page" at bounding box center [578, 527] width 6 height 9
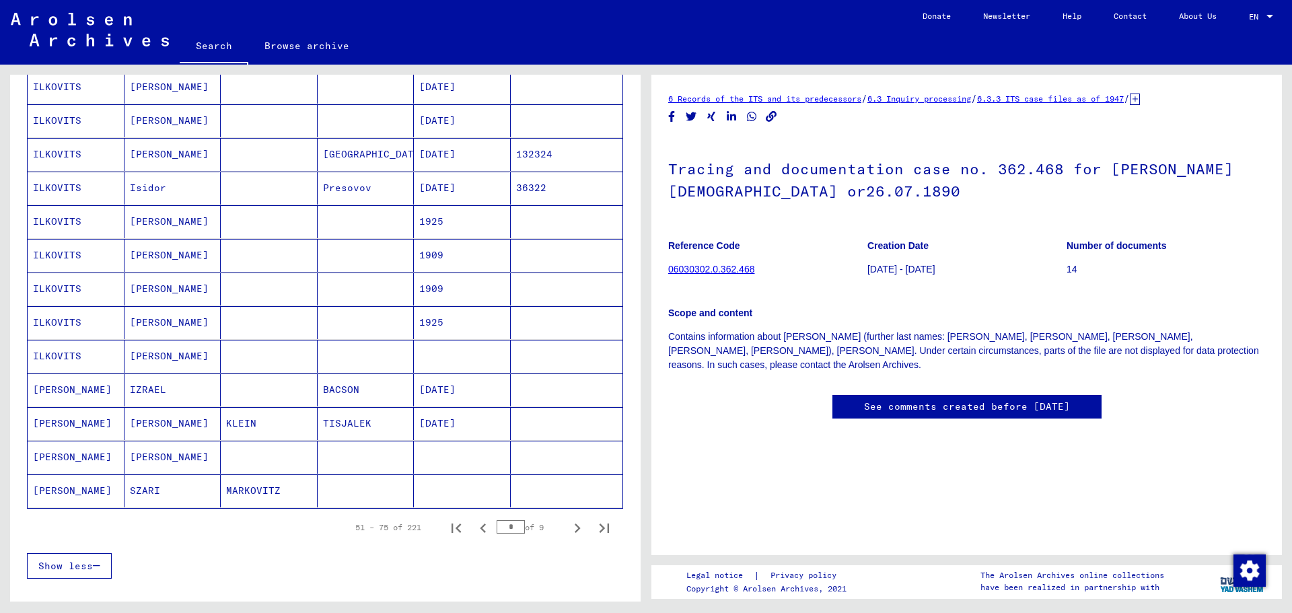
click at [575, 531] on icon "Next page" at bounding box center [578, 527] width 6 height 9
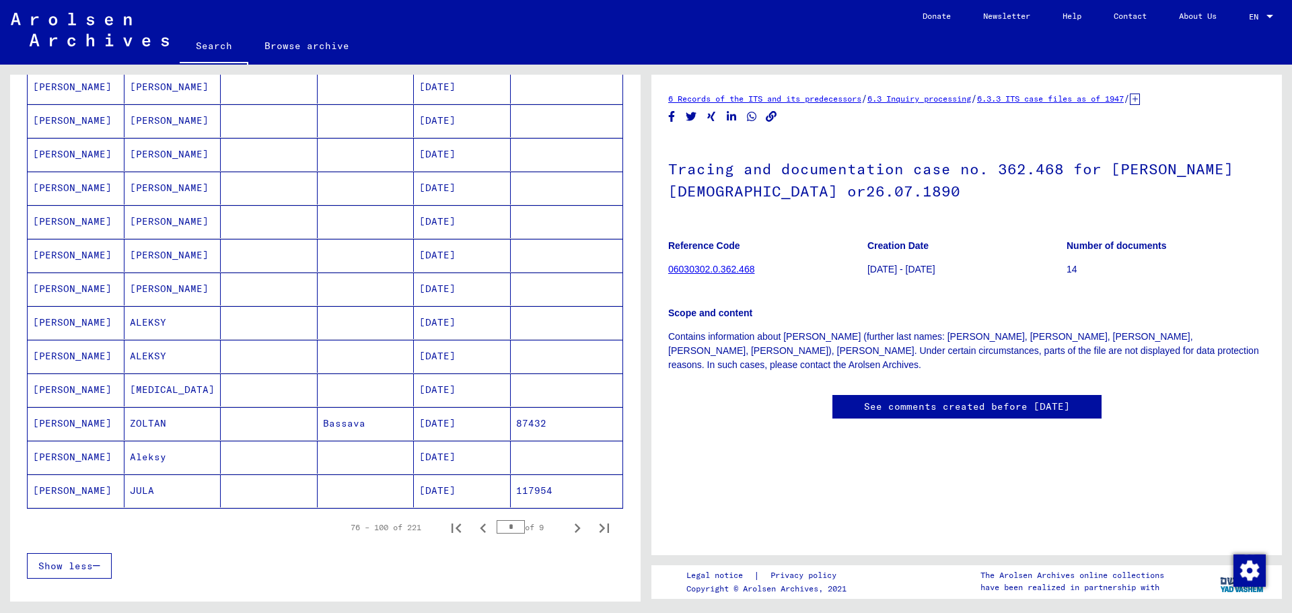
click at [194, 496] on mat-cell "JULA" at bounding box center [172, 490] width 97 height 33
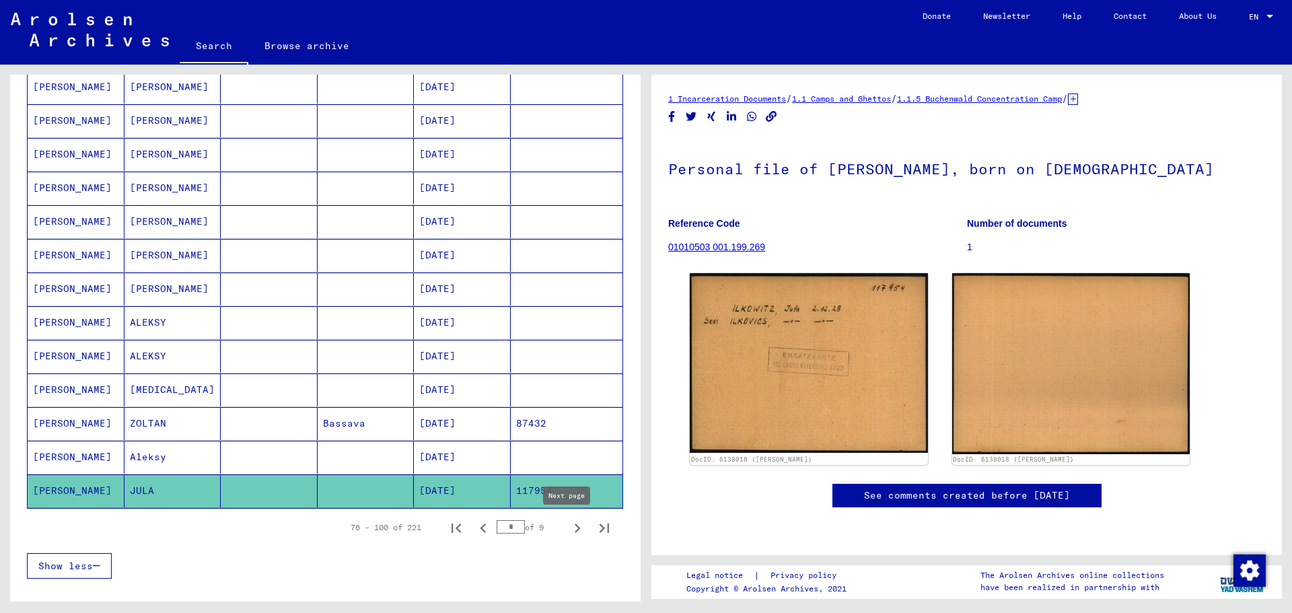
click at [571, 531] on icon "Next page" at bounding box center [577, 528] width 19 height 19
type input "*"
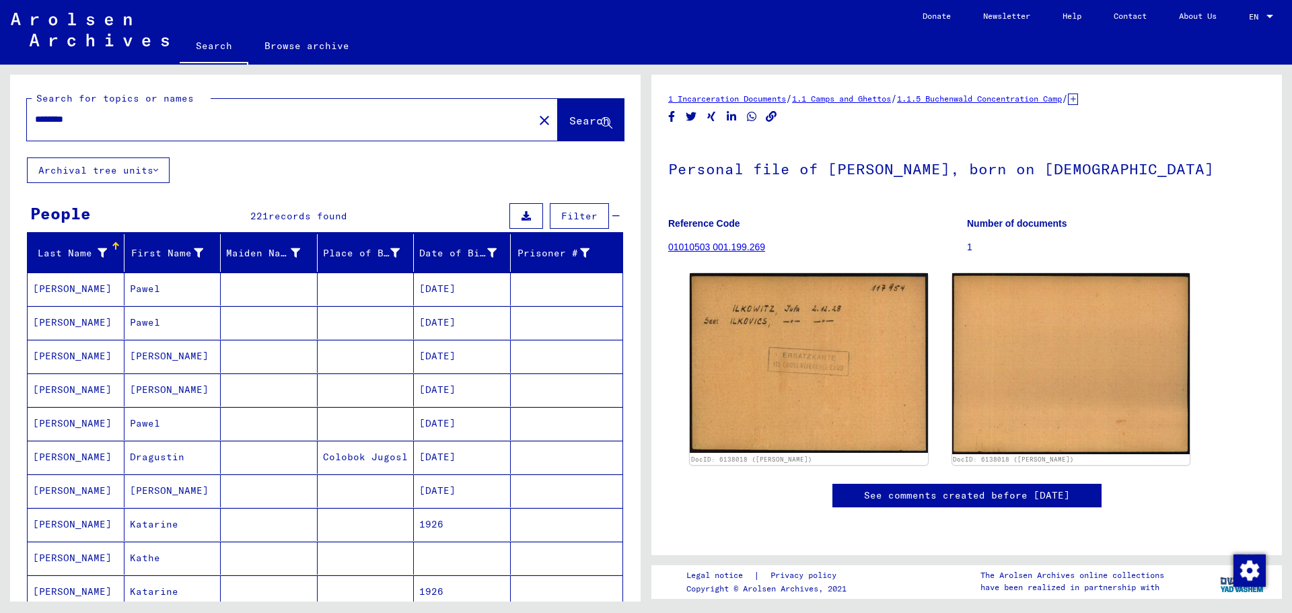
drag, startPoint x: 127, startPoint y: 119, endPoint x: 18, endPoint y: 108, distance: 109.5
click at [0, 104] on div "Search for topics or names ******** close Search Archival tree units People 221…" at bounding box center [323, 333] width 646 height 537
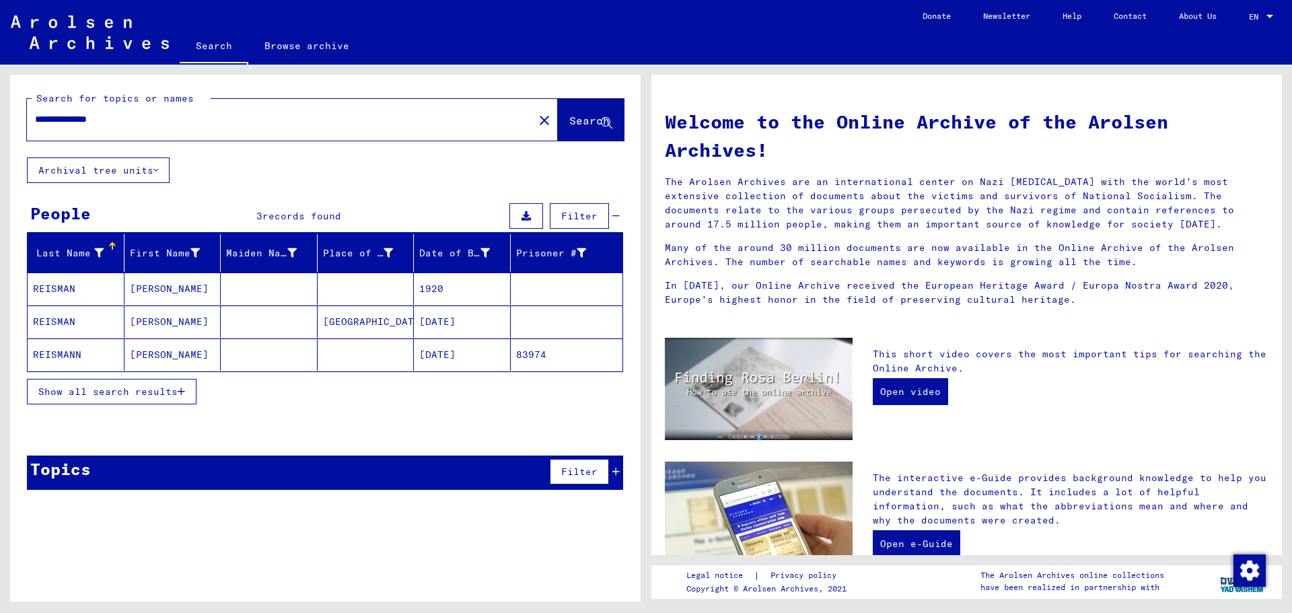
click at [203, 320] on mat-cell "[PERSON_NAME]" at bounding box center [172, 321] width 97 height 32
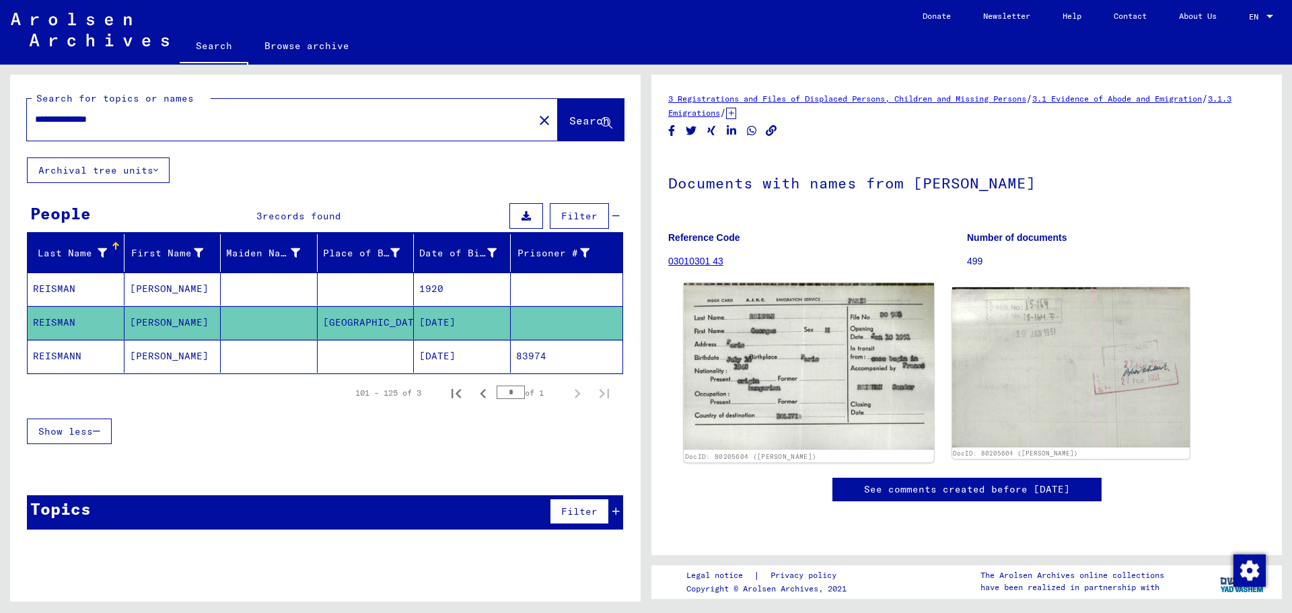
click at [723, 348] on img at bounding box center [809, 366] width 250 height 167
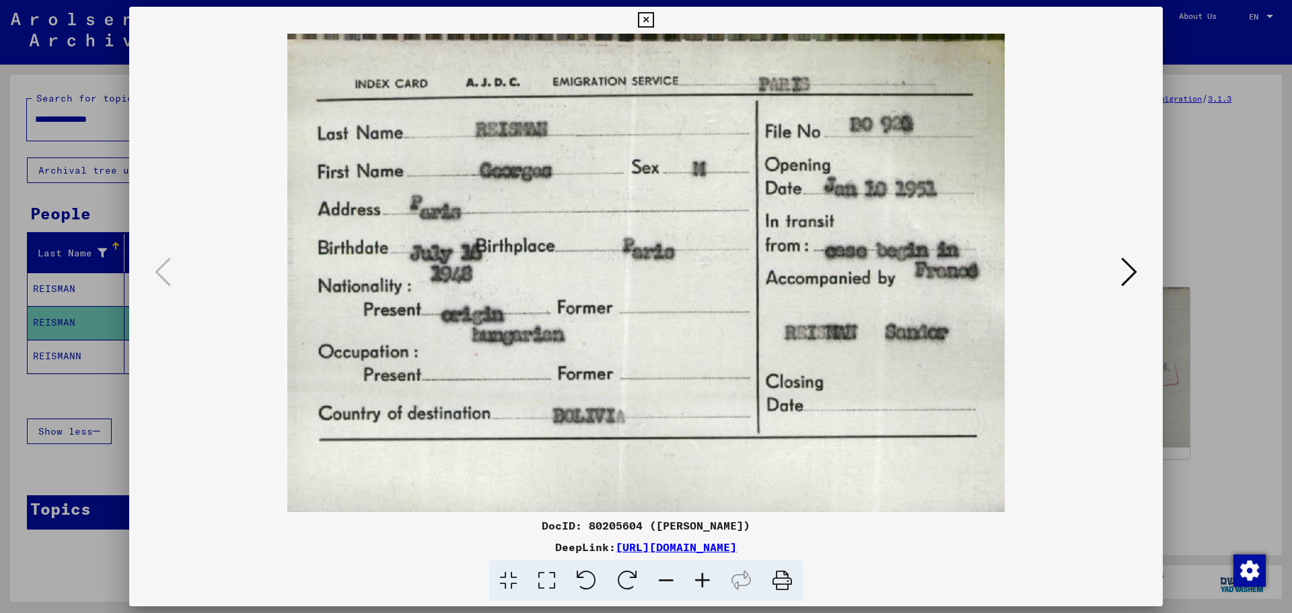
drag, startPoint x: 1192, startPoint y: 327, endPoint x: 1151, endPoint y: 314, distance: 43.0
click at [1193, 324] on div at bounding box center [646, 306] width 1292 height 613
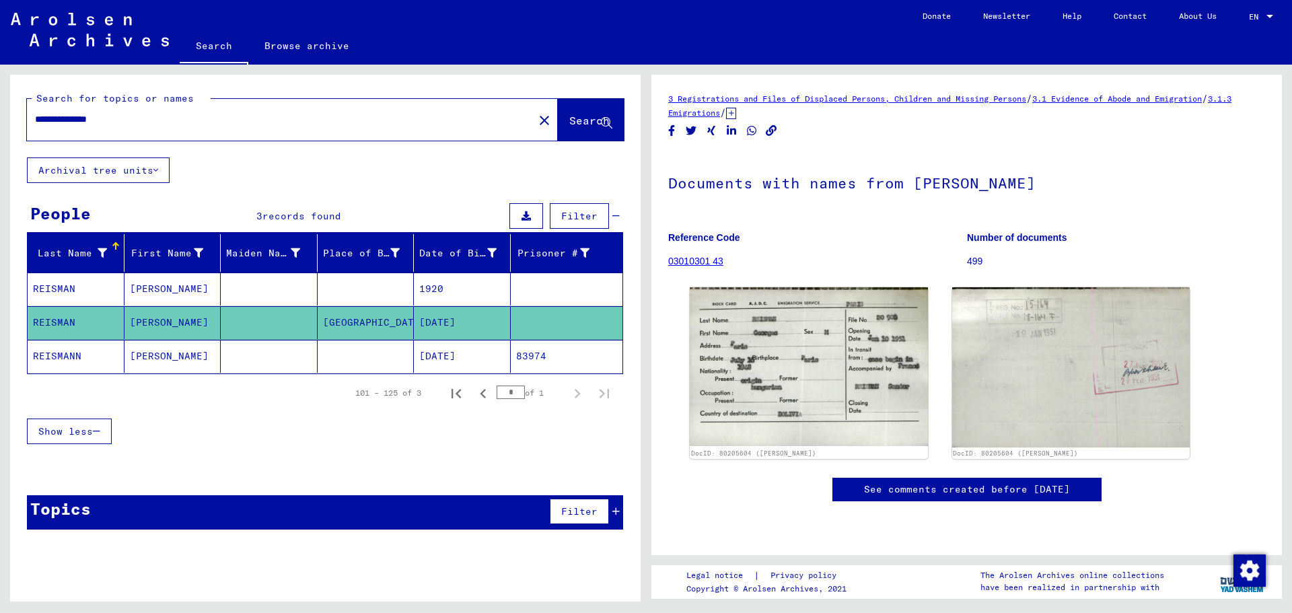
click at [69, 120] on input "**********" at bounding box center [280, 119] width 490 height 14
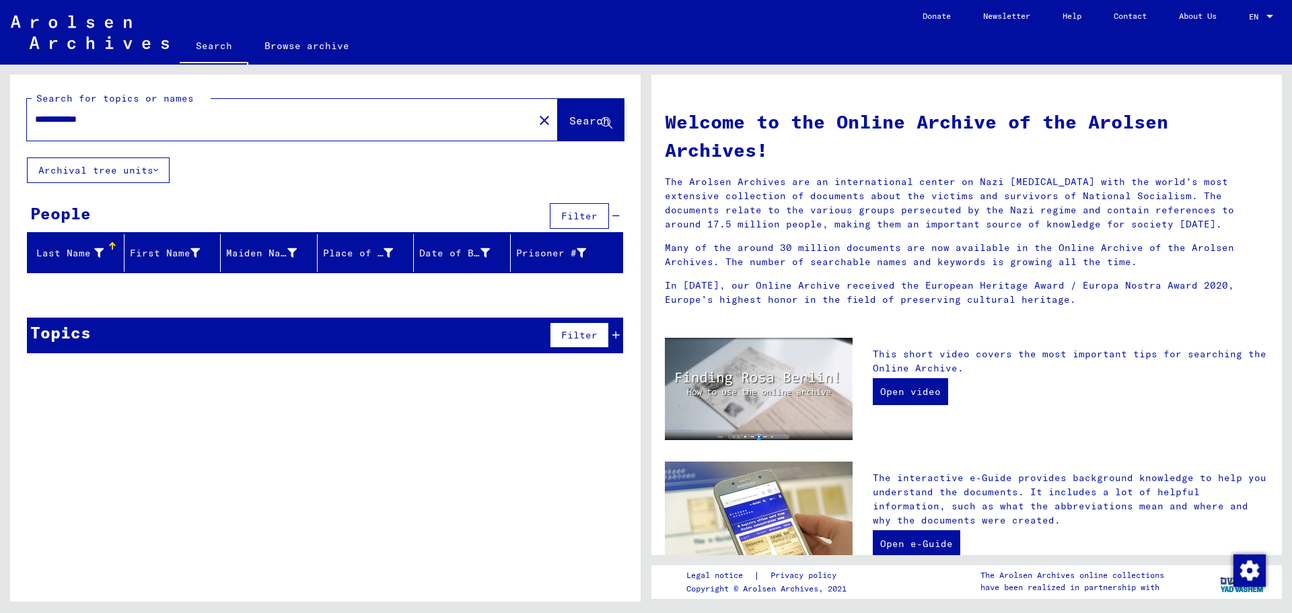
click at [65, 120] on input "**********" at bounding box center [276, 119] width 482 height 14
type input "**********"
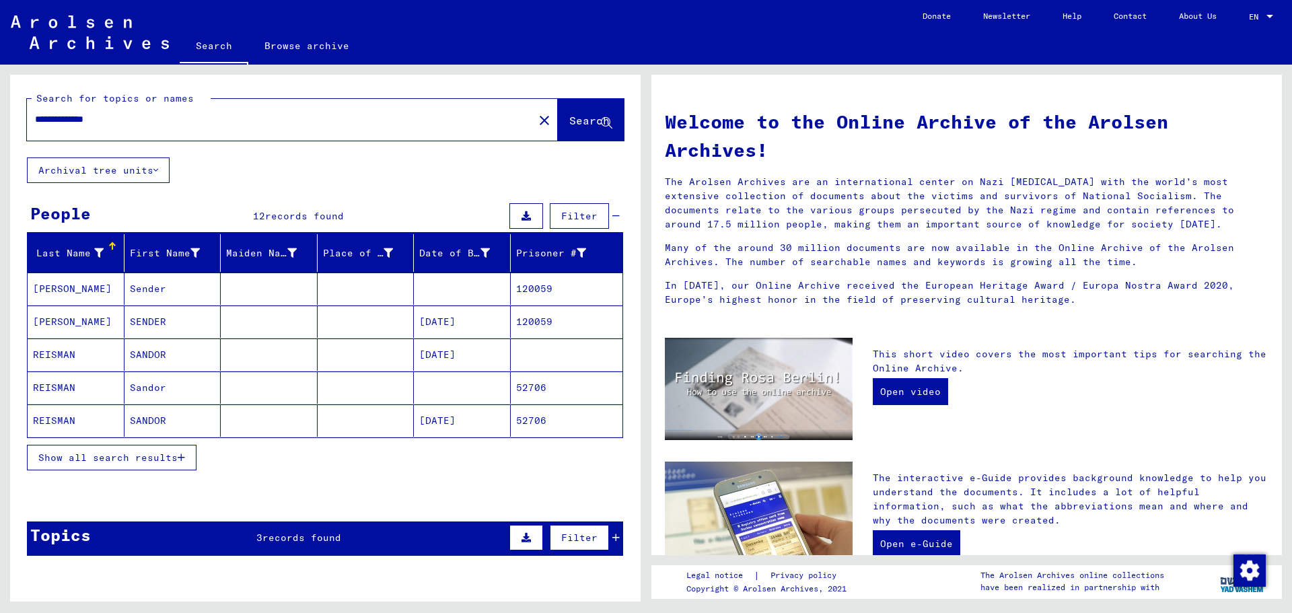
click at [196, 351] on mat-cell "SANDOR" at bounding box center [172, 354] width 97 height 32
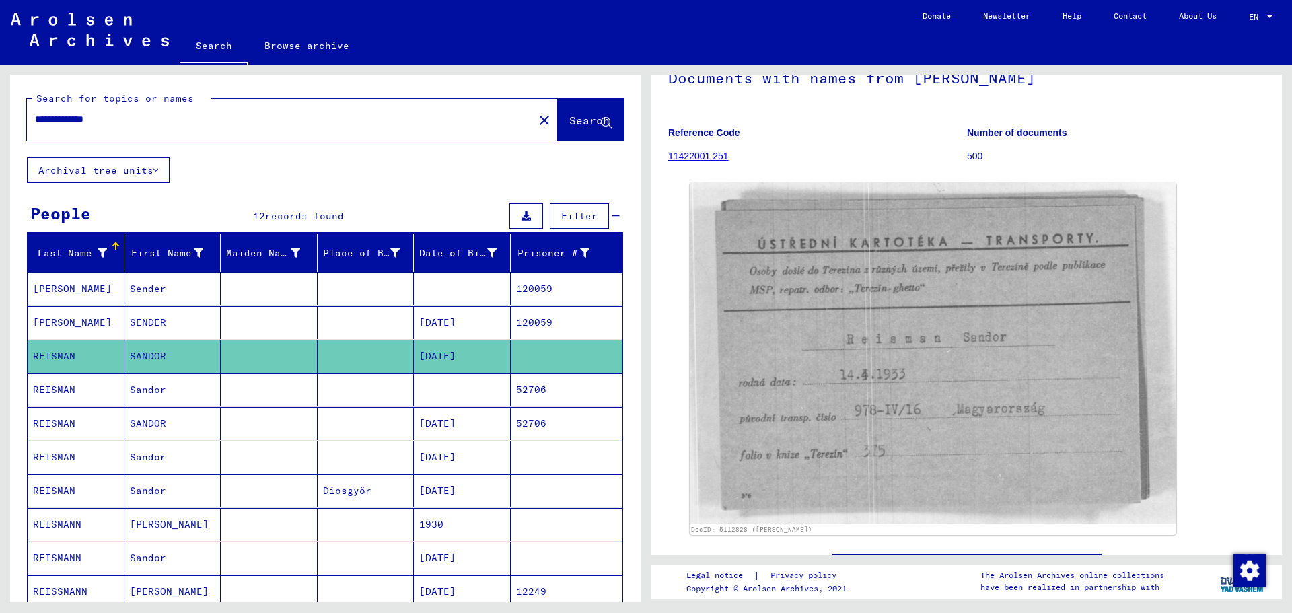
scroll to position [135, 0]
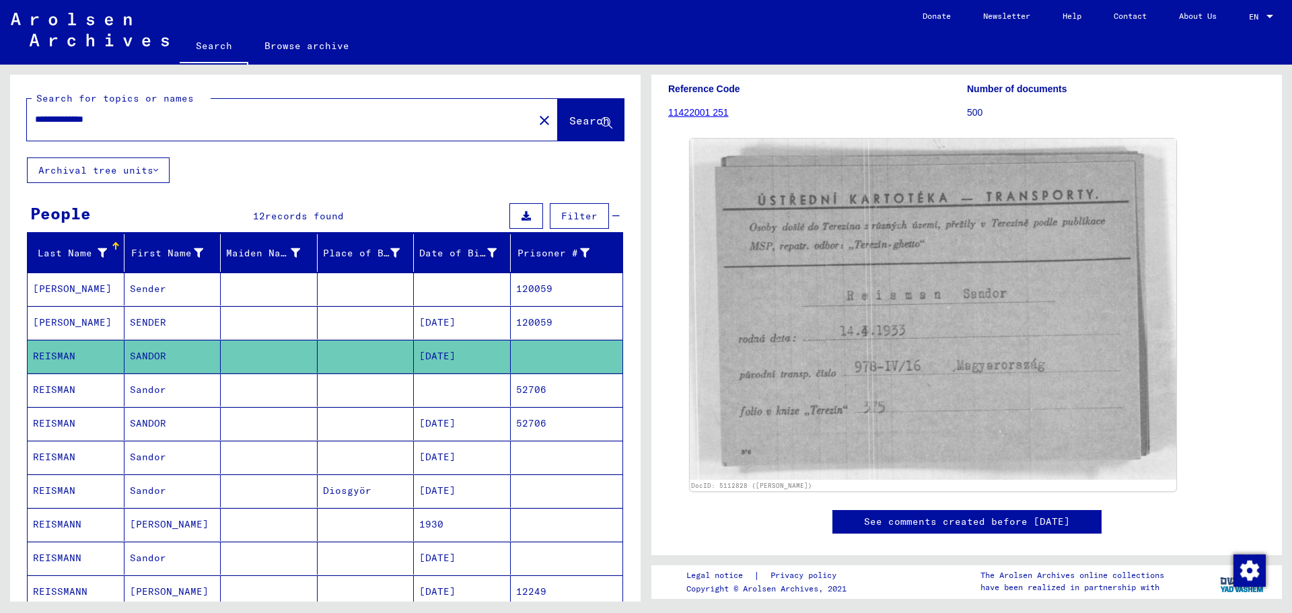
click at [193, 493] on mat-cell "Sandor" at bounding box center [172, 490] width 97 height 33
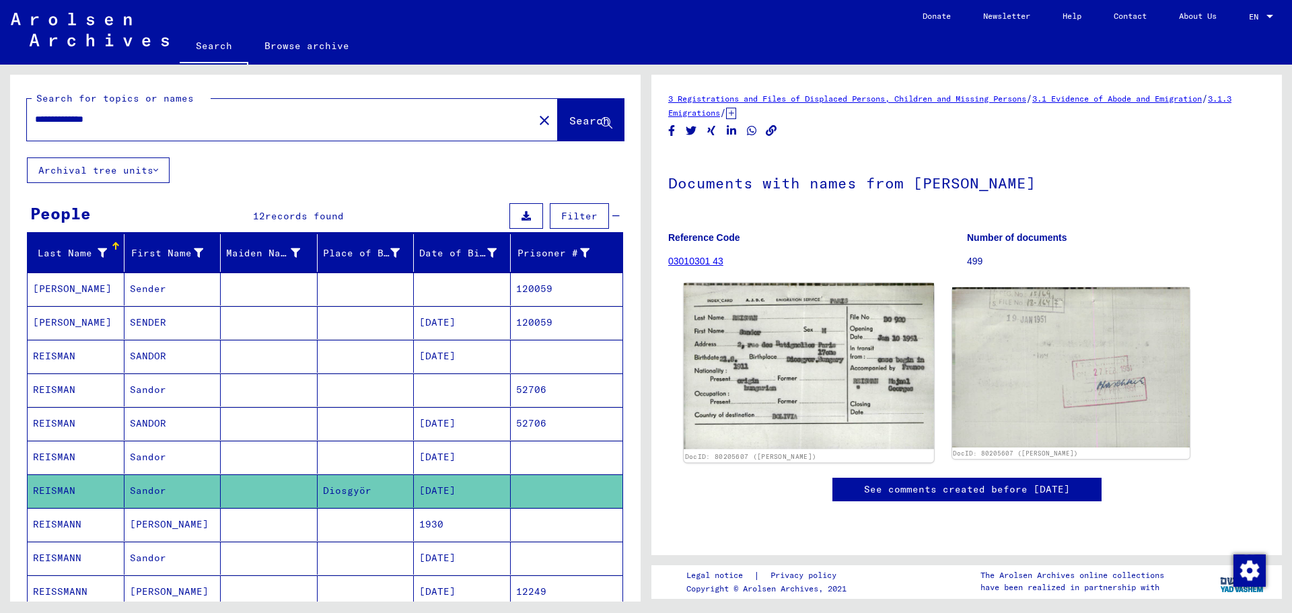
click at [834, 365] on img at bounding box center [809, 366] width 250 height 166
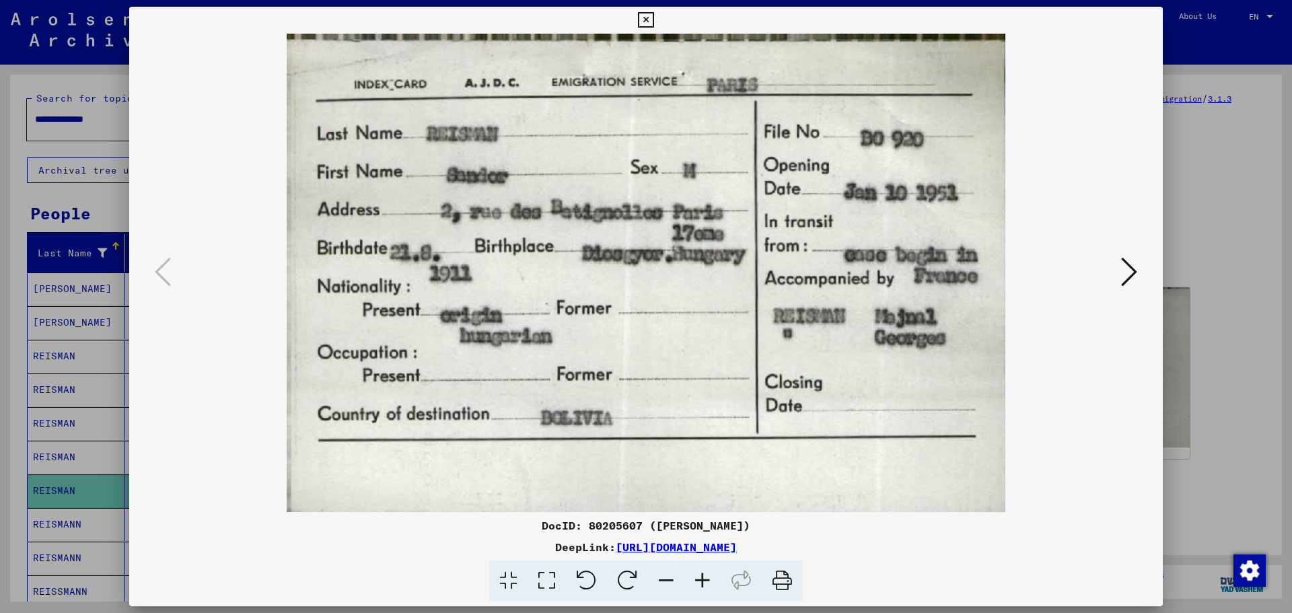
click at [1206, 357] on div at bounding box center [646, 306] width 1292 height 613
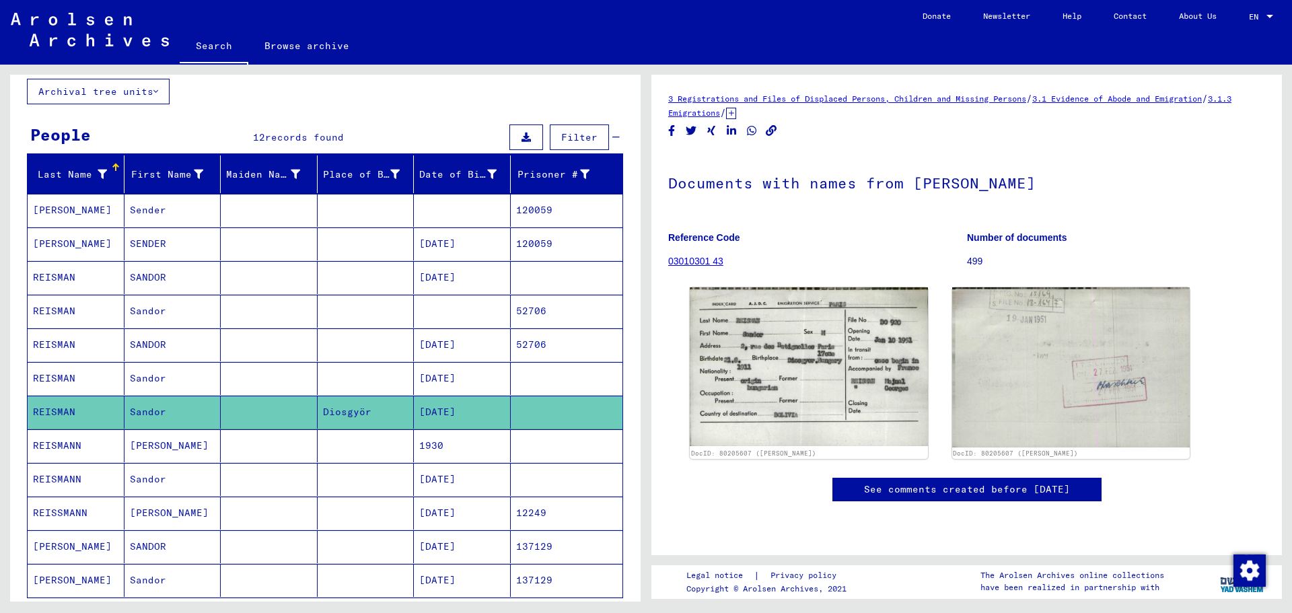
scroll to position [202, 0]
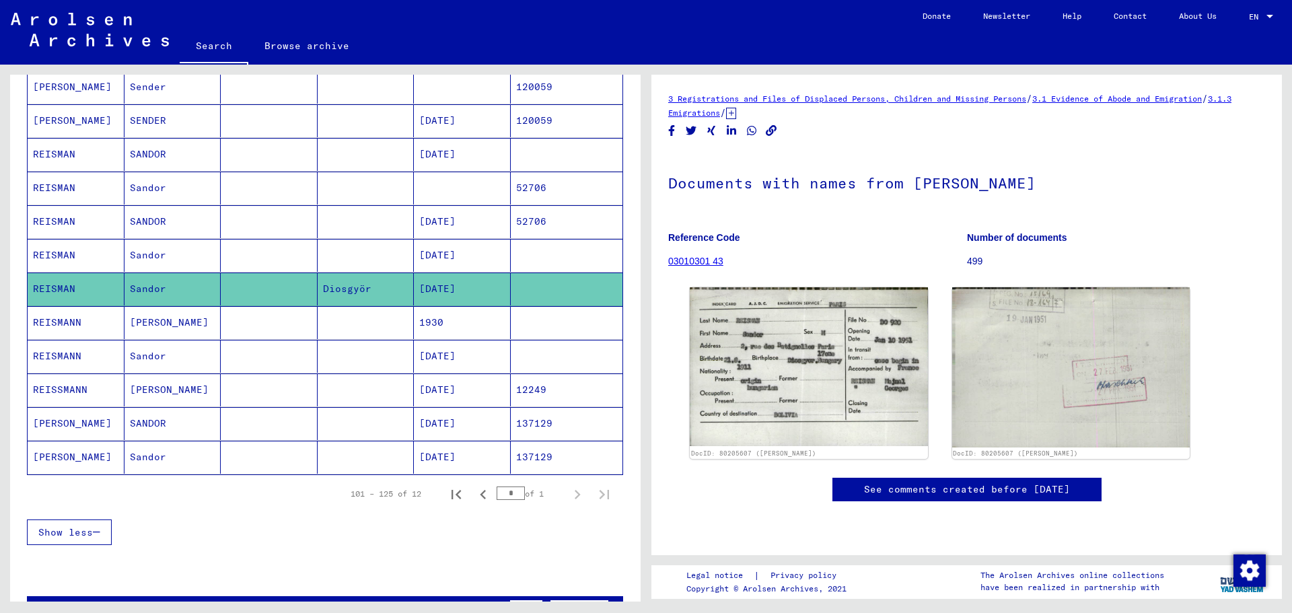
click at [179, 184] on mat-cell "Sandor" at bounding box center [172, 188] width 97 height 33
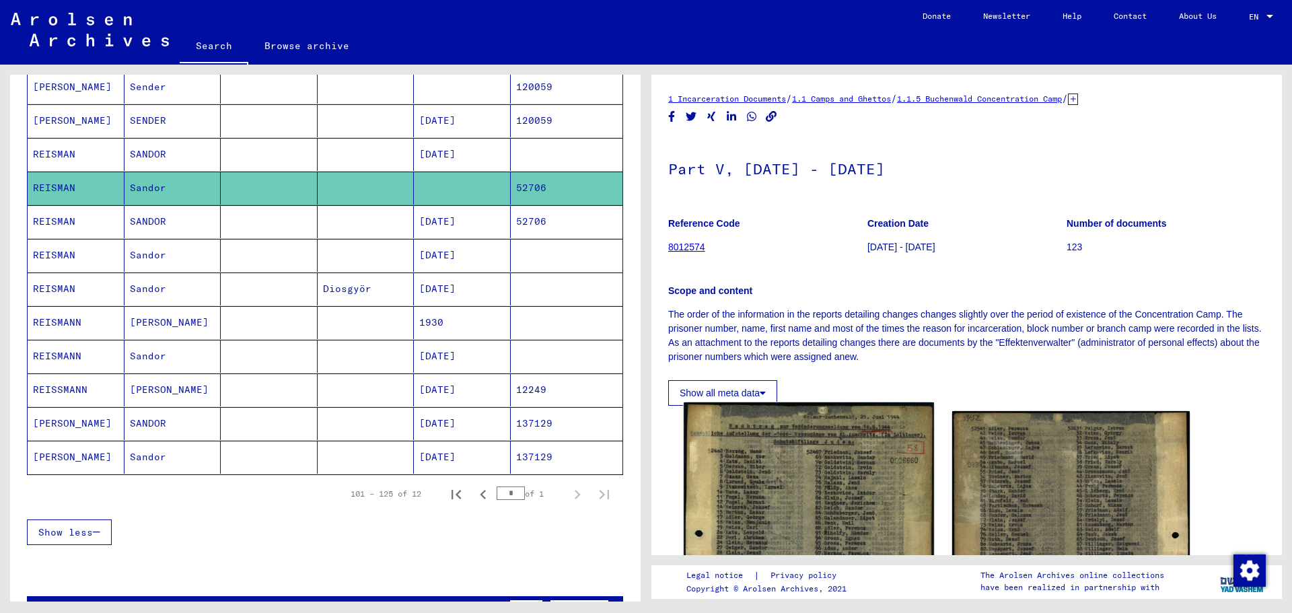
click at [821, 445] on img at bounding box center [809, 580] width 250 height 357
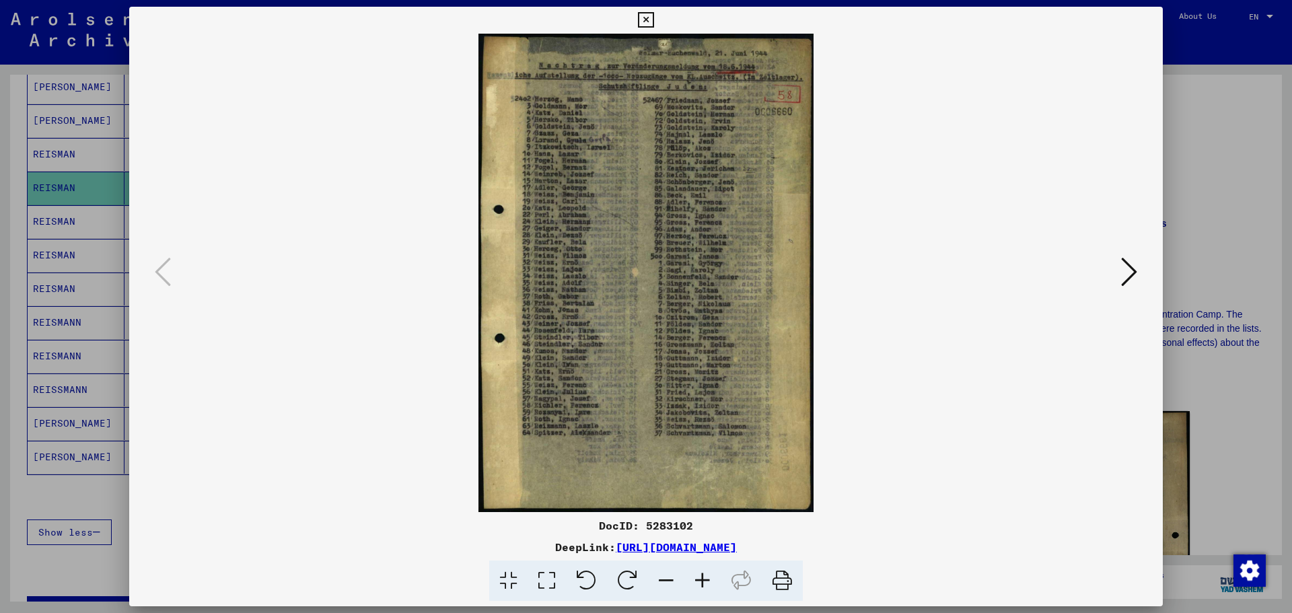
click at [702, 583] on icon at bounding box center [702, 580] width 36 height 41
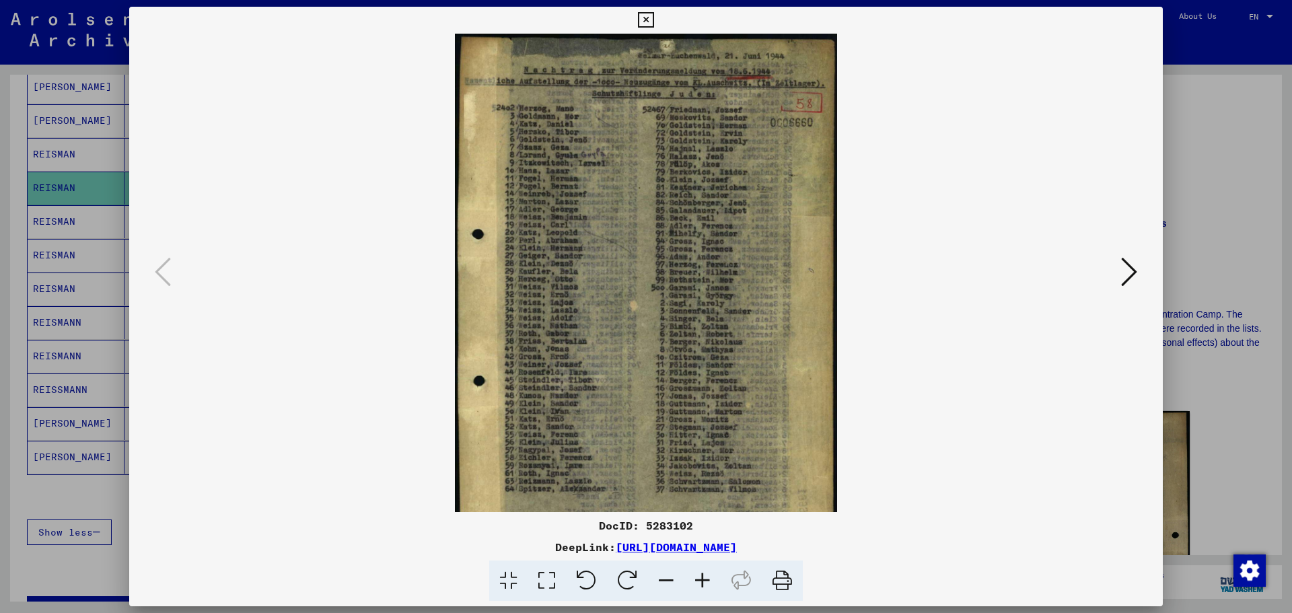
click at [702, 583] on icon at bounding box center [702, 580] width 36 height 41
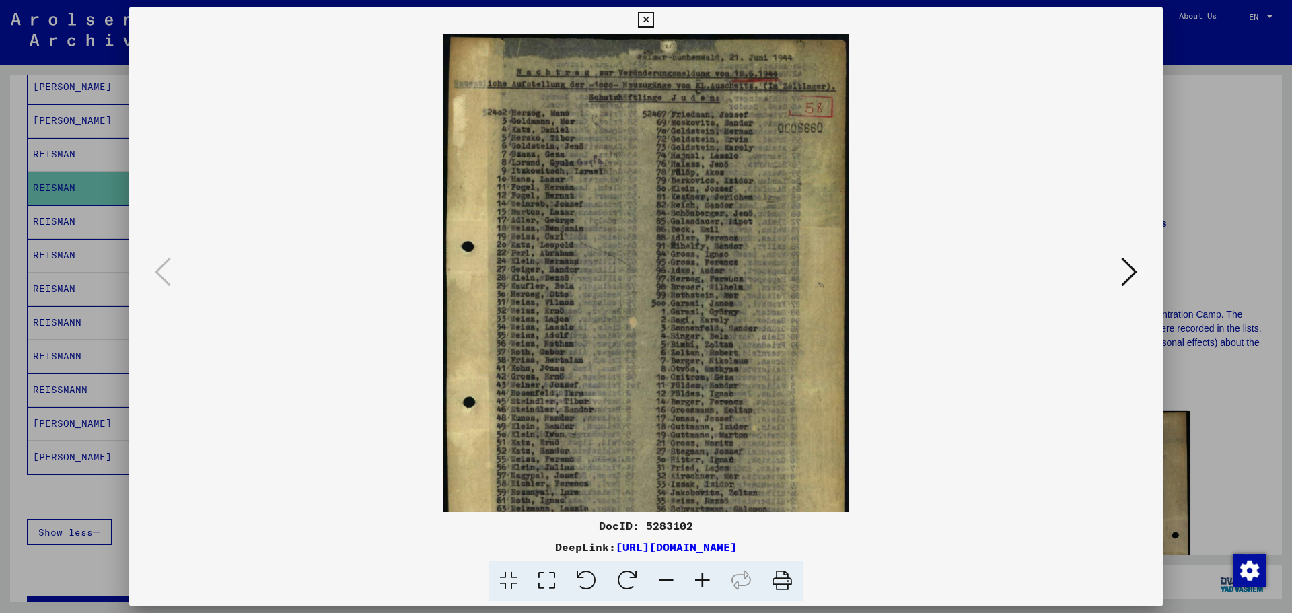
click at [702, 583] on icon at bounding box center [702, 580] width 36 height 41
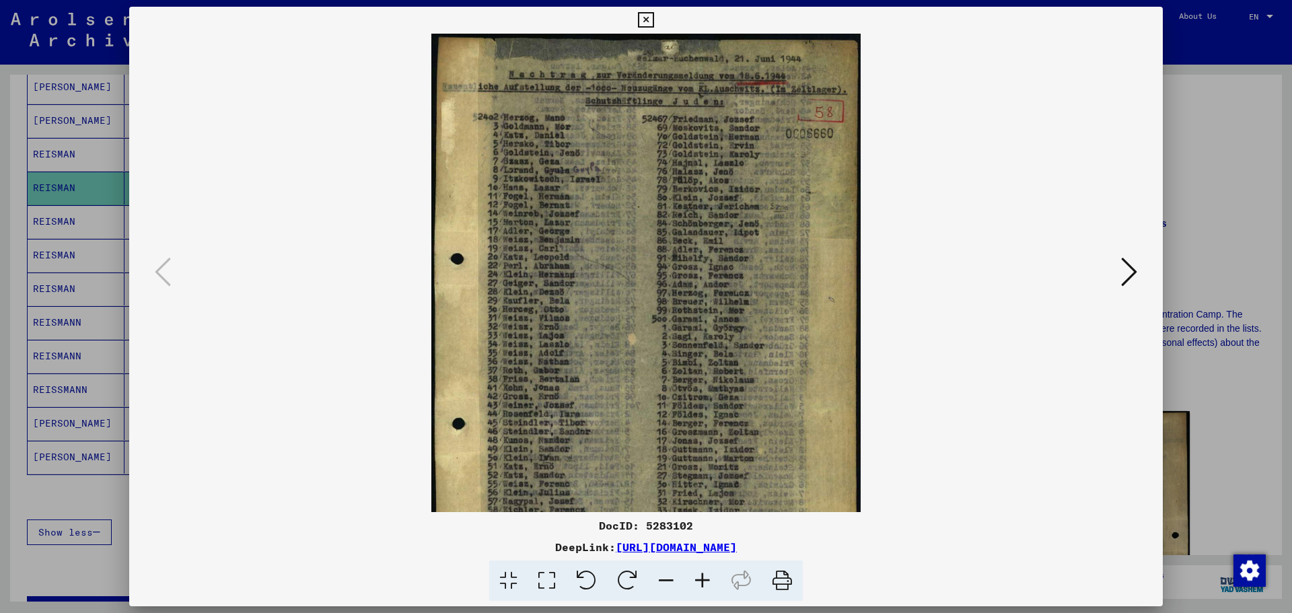
click at [704, 584] on icon at bounding box center [702, 580] width 36 height 41
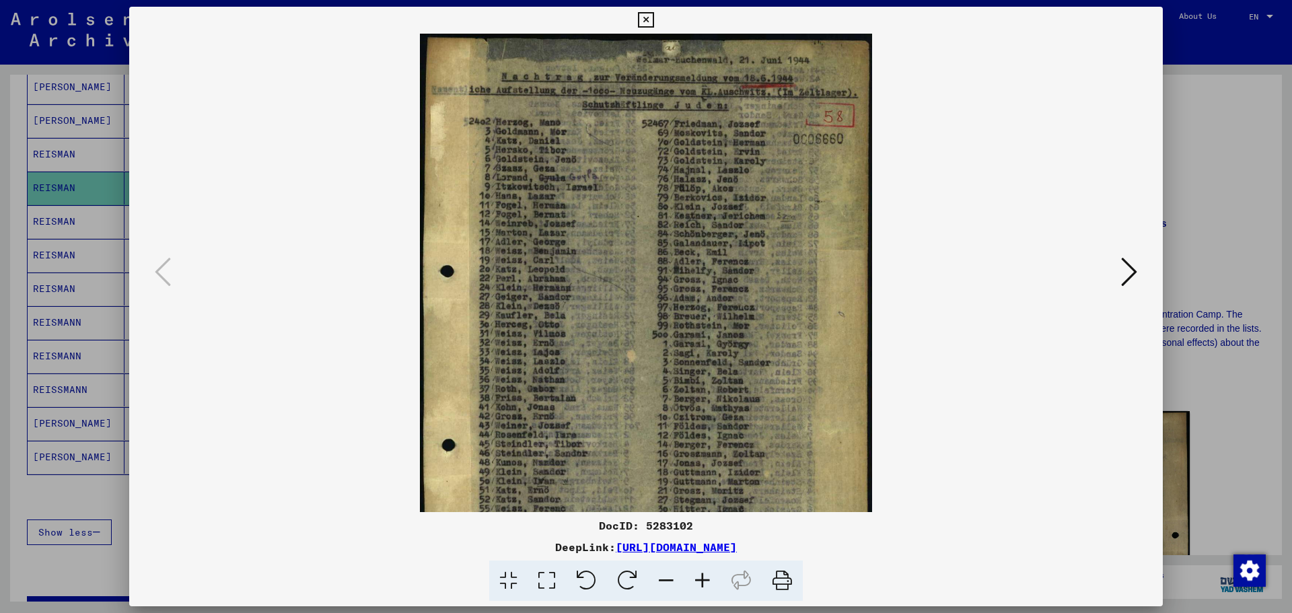
click at [704, 585] on icon at bounding box center [702, 580] width 36 height 41
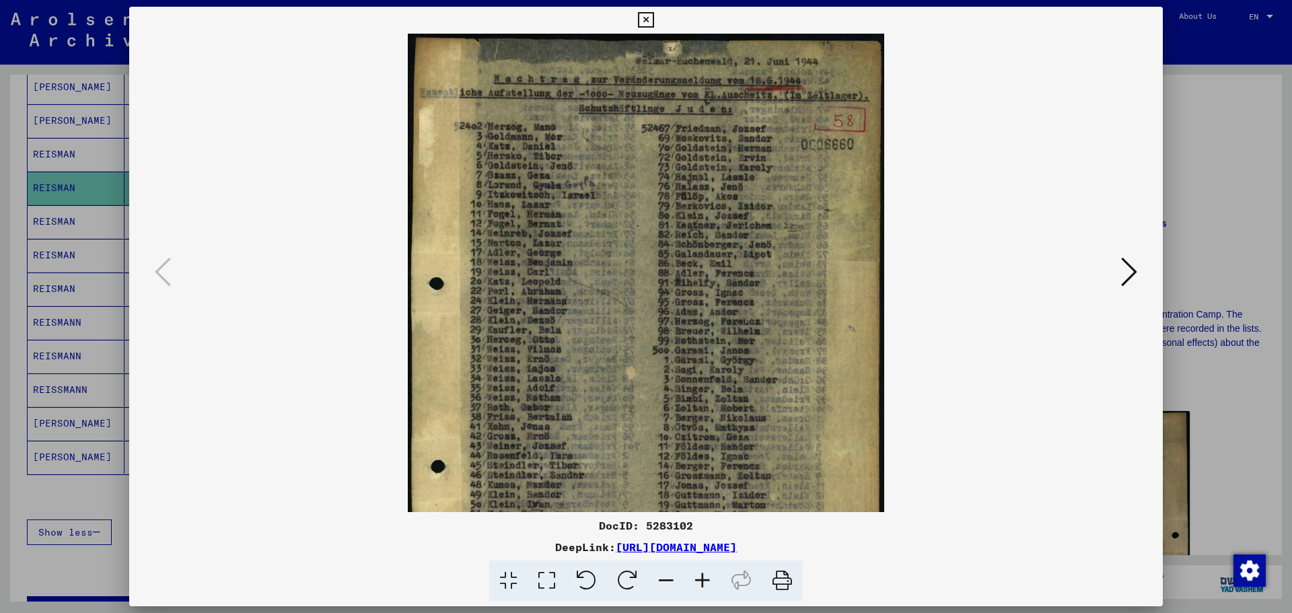
click at [704, 585] on icon at bounding box center [702, 580] width 36 height 41
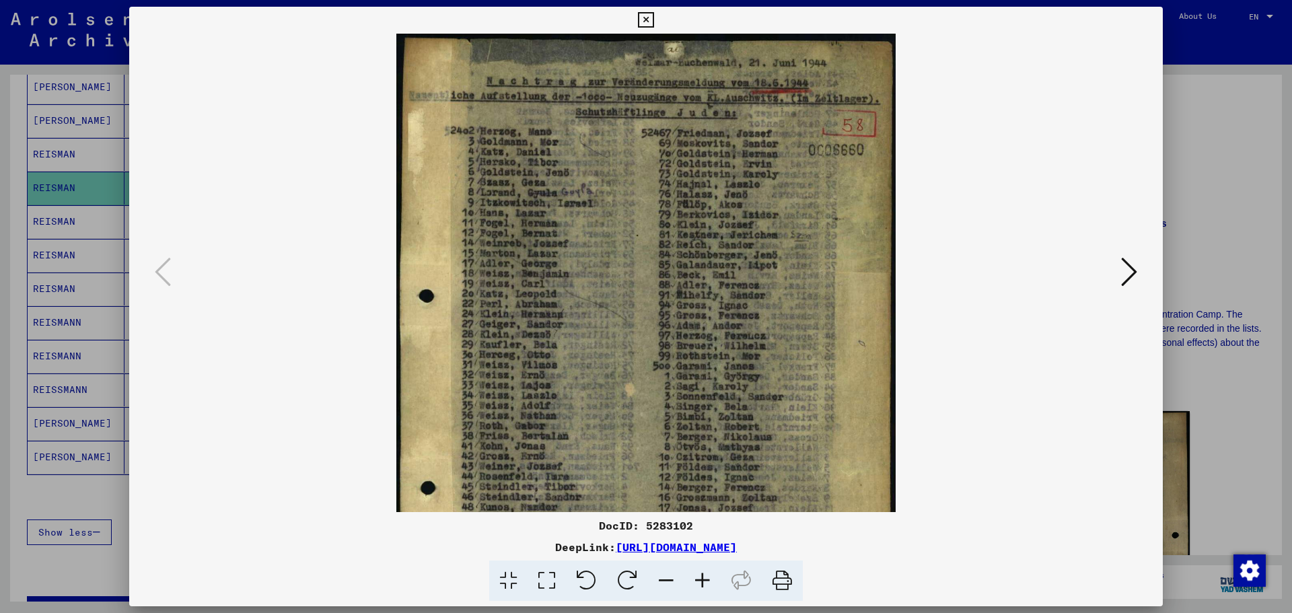
click at [704, 585] on icon at bounding box center [702, 580] width 36 height 41
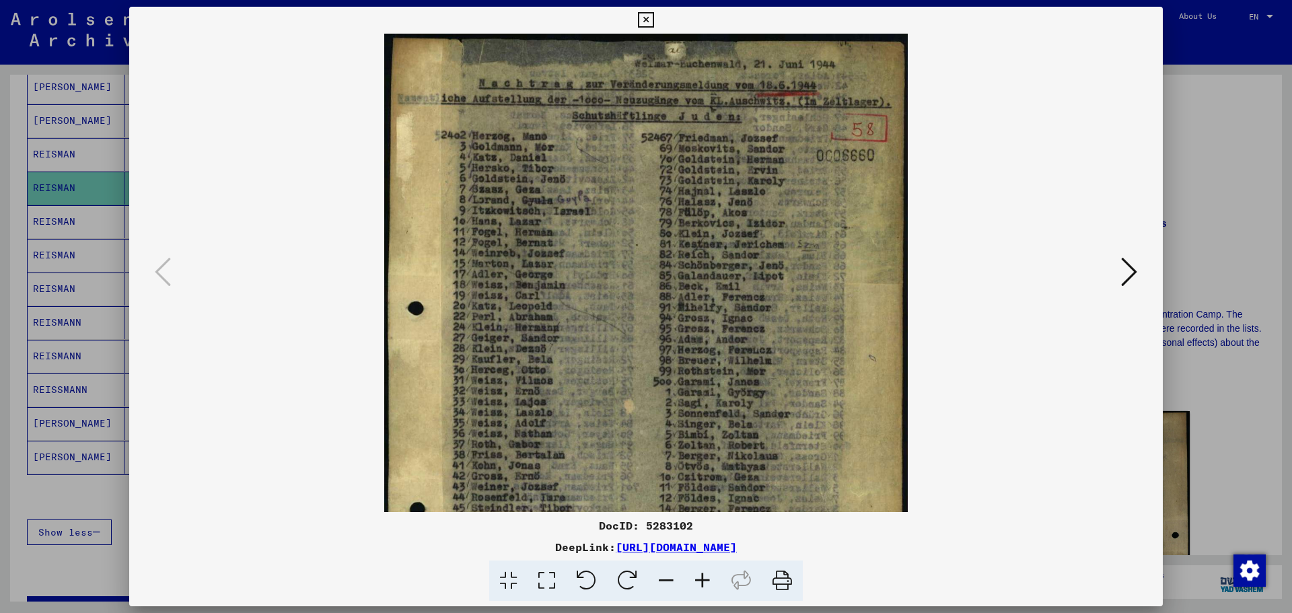
click at [704, 585] on icon at bounding box center [702, 580] width 36 height 41
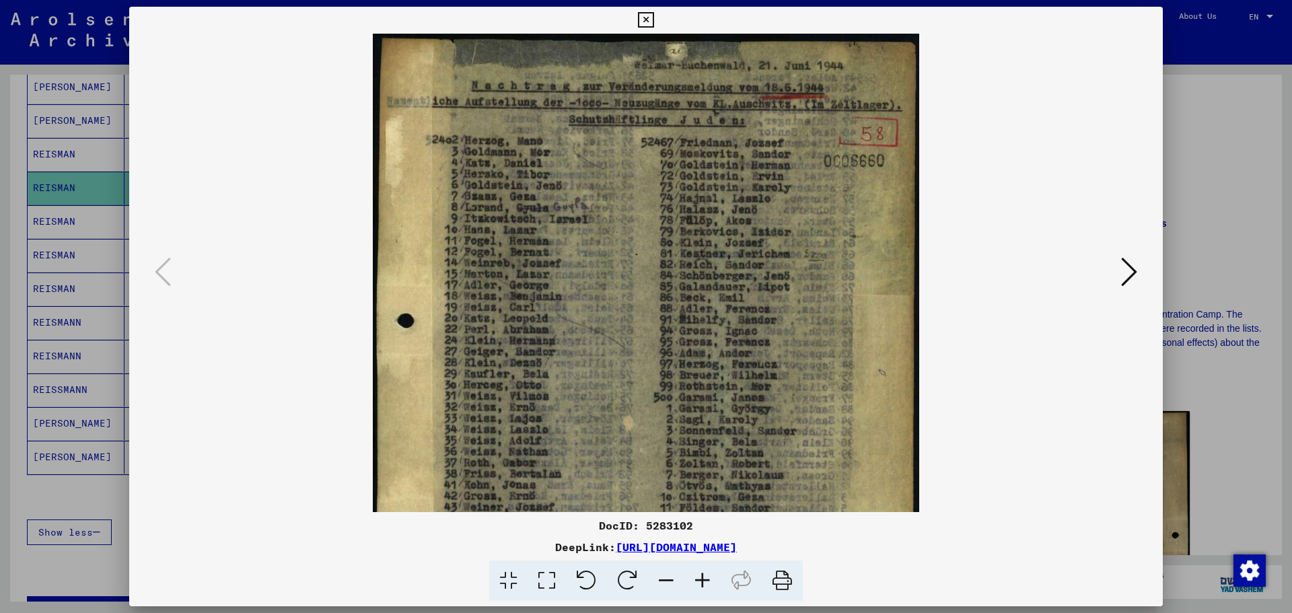
click at [704, 585] on icon at bounding box center [702, 580] width 36 height 41
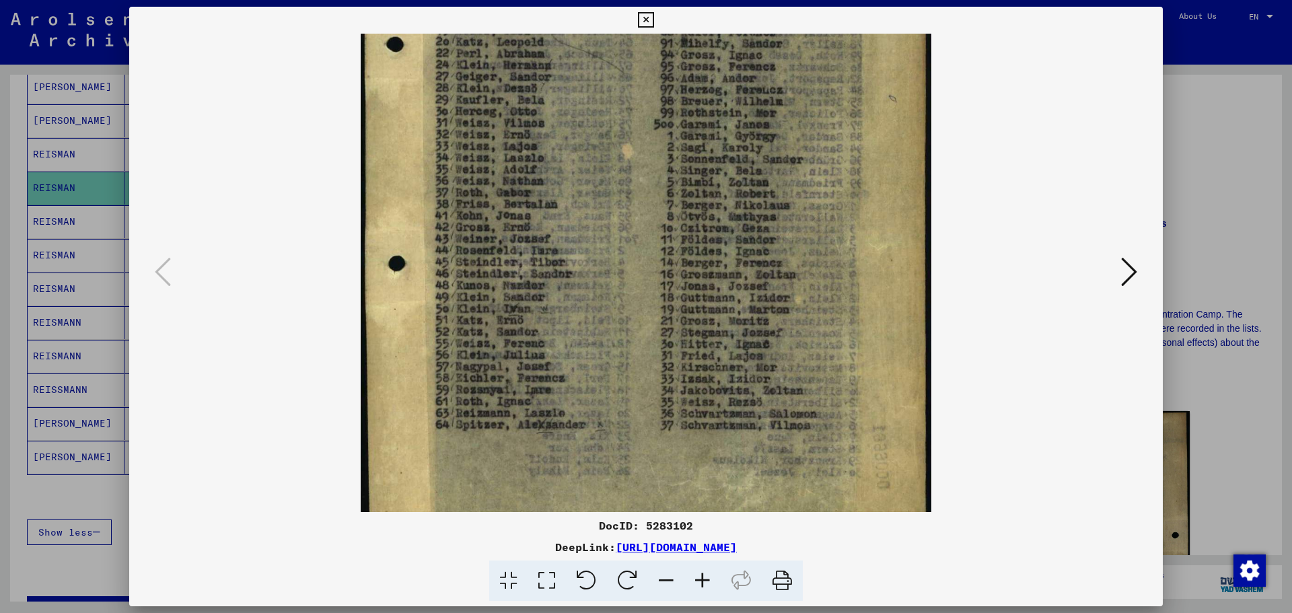
scroll to position [295, 0]
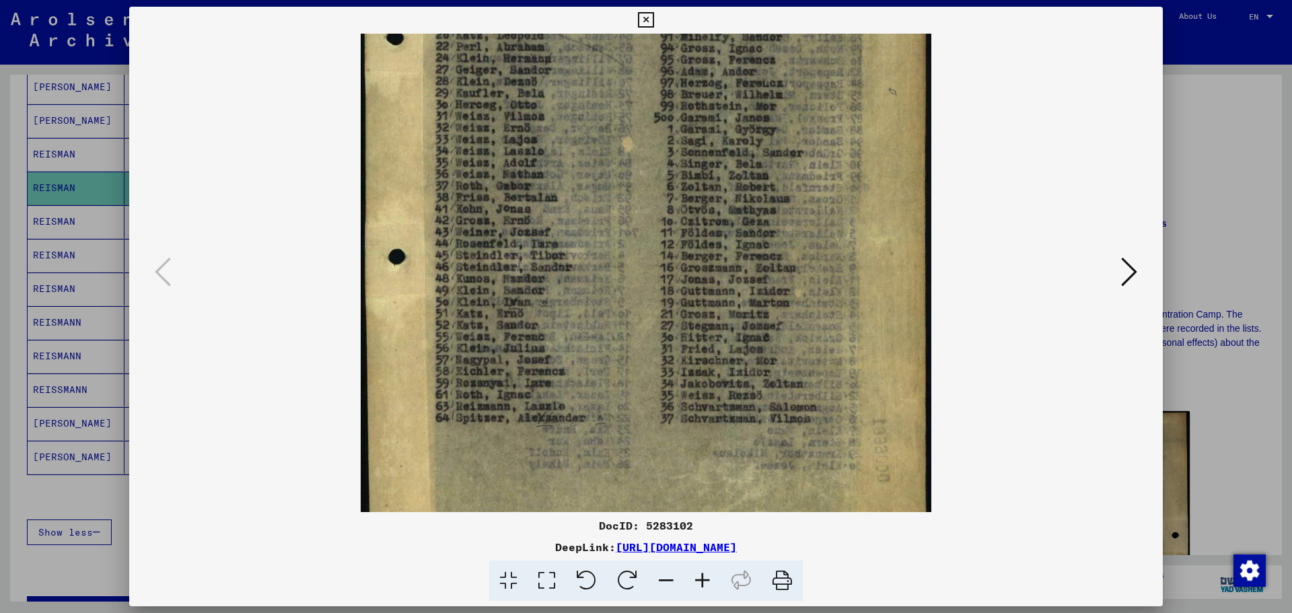
drag, startPoint x: 724, startPoint y: 443, endPoint x: 721, endPoint y: 147, distance: 295.4
click at [721, 147] on img at bounding box center [646, 145] width 571 height 815
click at [1181, 435] on div at bounding box center [646, 306] width 1292 height 613
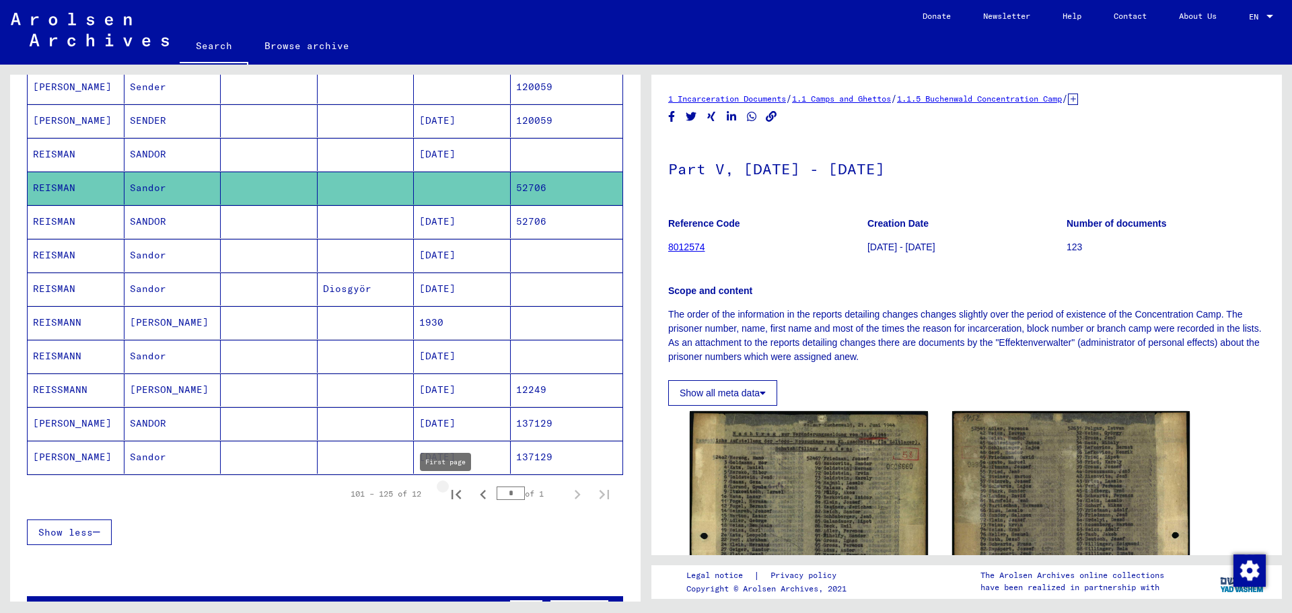
click at [451, 496] on icon "First page" at bounding box center [455, 494] width 9 height 9
type input "*"
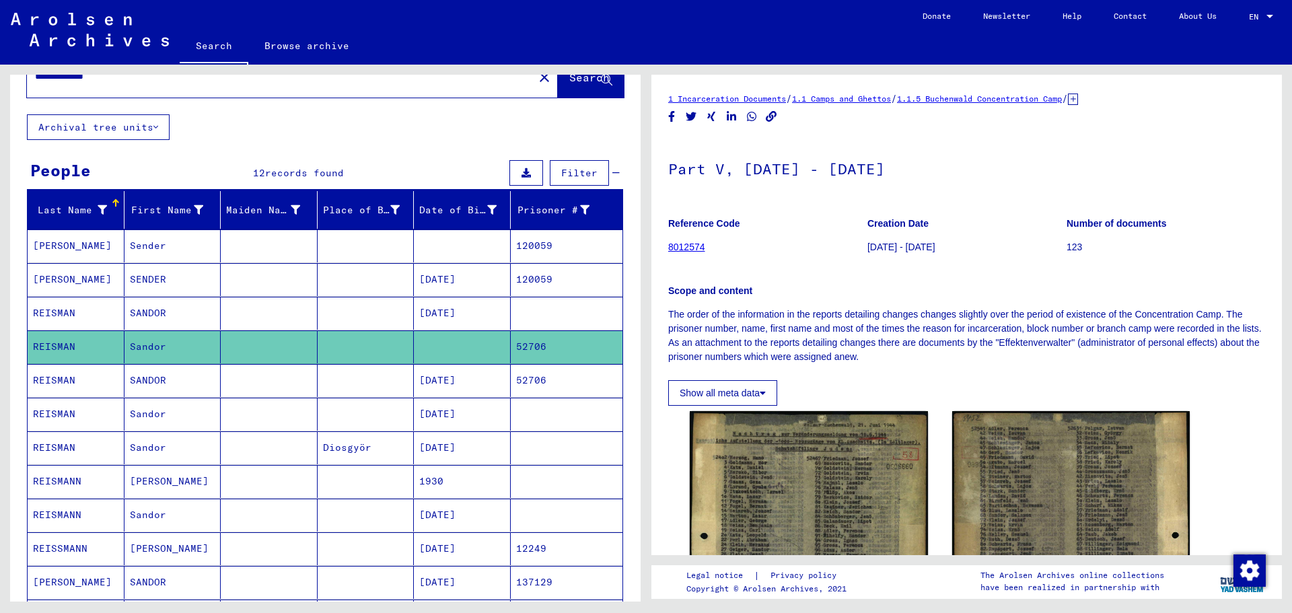
scroll to position [0, 0]
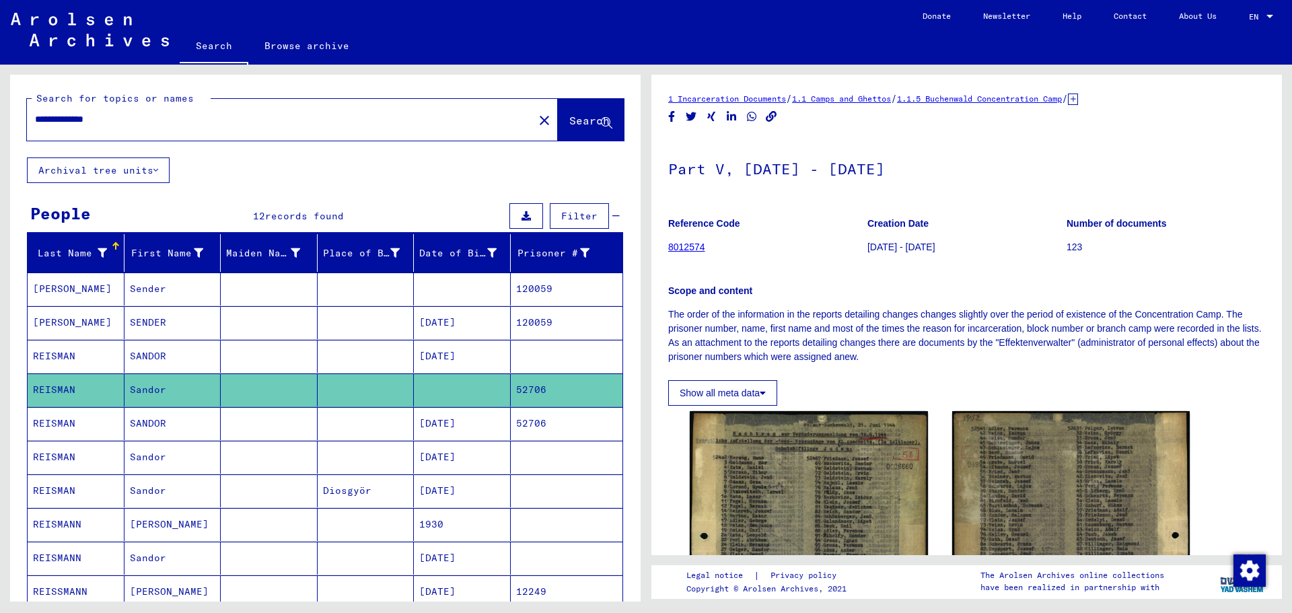
drag, startPoint x: 132, startPoint y: 118, endPoint x: 0, endPoint y: 115, distance: 131.9
click at [0, 116] on div "**********" at bounding box center [323, 333] width 646 height 537
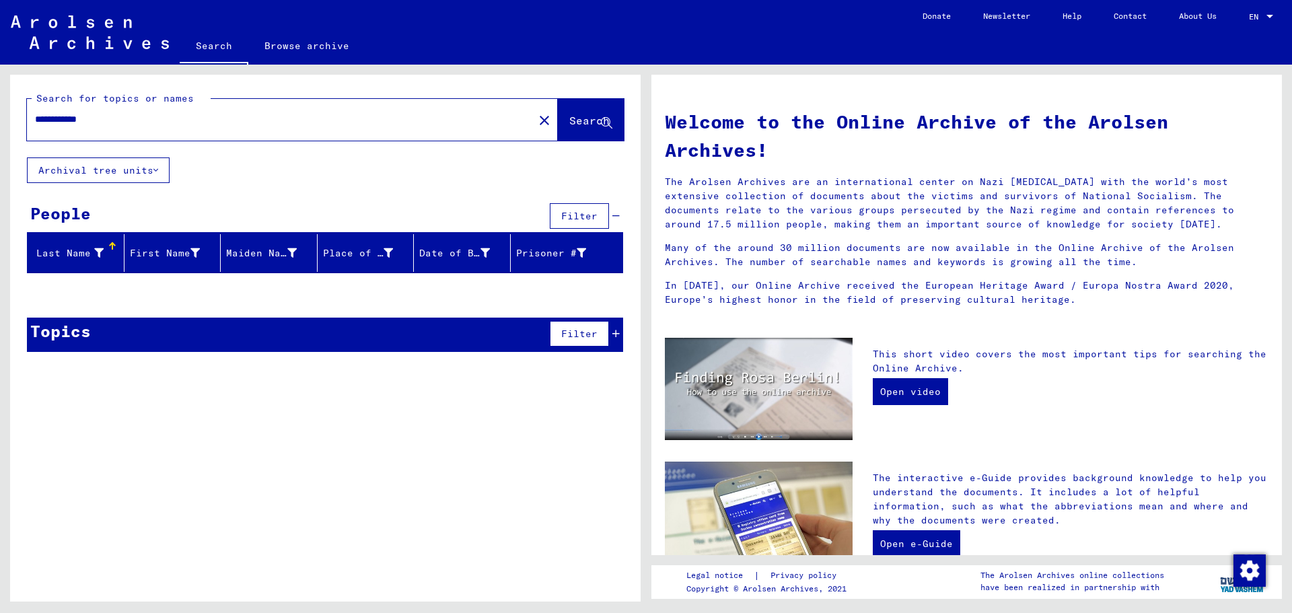
click at [44, 122] on input "**********" at bounding box center [276, 119] width 482 height 14
click at [58, 114] on input "**********" at bounding box center [276, 119] width 482 height 14
click at [58, 113] on input "**********" at bounding box center [276, 119] width 482 height 14
click at [575, 121] on span "Search" at bounding box center [589, 120] width 40 height 13
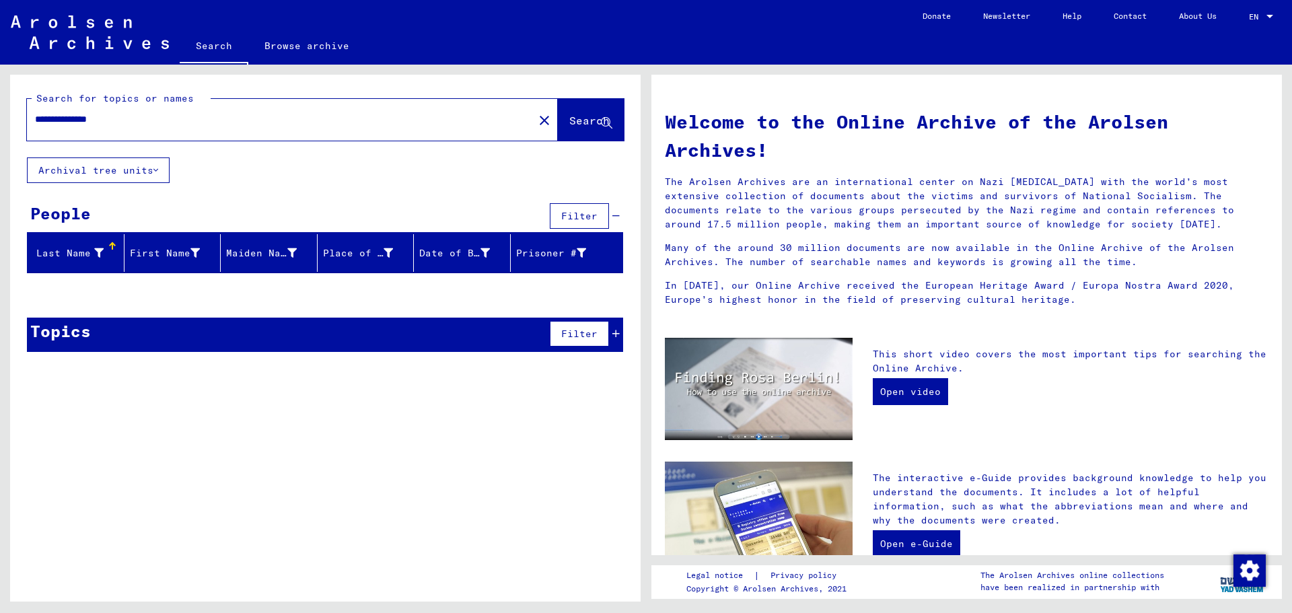
click at [569, 120] on span "Search" at bounding box center [589, 120] width 40 height 13
click at [411, 192] on div "**********" at bounding box center [325, 219] width 630 height 288
click at [60, 121] on input "**********" at bounding box center [276, 119] width 482 height 14
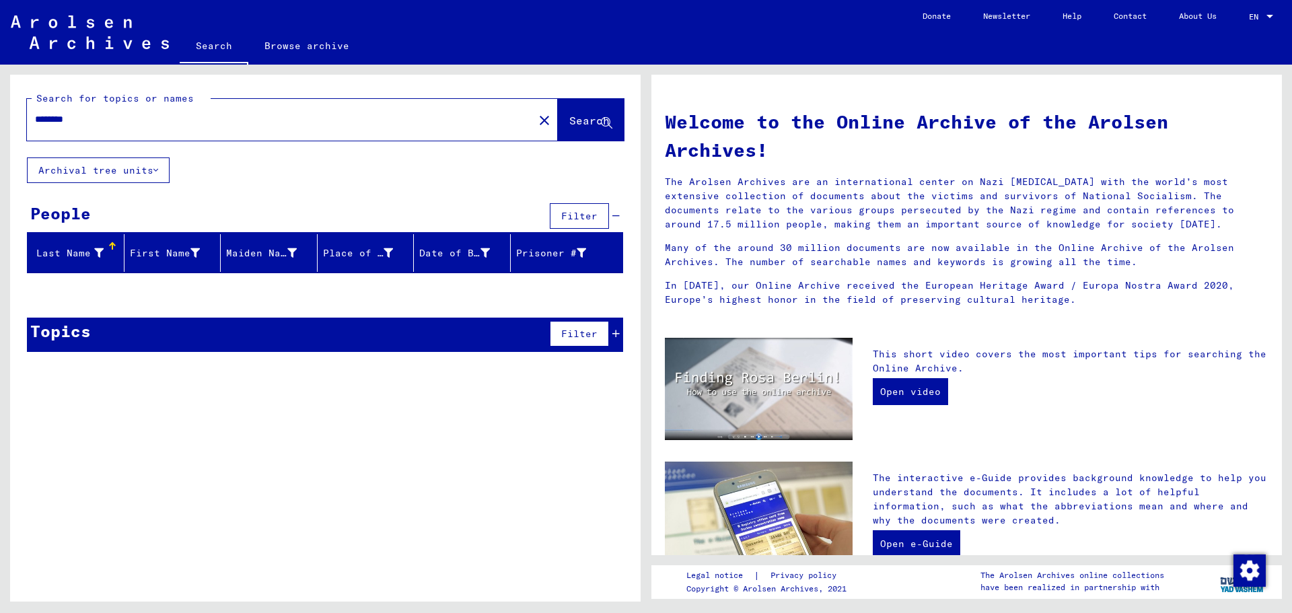
type input "********"
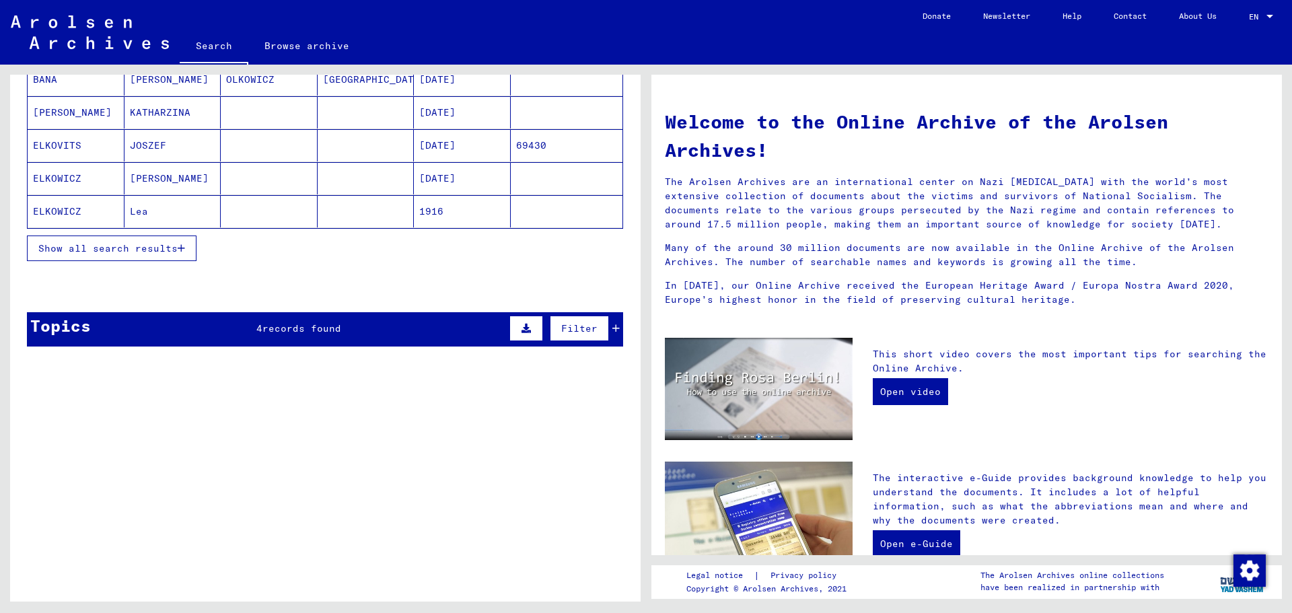
scroll to position [256, 0]
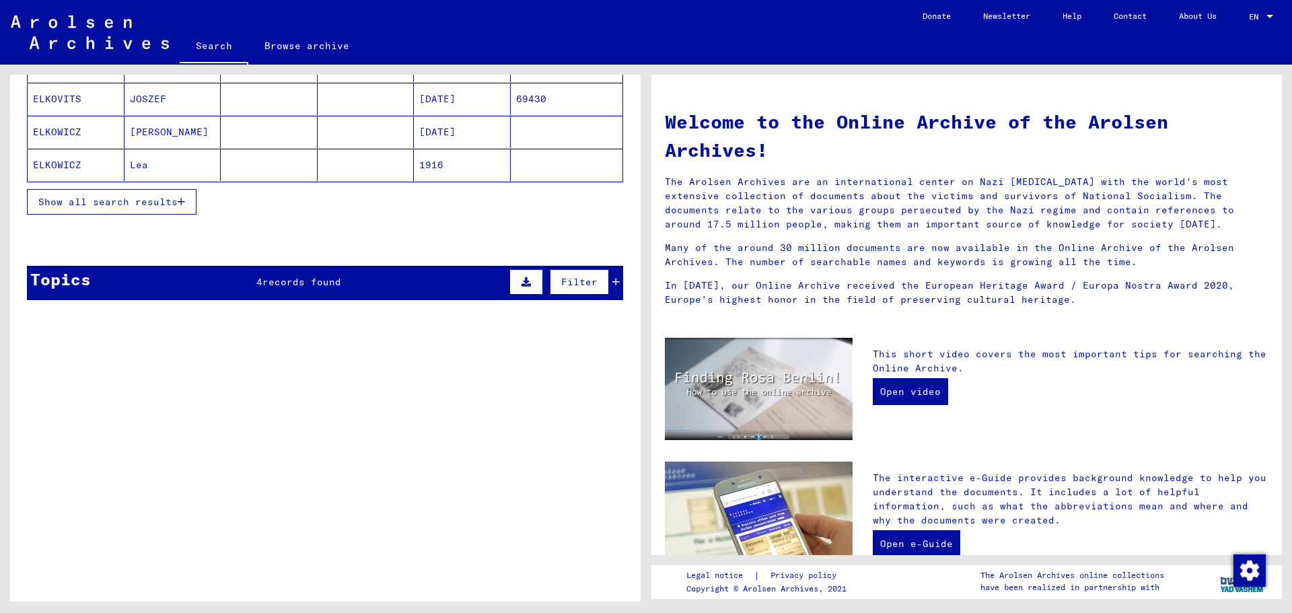
click at [285, 293] on div "Topics 4 records found Filter" at bounding box center [325, 283] width 596 height 34
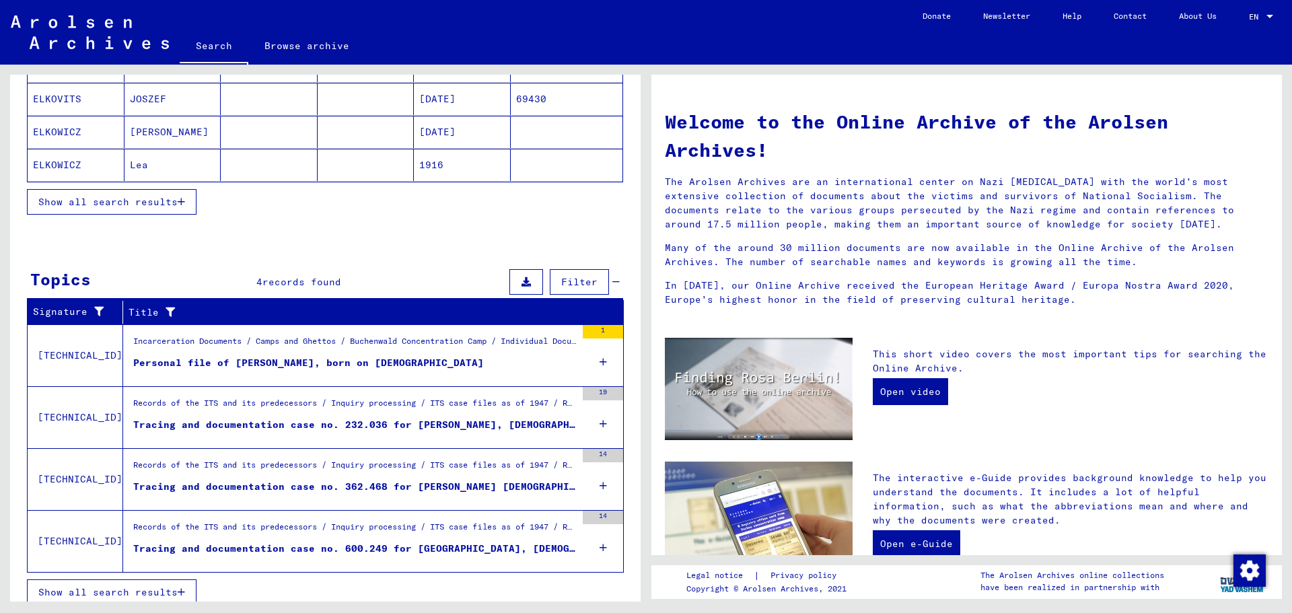
click at [285, 373] on figure "Personal file of [PERSON_NAME], born on [DEMOGRAPHIC_DATA]" at bounding box center [354, 366] width 443 height 20
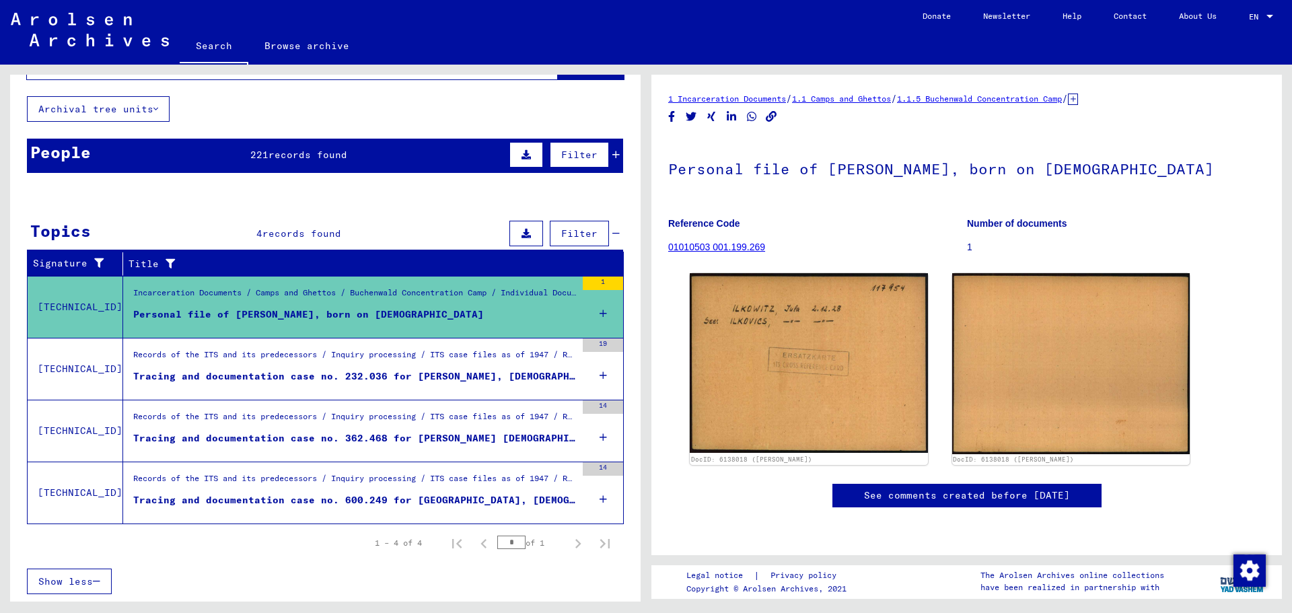
click at [131, 159] on div "People 221 records found Filter" at bounding box center [325, 156] width 596 height 34
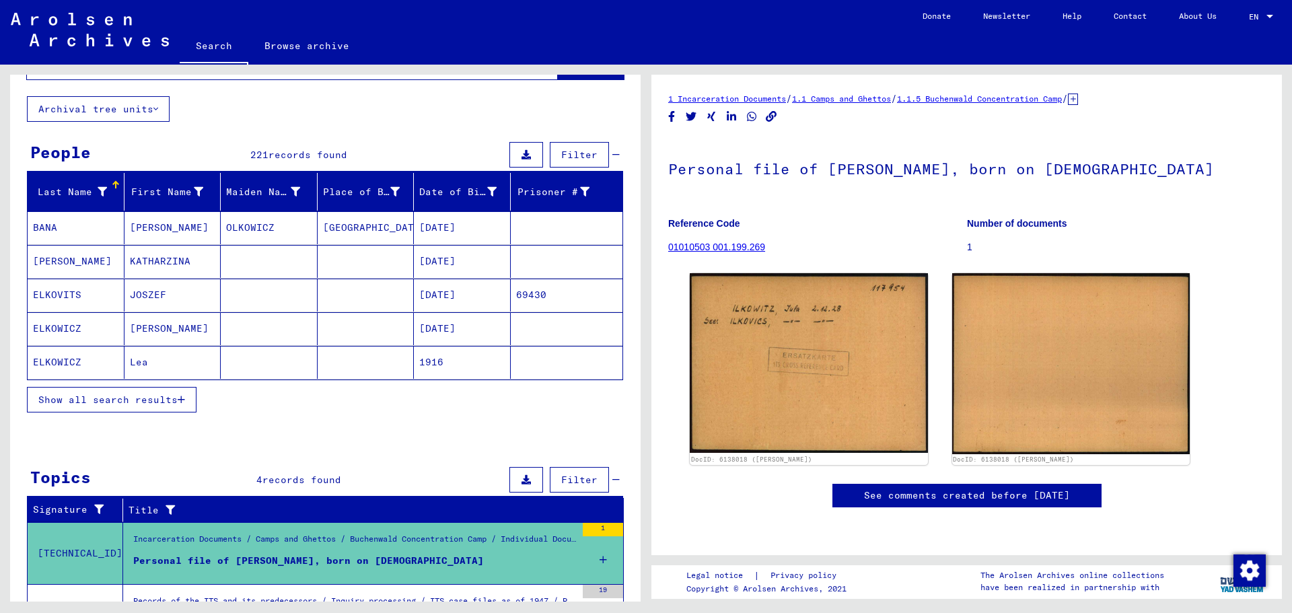
scroll to position [145, 0]
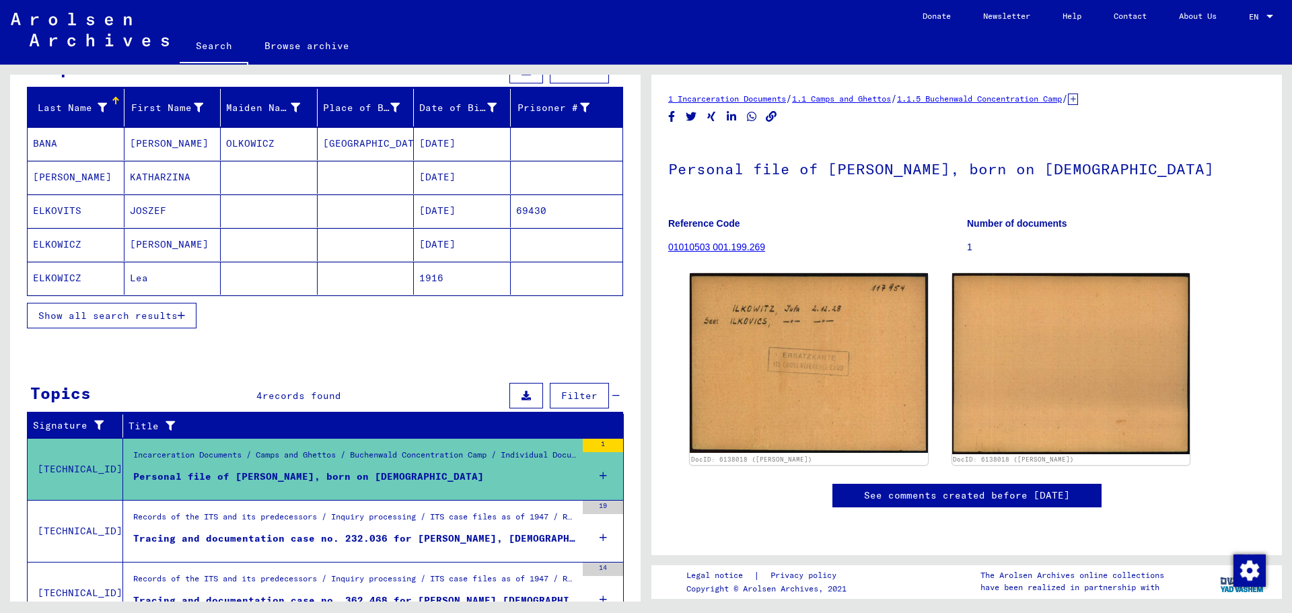
click at [166, 312] on span "Show all search results" at bounding box center [107, 315] width 139 height 12
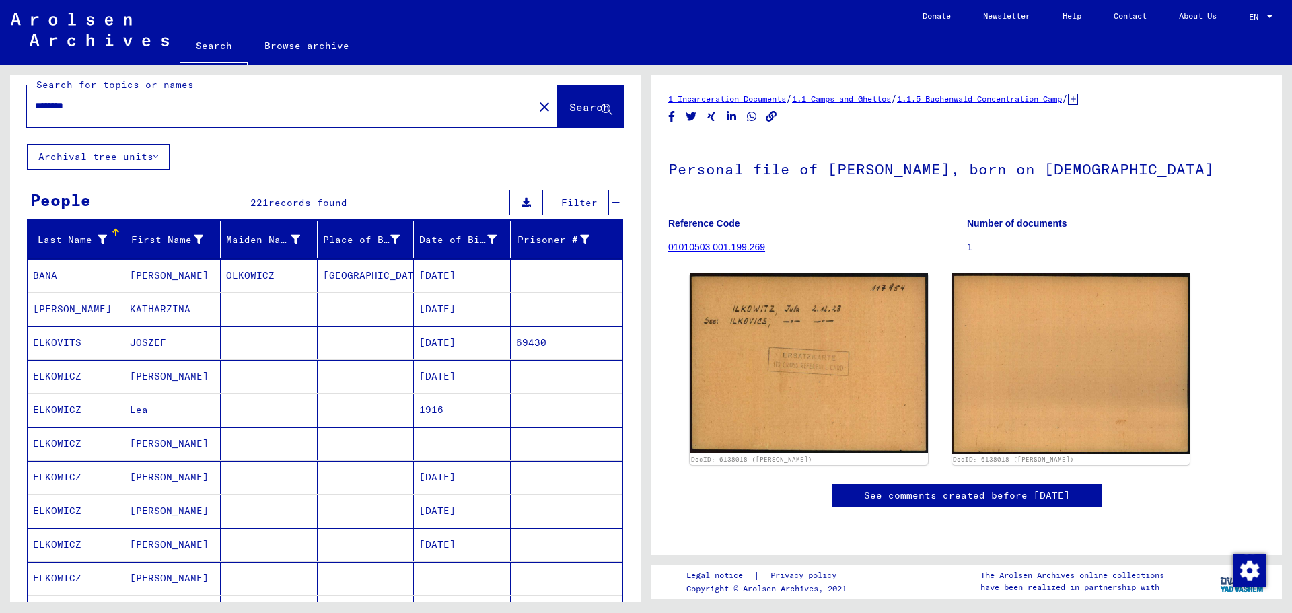
scroll to position [11, 0]
